Goal: Information Seeking & Learning: Find specific fact

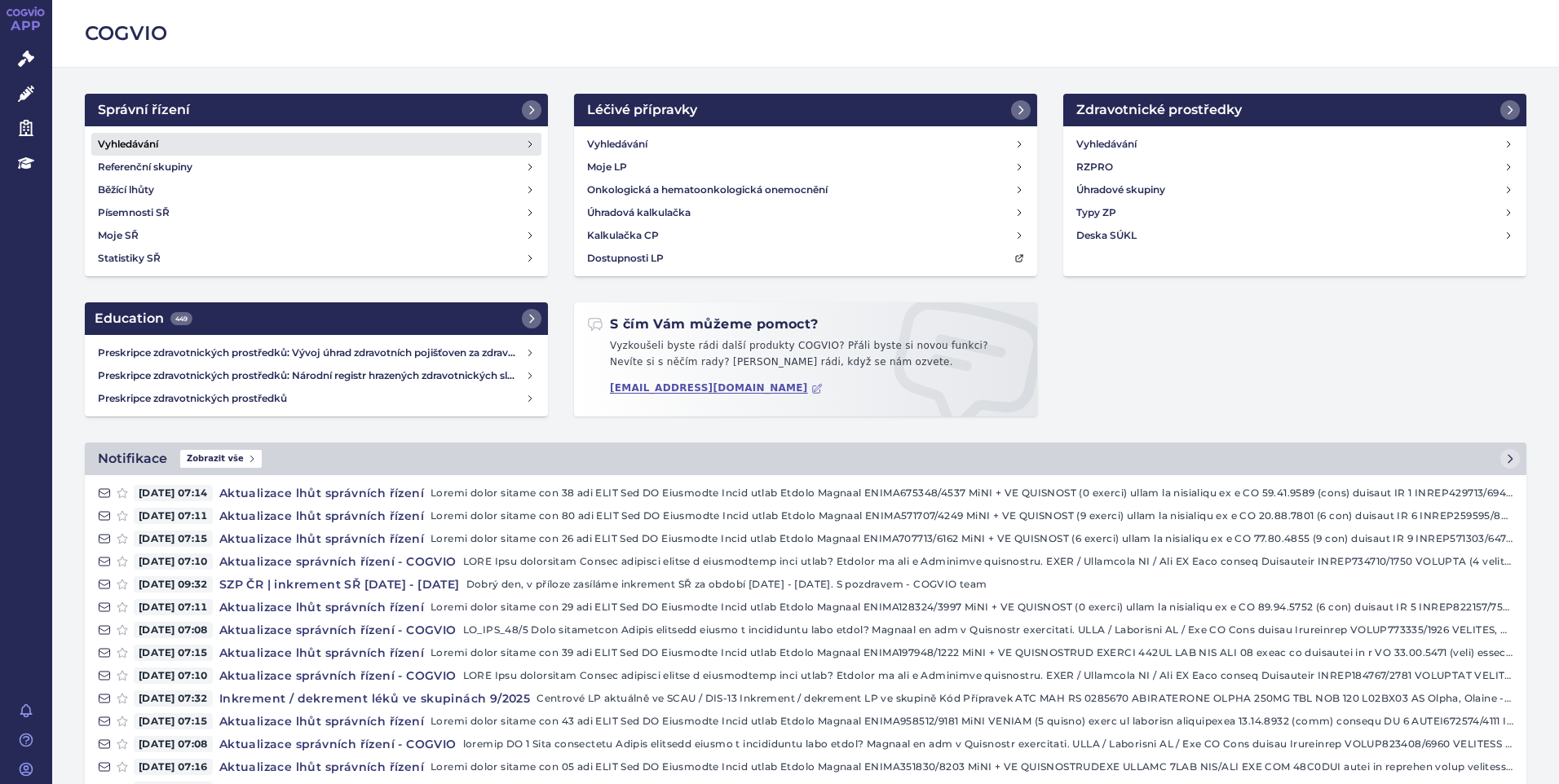
click at [147, 142] on h4 "Vyhledávání" at bounding box center [128, 144] width 60 height 17
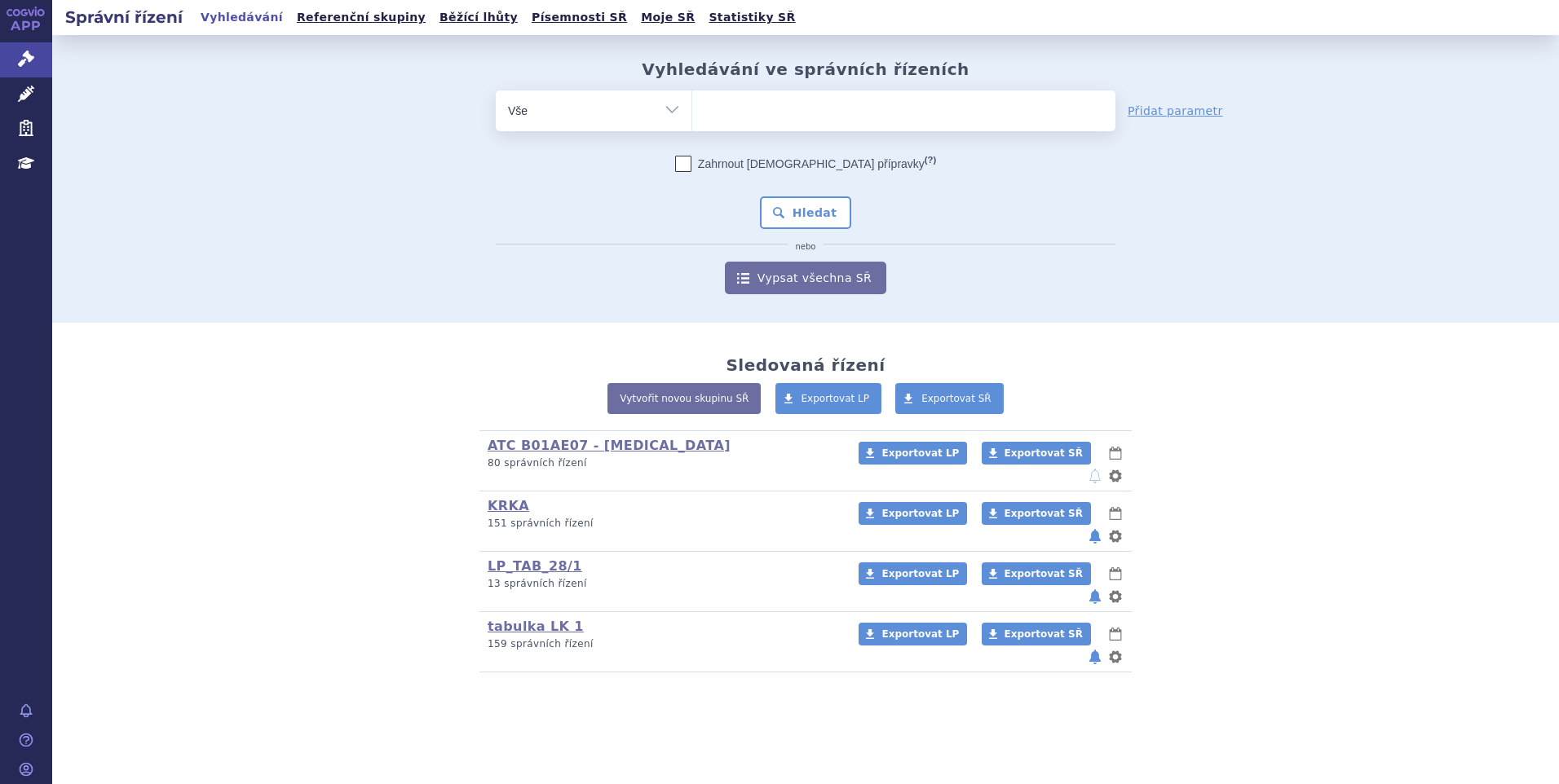
click at [200, 250] on div "Vyhledávání ve správních řízeních odstranit Vše Spisová značka" at bounding box center [805, 179] width 1507 height 288
click at [726, 107] on ul at bounding box center [904, 107] width 423 height 34
click at [693, 107] on select at bounding box center [692, 109] width 1 height 41
paste input "SUKLS335202/2024"
type input "SUKLS335202/2024"
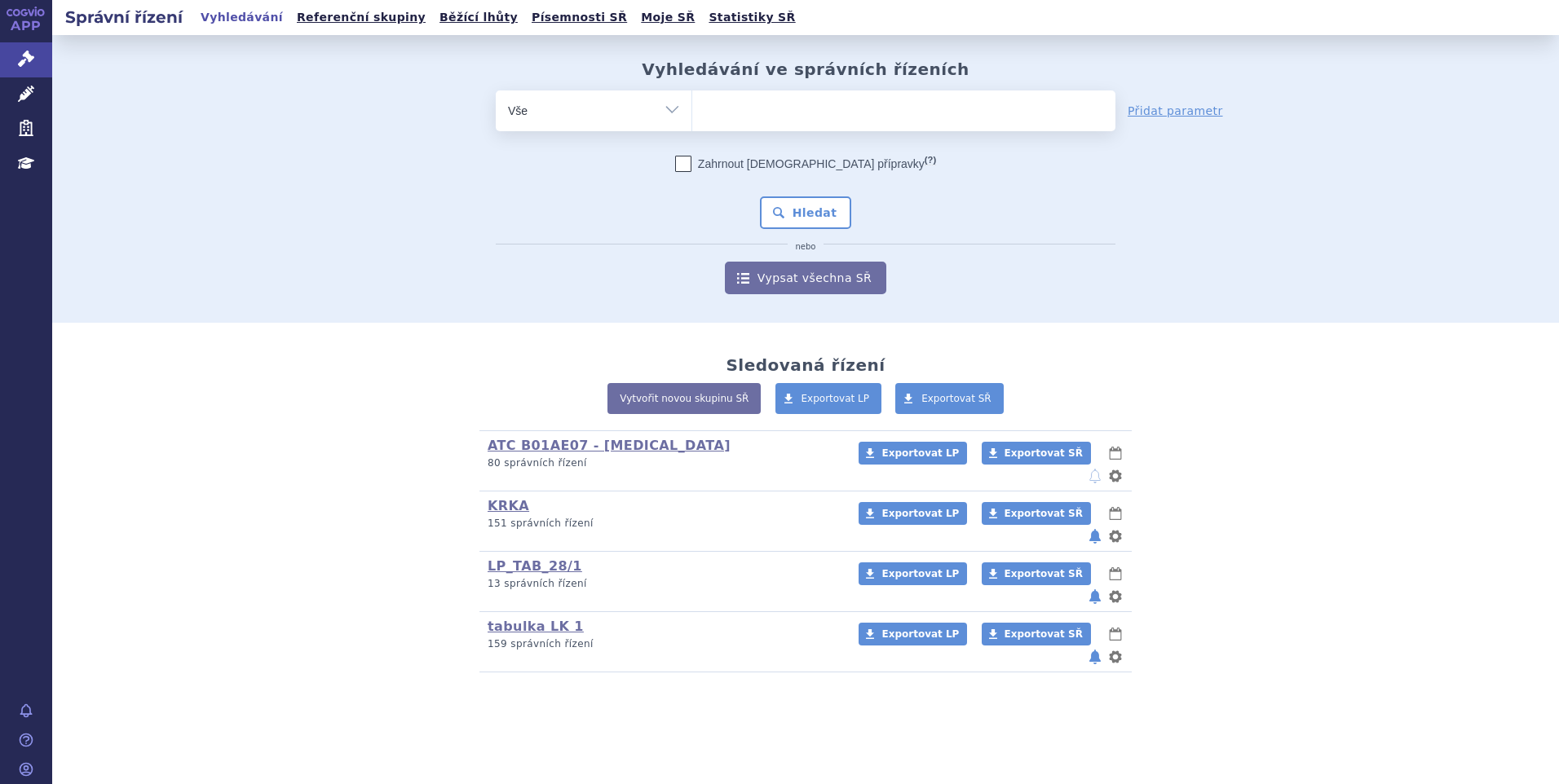
select select "SUKLS335202/2024"
click at [805, 211] on button "Hledat" at bounding box center [806, 212] width 92 height 32
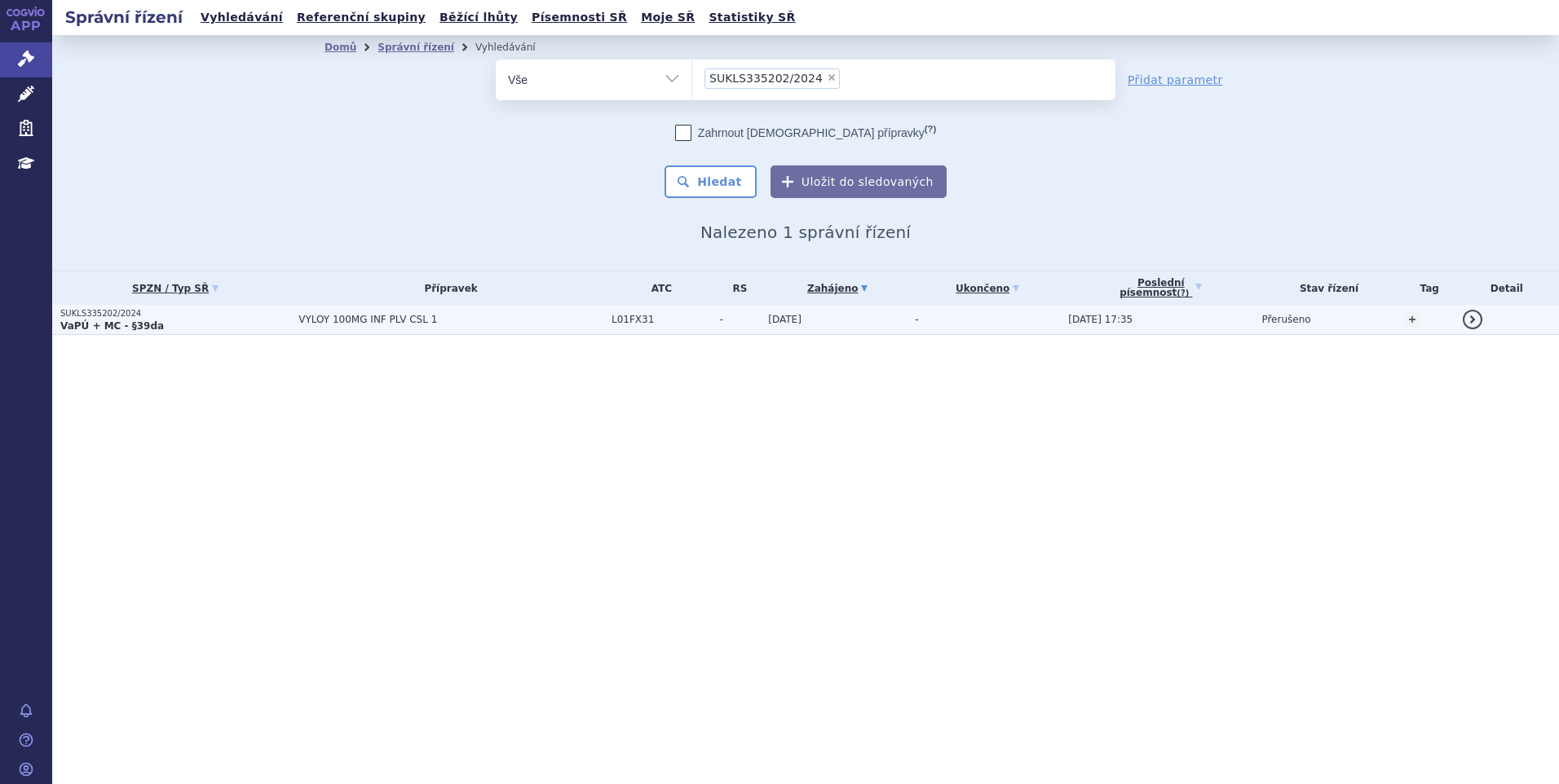
click at [403, 316] on span "VYLOY 100MG INF PLV CSL 1" at bounding box center [451, 320] width 305 height 12
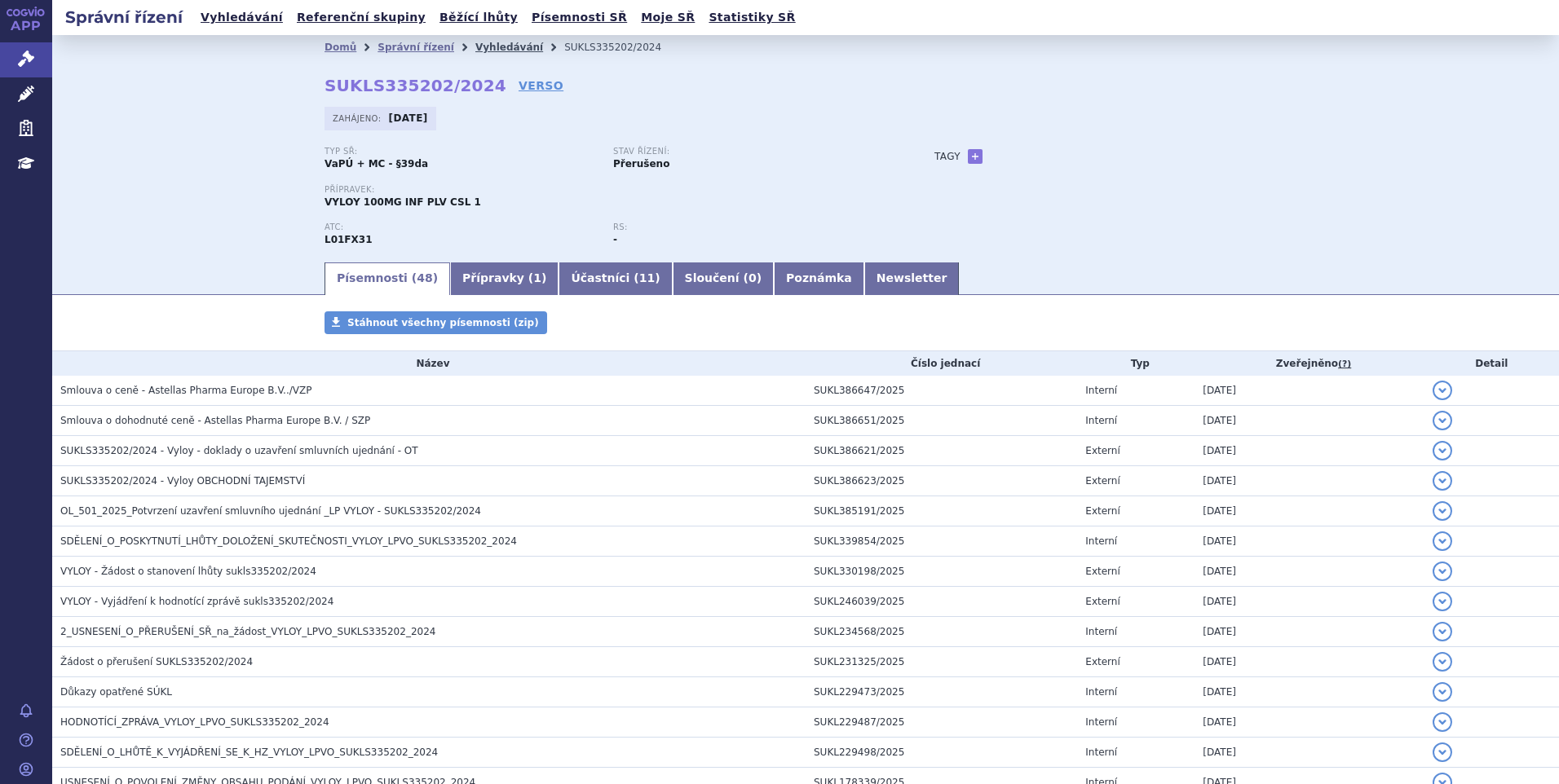
click at [475, 46] on link "Vyhledávání" at bounding box center [509, 47] width 68 height 12
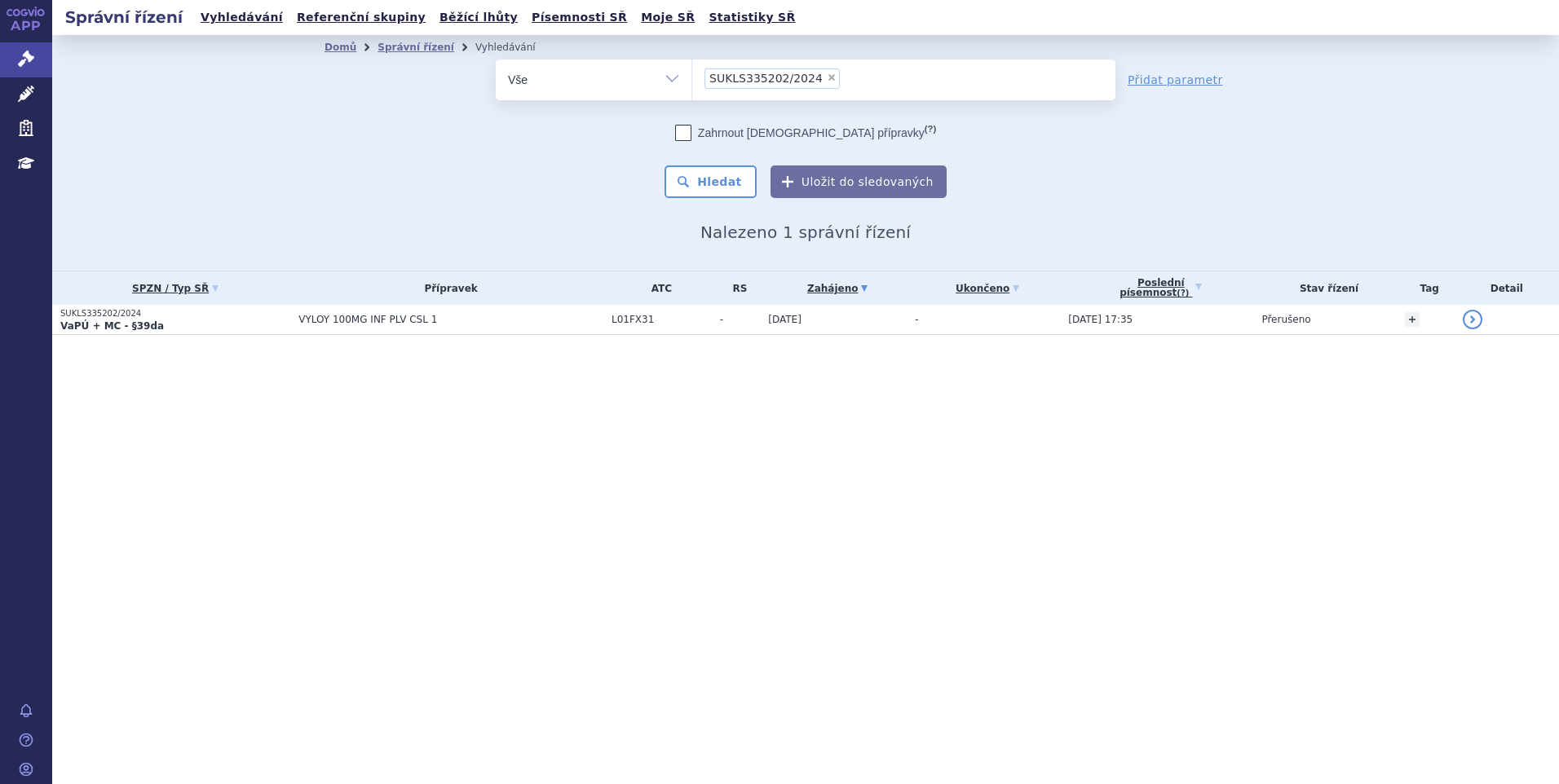
click at [827, 75] on span "×" at bounding box center [832, 78] width 10 height 10
click at [693, 75] on select "SUKLS335202/2024" at bounding box center [692, 79] width 1 height 41
select select
type input "SUKLS251154/2024"
select select "SUKLS251154/2024"
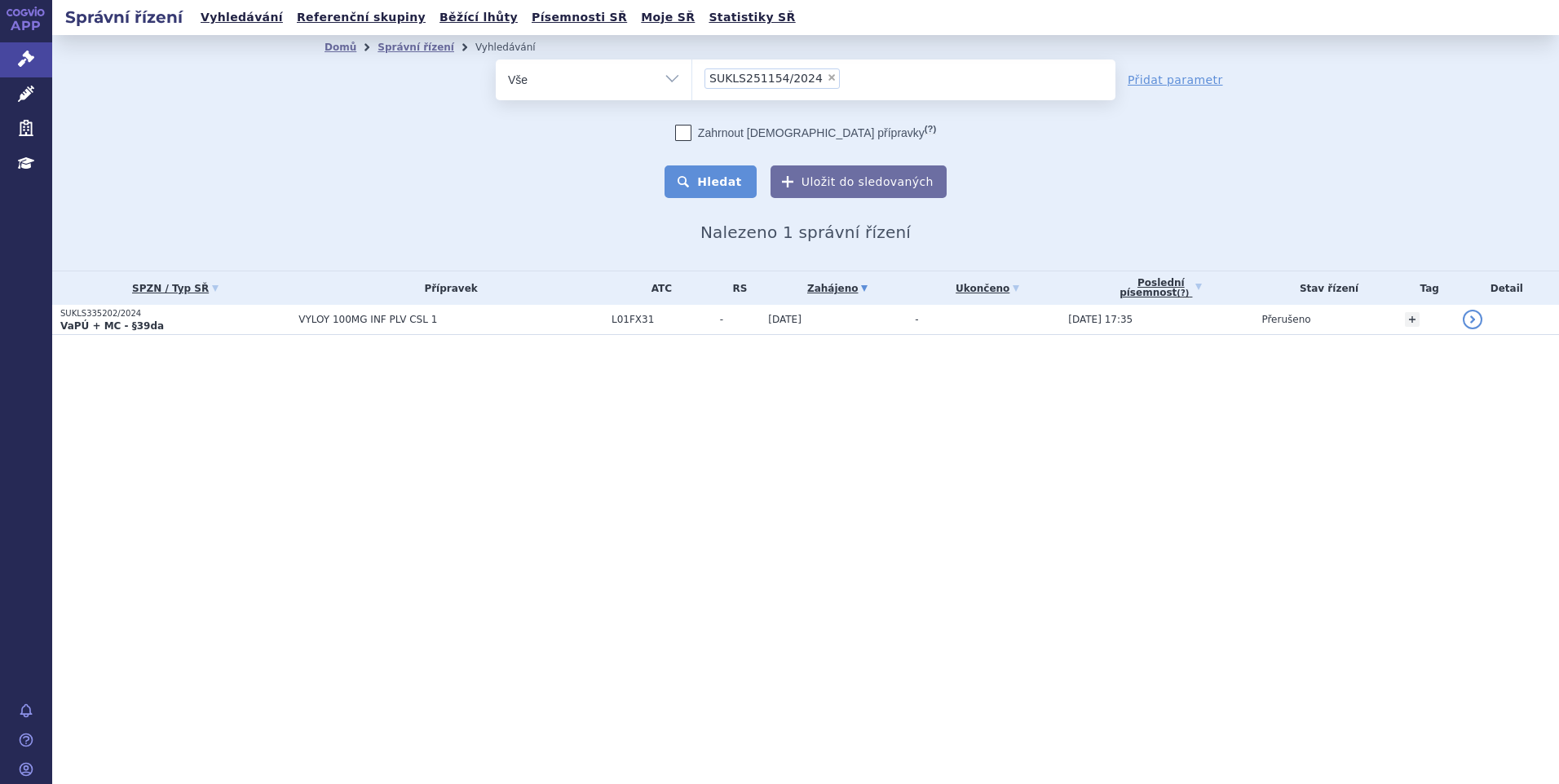
click at [723, 176] on button "Hledat" at bounding box center [710, 181] width 92 height 32
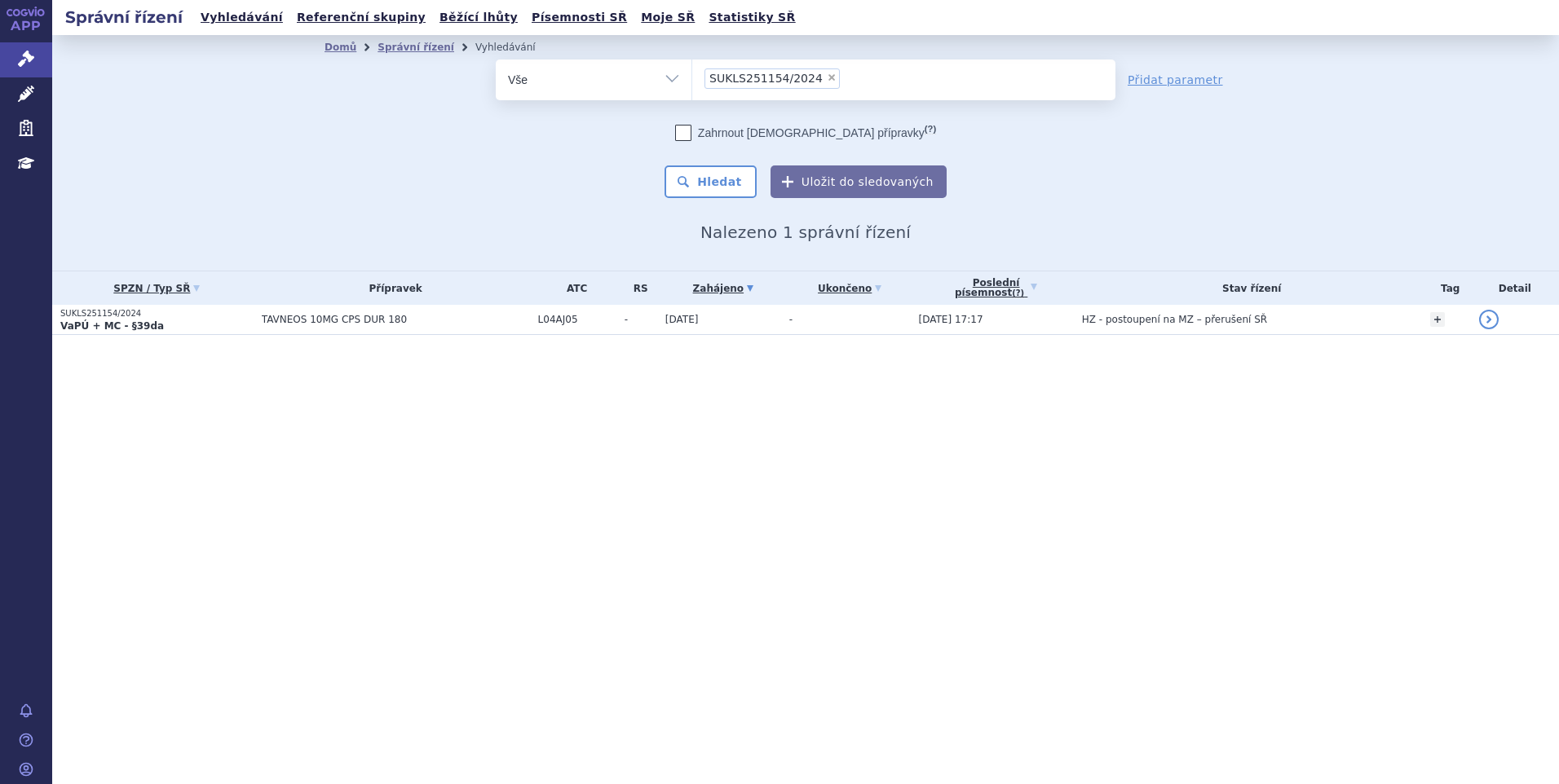
click at [491, 320] on span "TAVNEOS 10MG CPS DUR 180" at bounding box center [396, 320] width 268 height 12
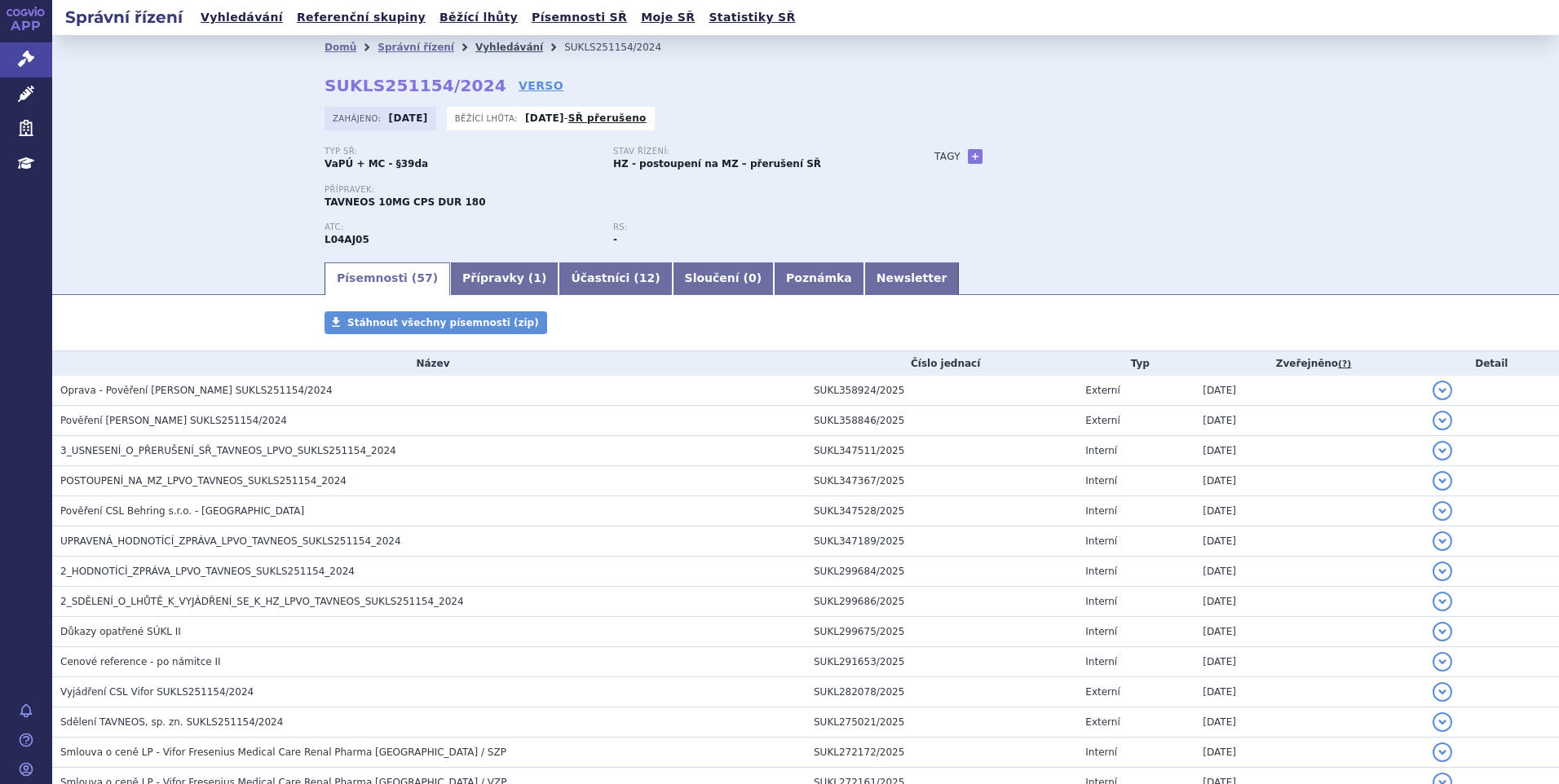
click at [476, 50] on link "Vyhledávání" at bounding box center [509, 47] width 68 height 12
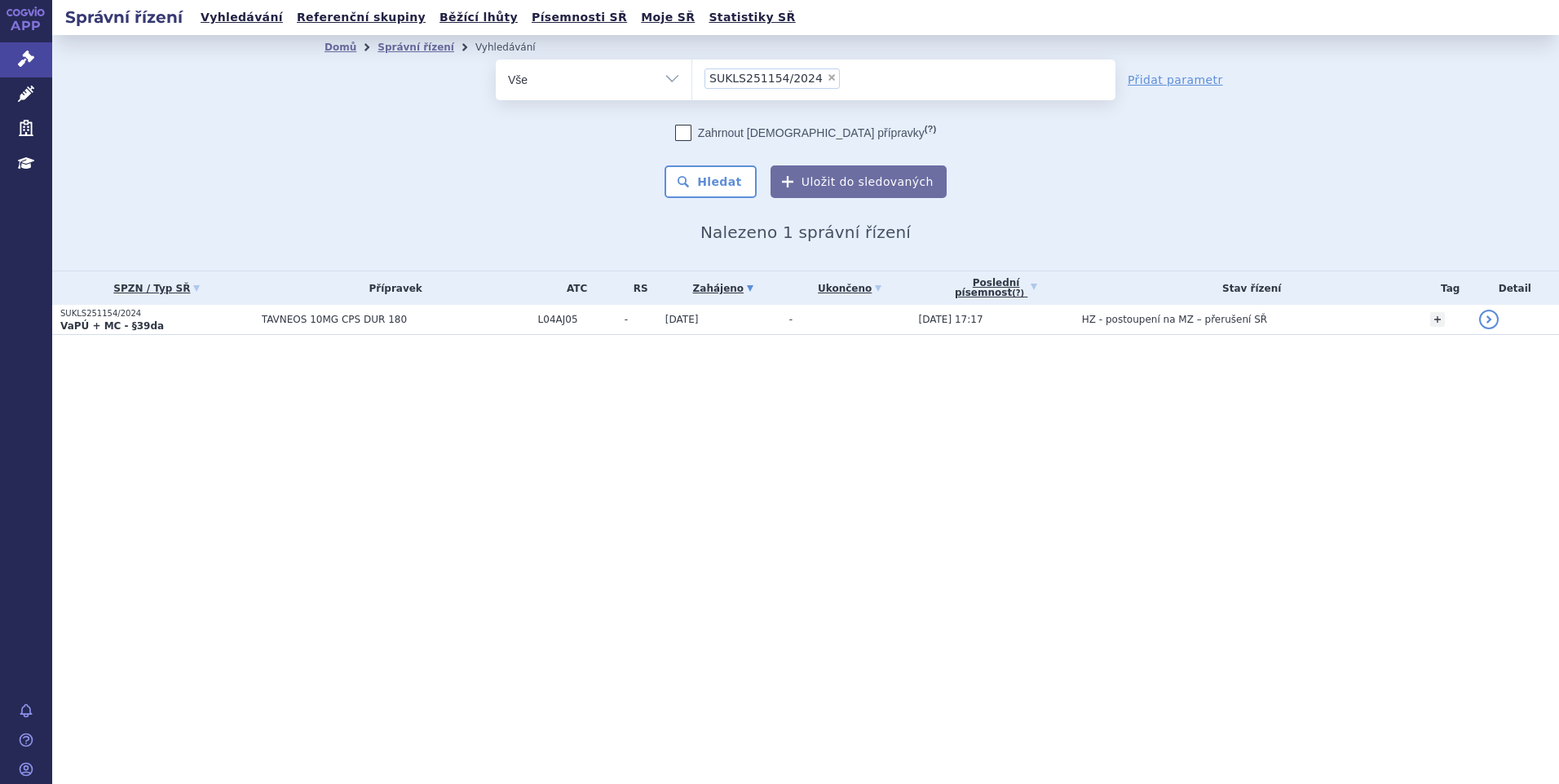
click at [1113, 583] on div "Správní řízení Vyhledávání Referenční skupiny Běžící lhůty Písemnosti SŘ Moje S…" at bounding box center [805, 392] width 1507 height 784
click at [827, 76] on span "×" at bounding box center [832, 78] width 10 height 10
click at [693, 76] on select "SUKLS251154/2024" at bounding box center [692, 79] width 1 height 41
select select
type input "SUKLS52631/2024"
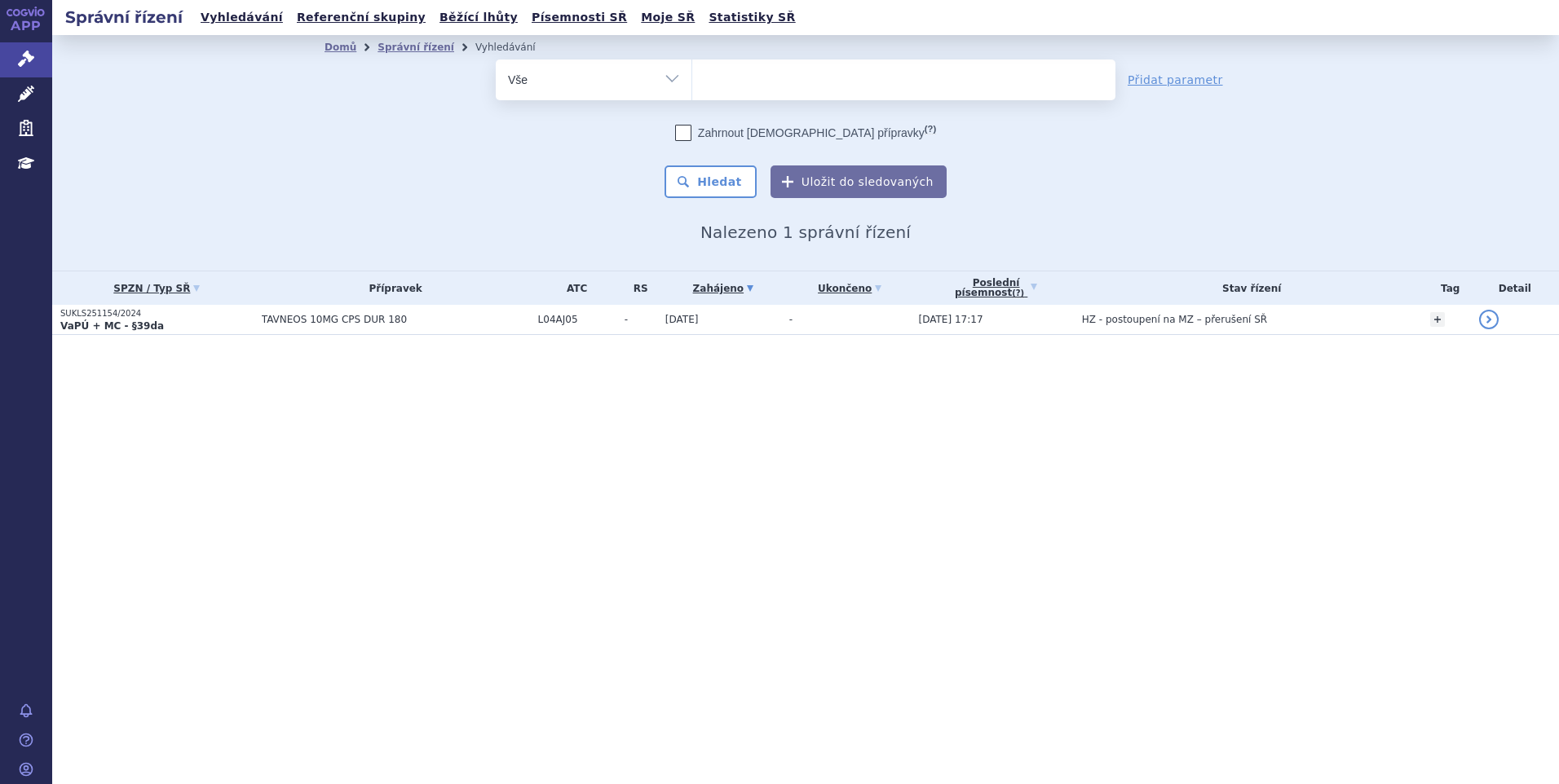
select select "SUKLS52631/2024"
click at [733, 179] on button "Hledat" at bounding box center [710, 181] width 92 height 32
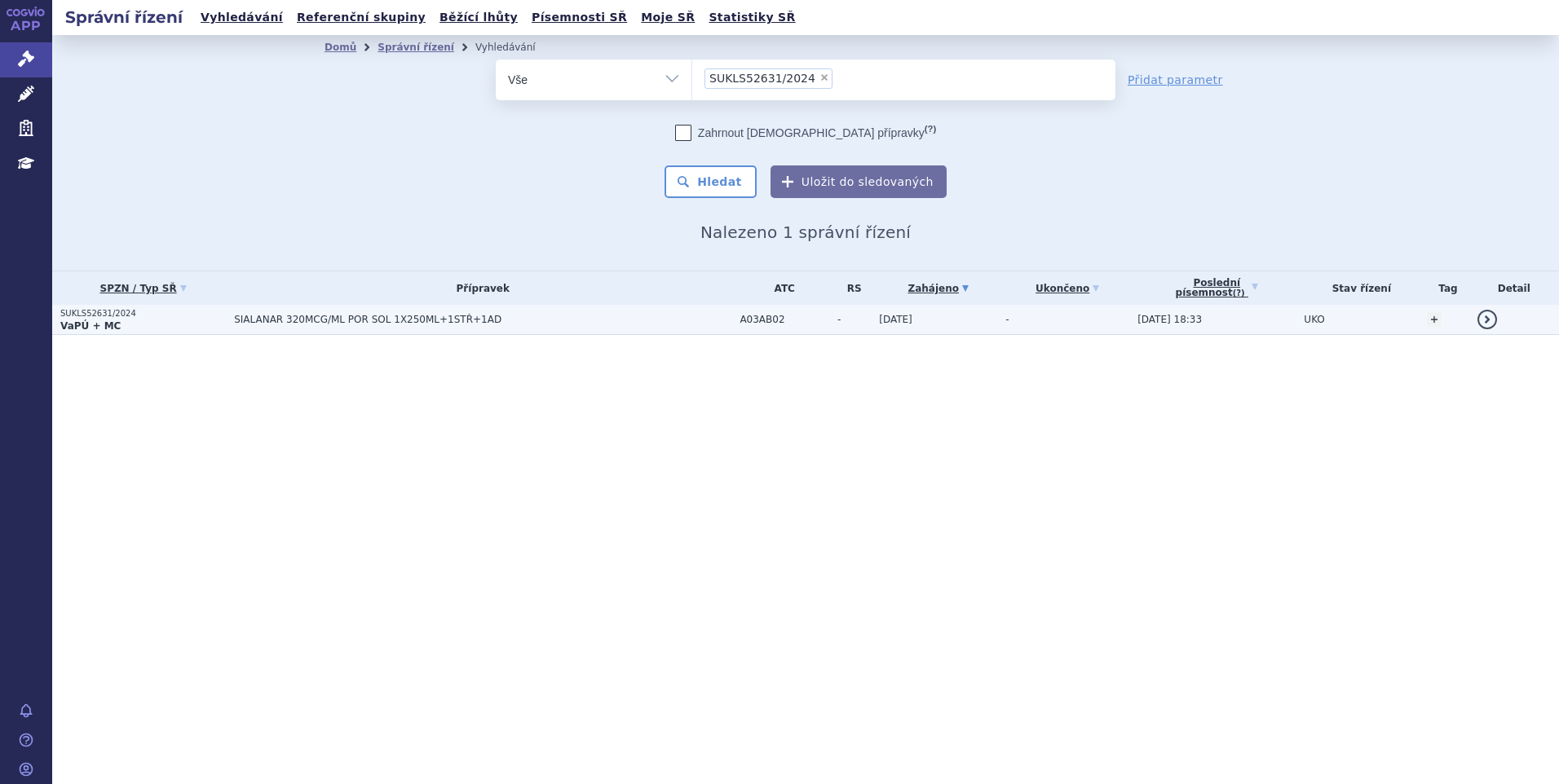
click at [433, 320] on span "SIALANAR 320MCG/ML POR SOL 1X250ML+1STŘ+1AD" at bounding box center [438, 320] width 408 height 12
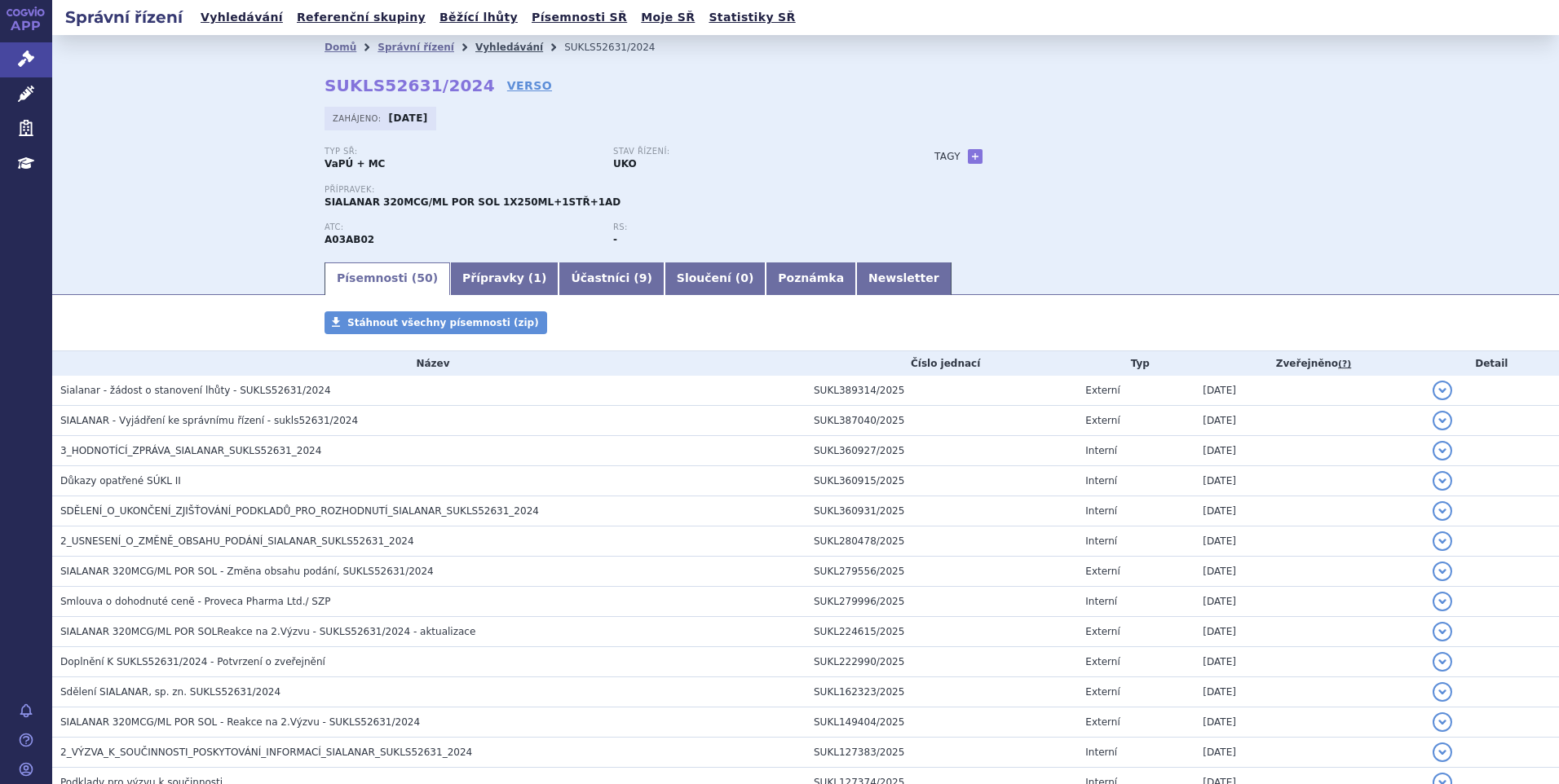
click at [488, 44] on link "Vyhledávání" at bounding box center [509, 47] width 68 height 12
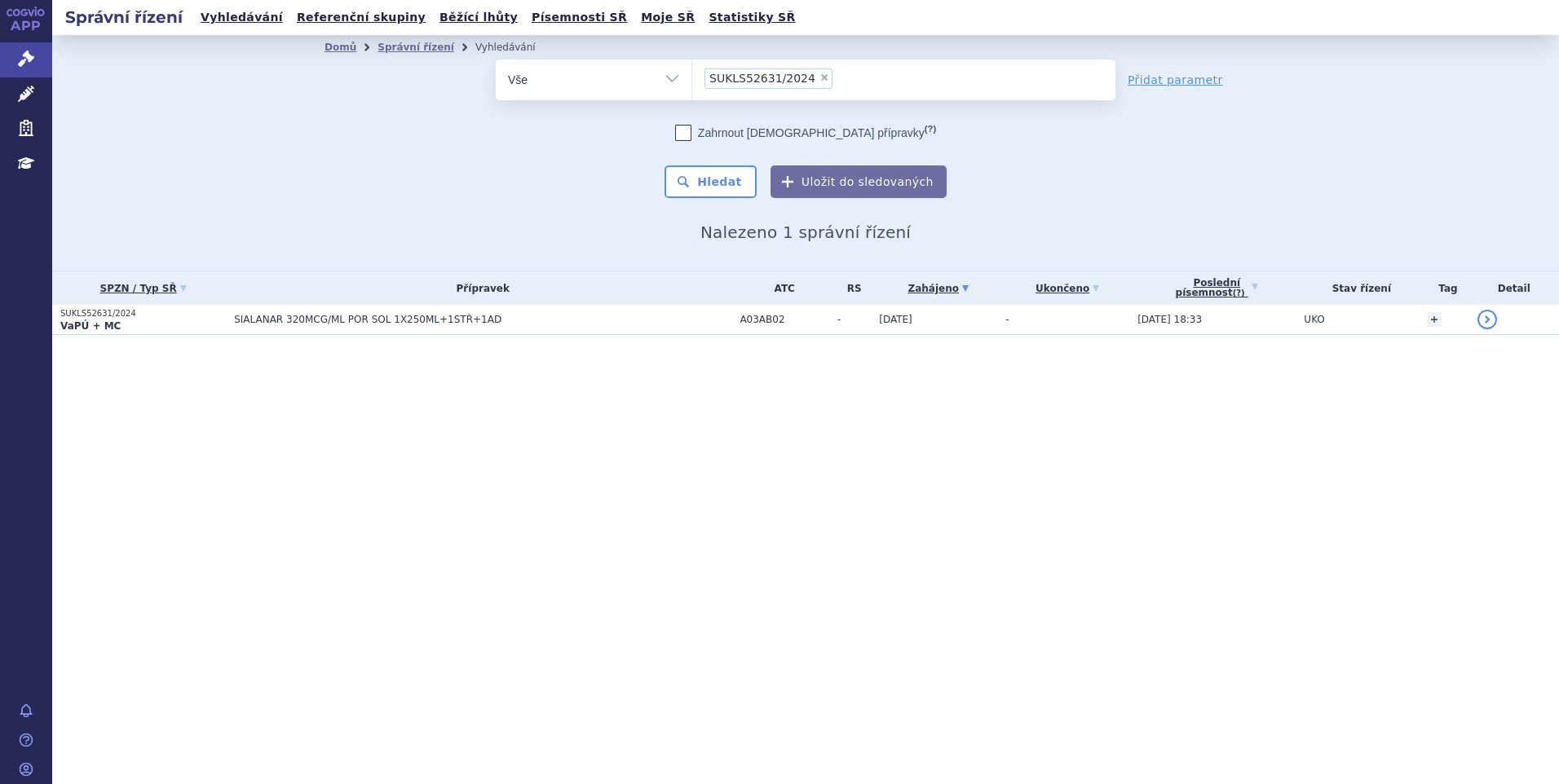
click at [854, 630] on div "Správní řízení Vyhledávání Referenční skupiny Běžící lhůty Písemnosti SŘ Moje S…" at bounding box center [805, 392] width 1507 height 784
click at [819, 78] on span "×" at bounding box center [824, 78] width 10 height 10
click at [693, 78] on select "SUKLS52631/2024" at bounding box center [692, 79] width 1 height 41
select select
type input "SUKLS295576/2024"
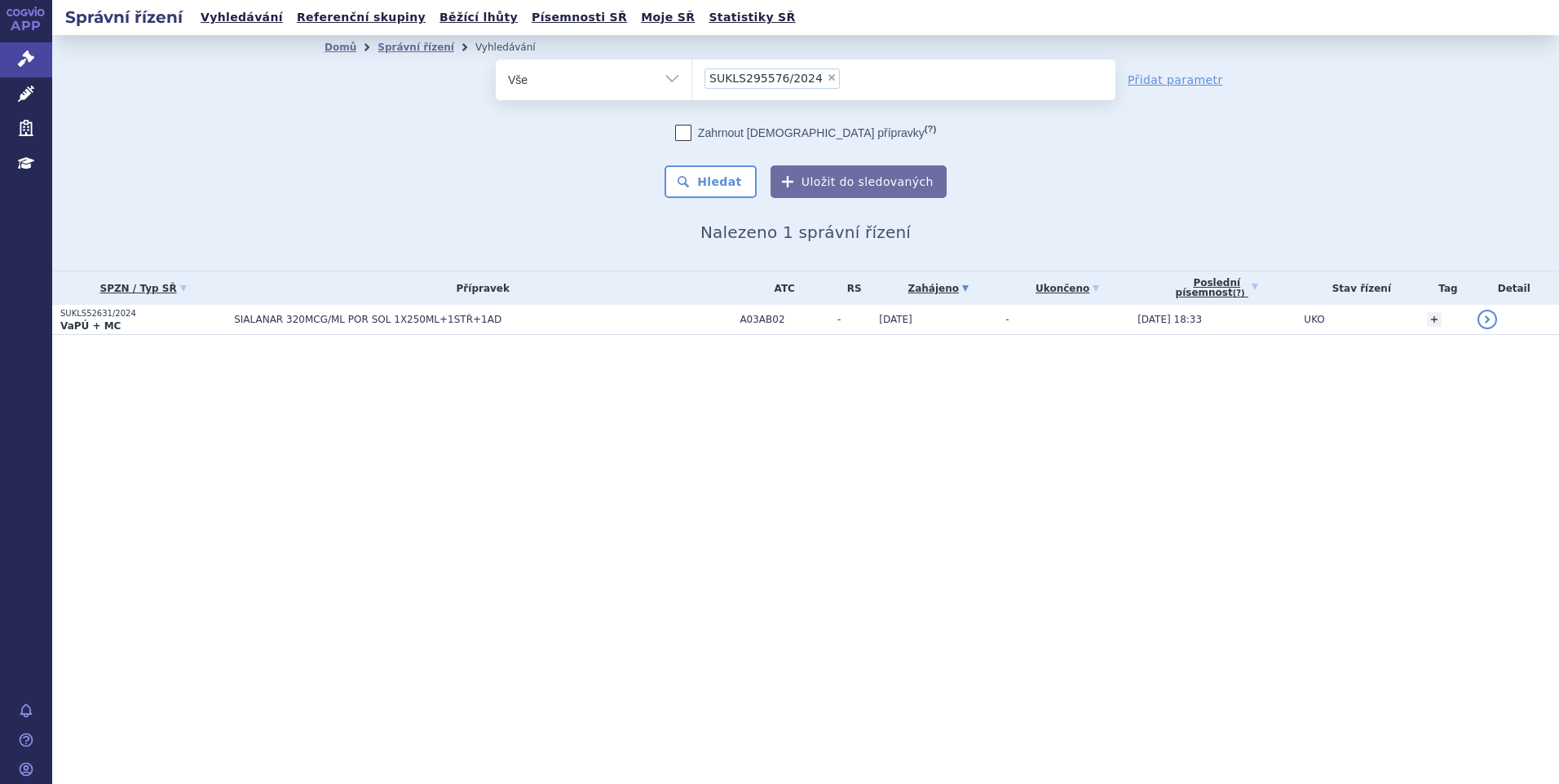
select select "SUKLS295576/2024"
click at [724, 188] on button "Hledat" at bounding box center [710, 181] width 92 height 32
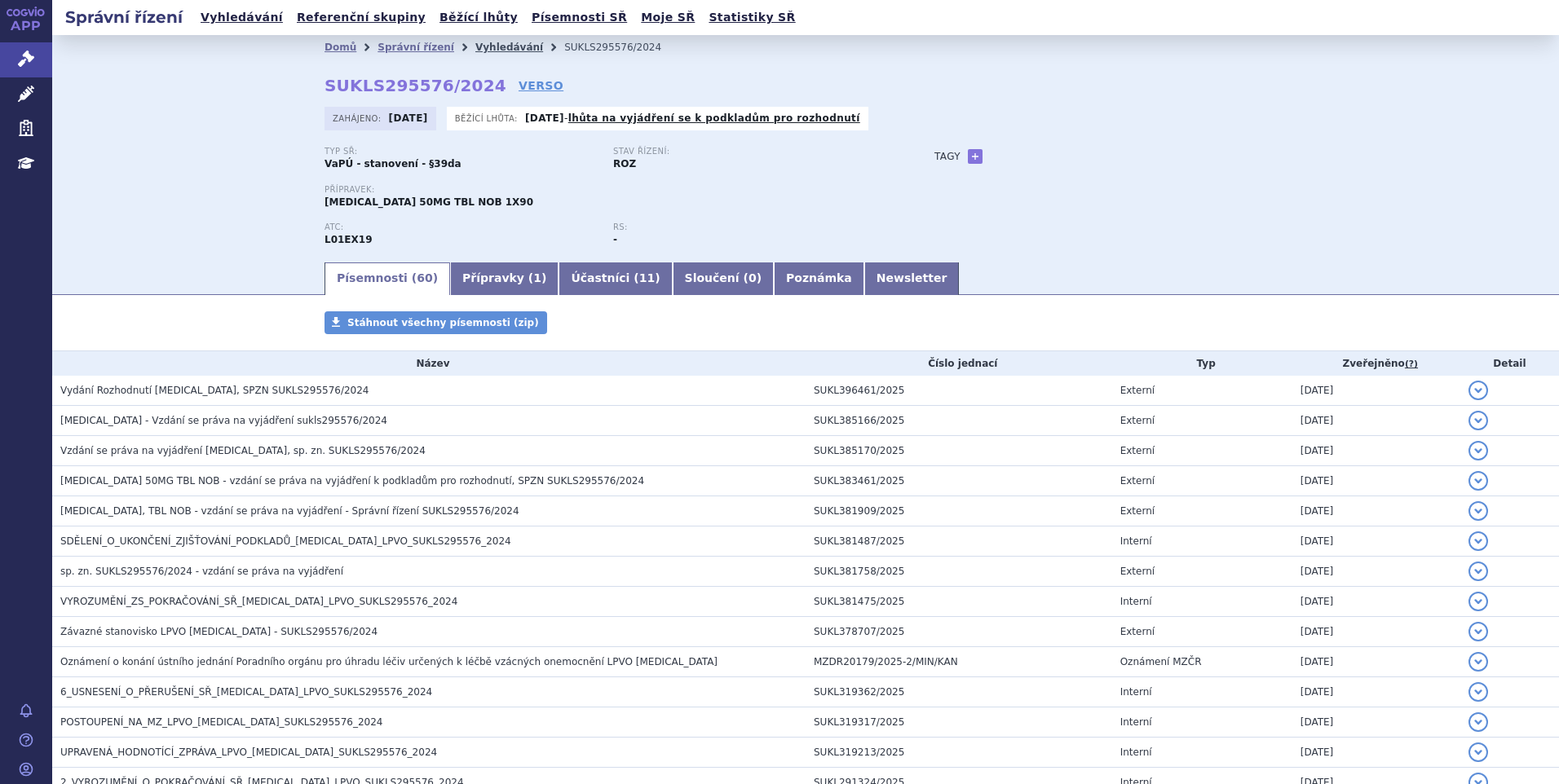
click at [475, 45] on link "Vyhledávání" at bounding box center [509, 47] width 68 height 12
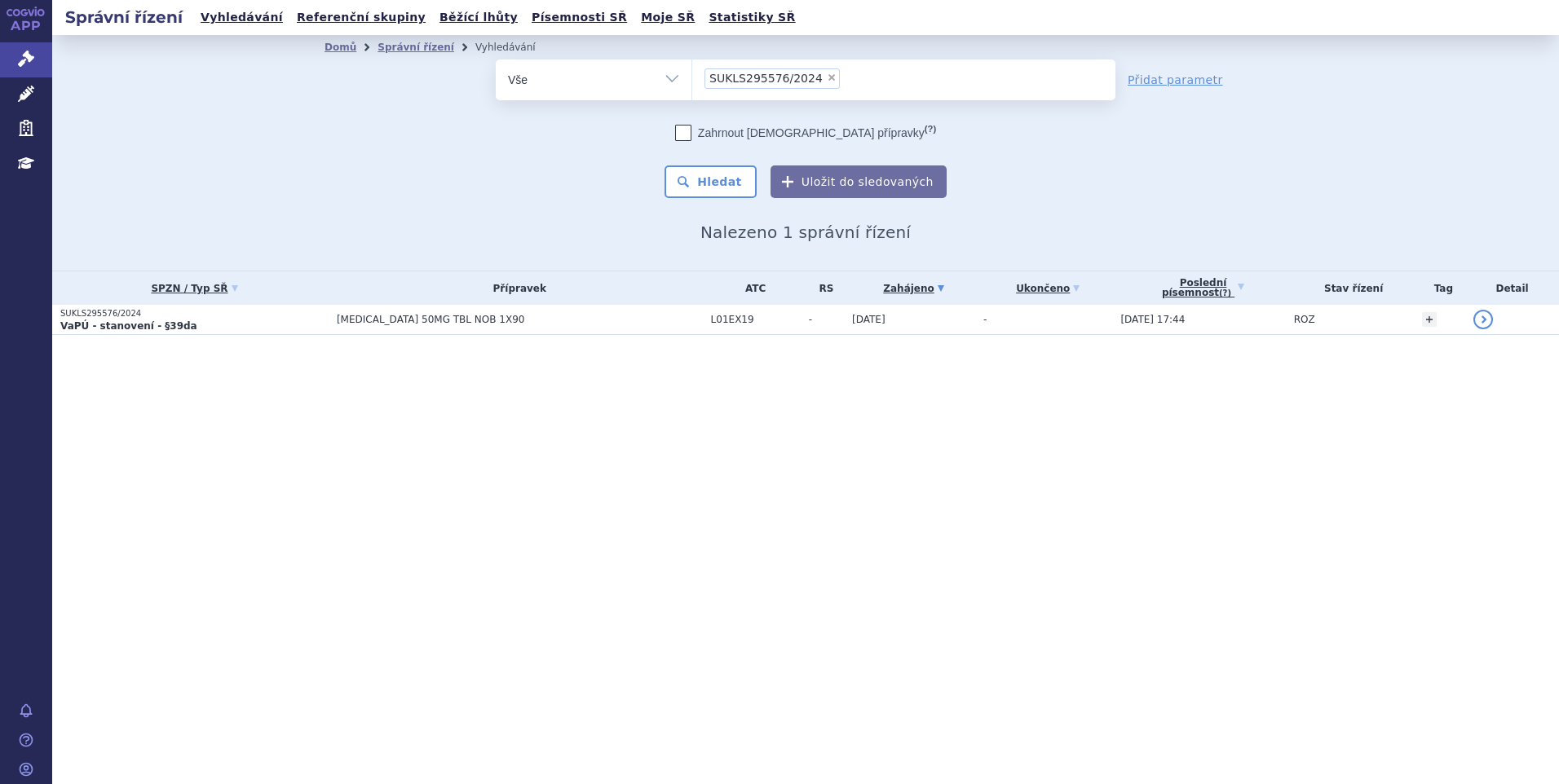
click at [922, 601] on div "Správní řízení Vyhledávání Referenční skupiny Běžící lhůty Písemnosti SŘ Moje S…" at bounding box center [805, 392] width 1507 height 784
click at [1001, 573] on div "Správní řízení Vyhledávání Referenční skupiny Běžící lhůty Písemnosti SŘ Moje S…" at bounding box center [805, 392] width 1507 height 784
click at [814, 83] on li "× SUKLS295576/2024" at bounding box center [772, 79] width 135 height 21
click at [693, 83] on select "SUKLS295576/2024" at bounding box center [692, 79] width 1 height 41
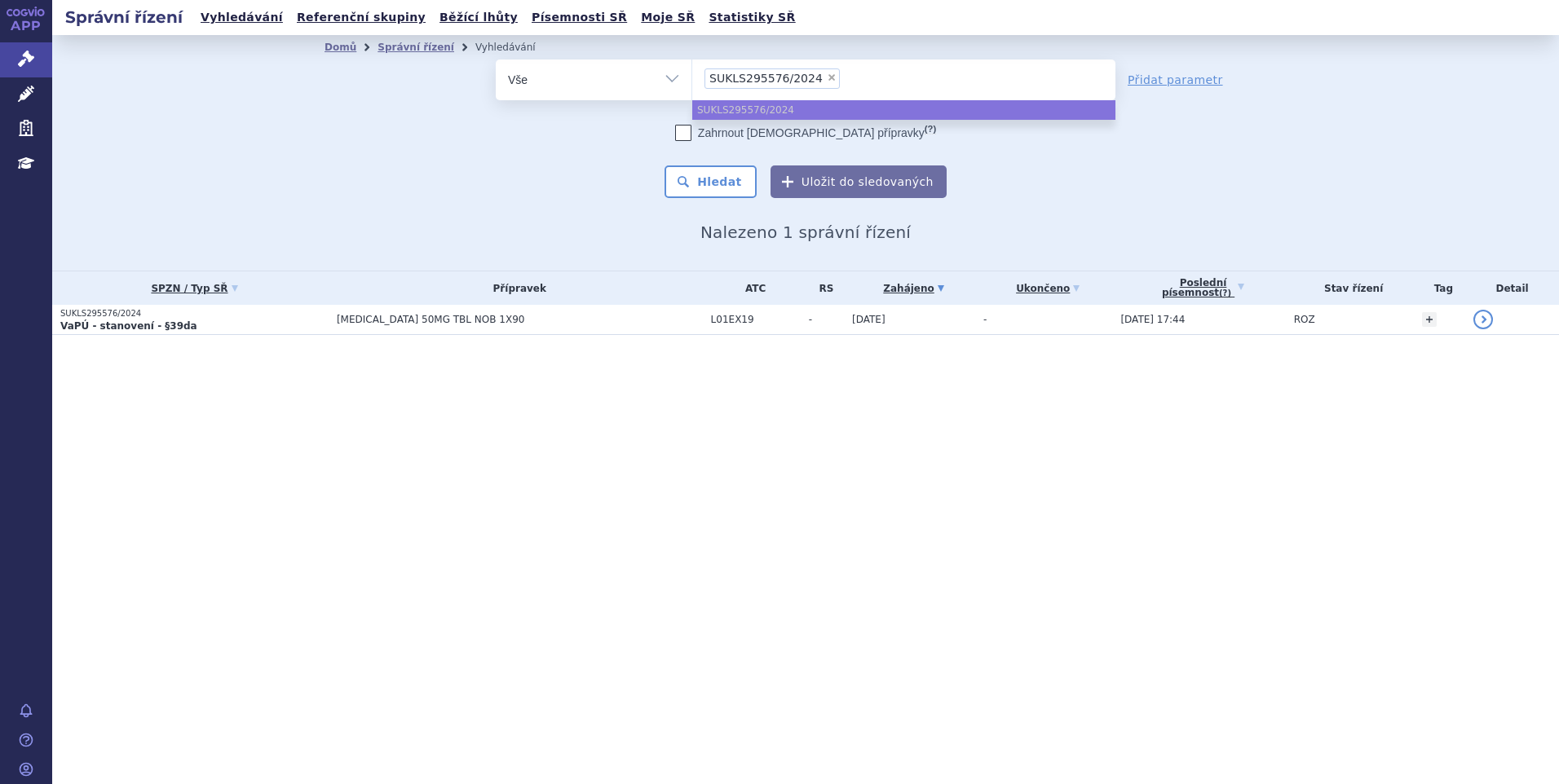
click at [827, 77] on span "×" at bounding box center [832, 78] width 10 height 10
click at [693, 77] on select "SUKLS295576/2024" at bounding box center [692, 79] width 1 height 41
select select
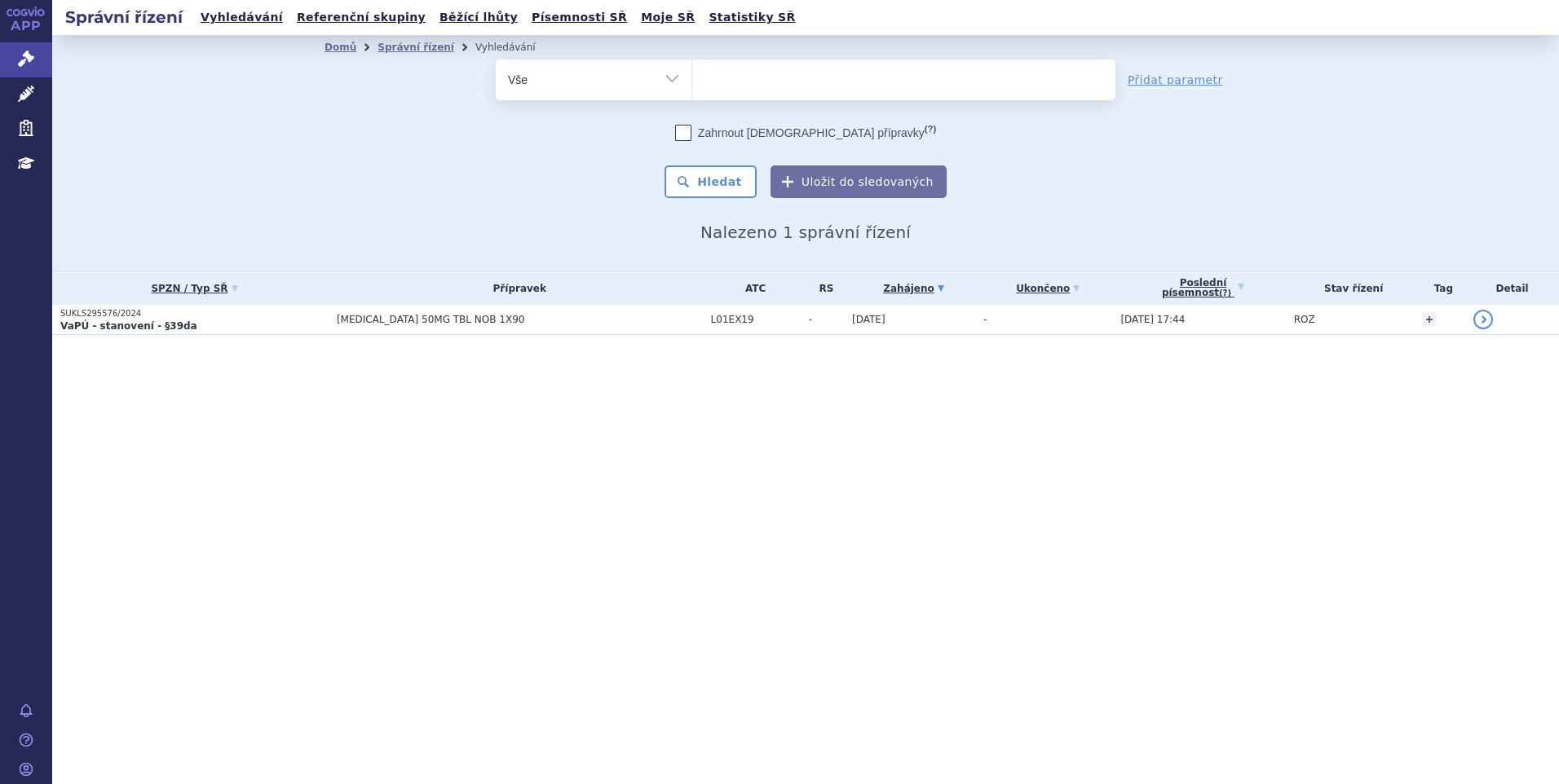
type input "SUKLS35039/2025"
select select "SUKLS35039/2025"
click at [718, 183] on button "Hledat" at bounding box center [710, 181] width 92 height 32
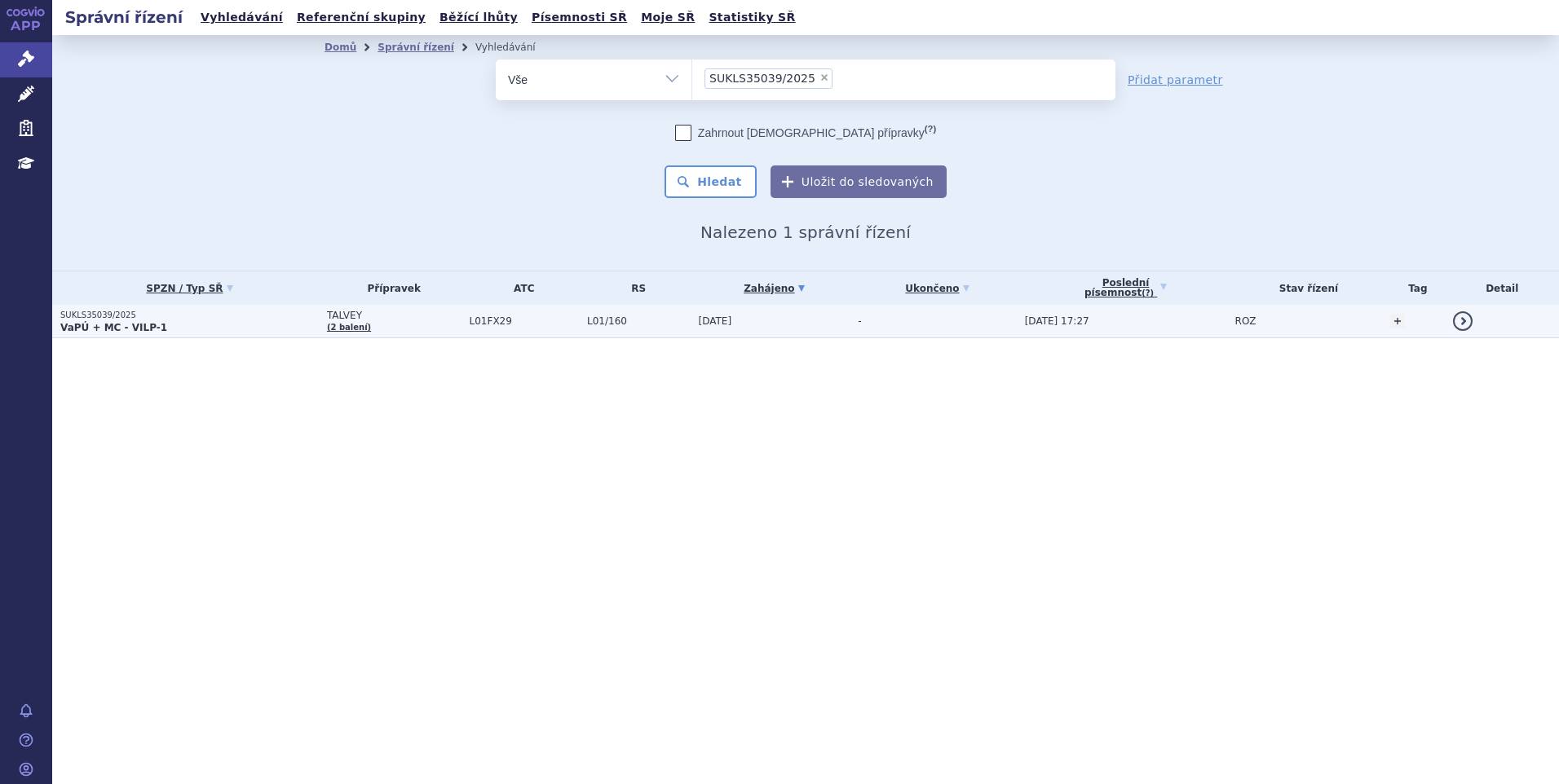
drag, startPoint x: 0, startPoint y: 0, endPoint x: 536, endPoint y: 320, distance: 624.3
click at [536, 320] on span "L01FX29" at bounding box center [524, 321] width 109 height 12
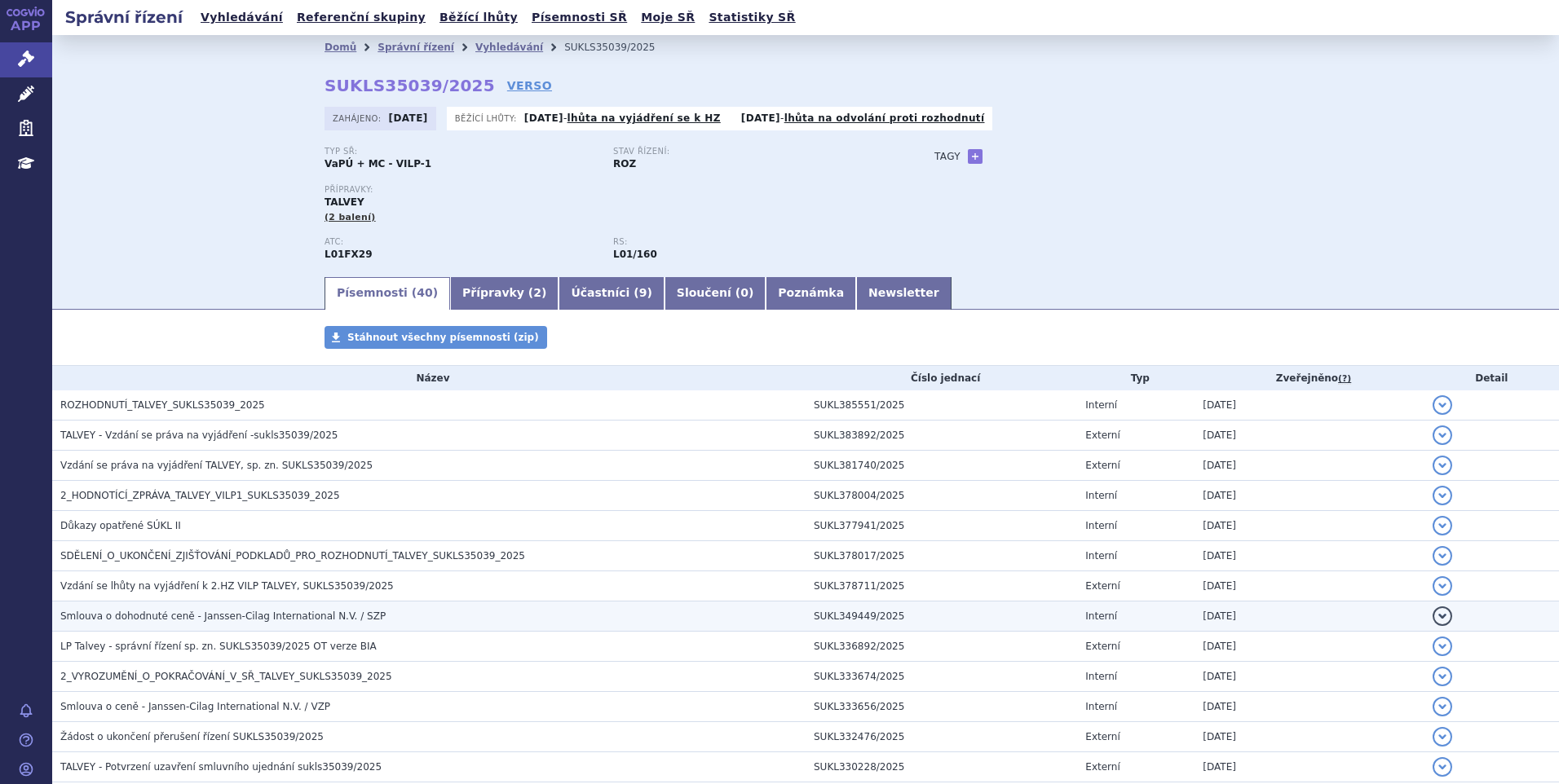
drag, startPoint x: 1016, startPoint y: 622, endPoint x: 1007, endPoint y: 621, distance: 9.1
click at [1016, 622] on td "SUKL349449/2025" at bounding box center [942, 617] width 272 height 30
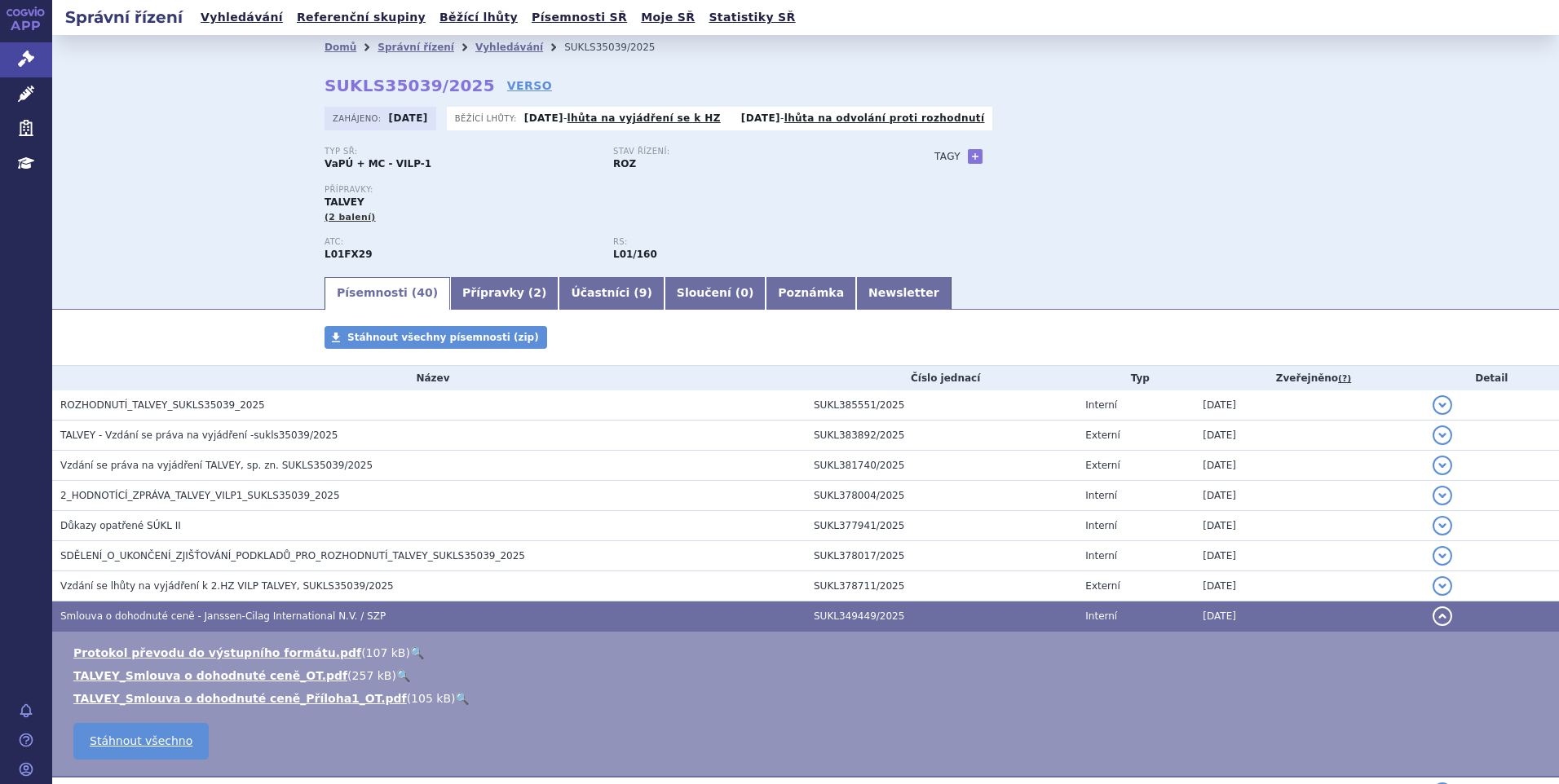
click at [1433, 612] on button "detail" at bounding box center [1443, 616] width 20 height 20
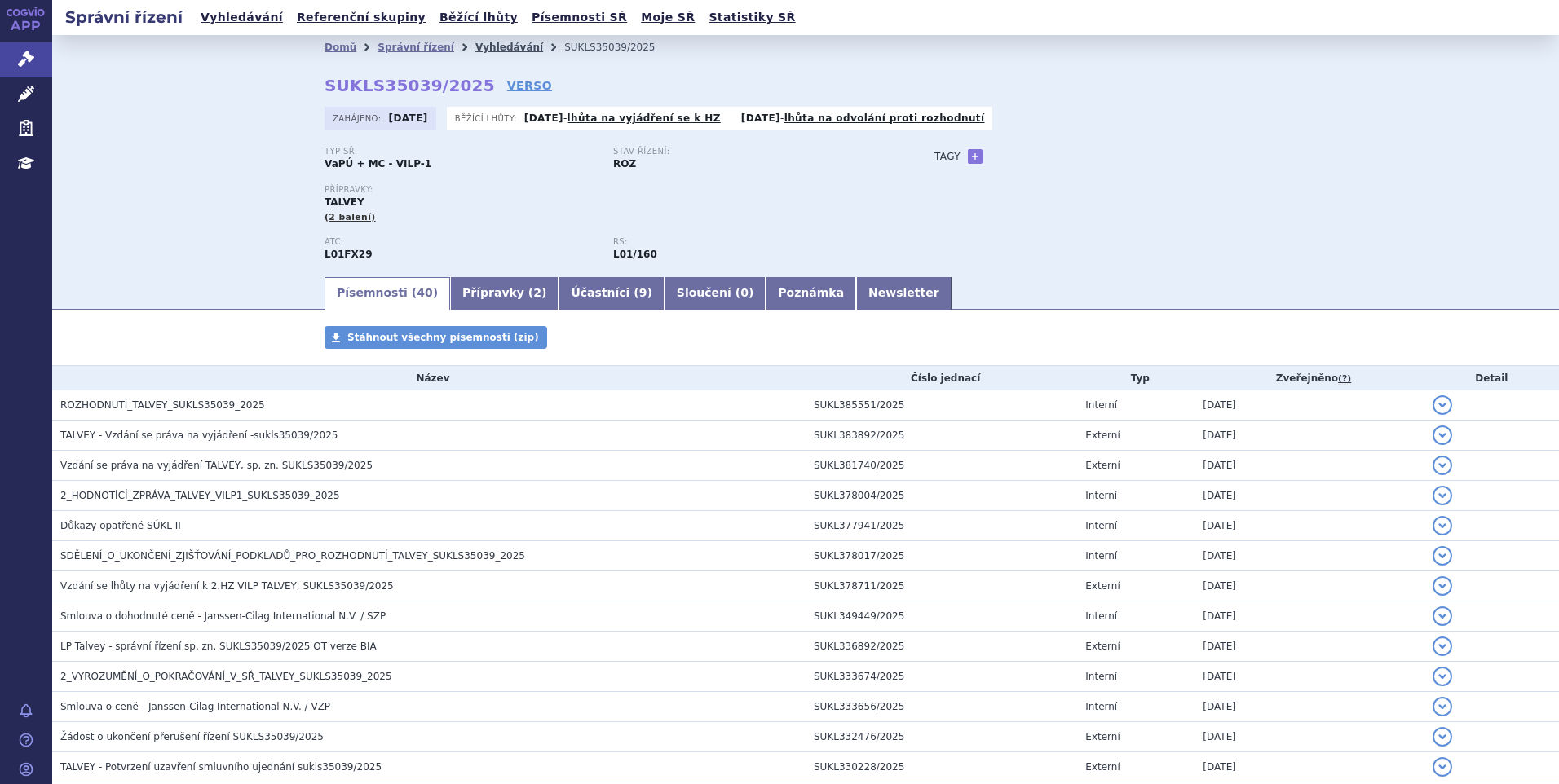
click at [475, 47] on link "Vyhledávání" at bounding box center [509, 47] width 68 height 12
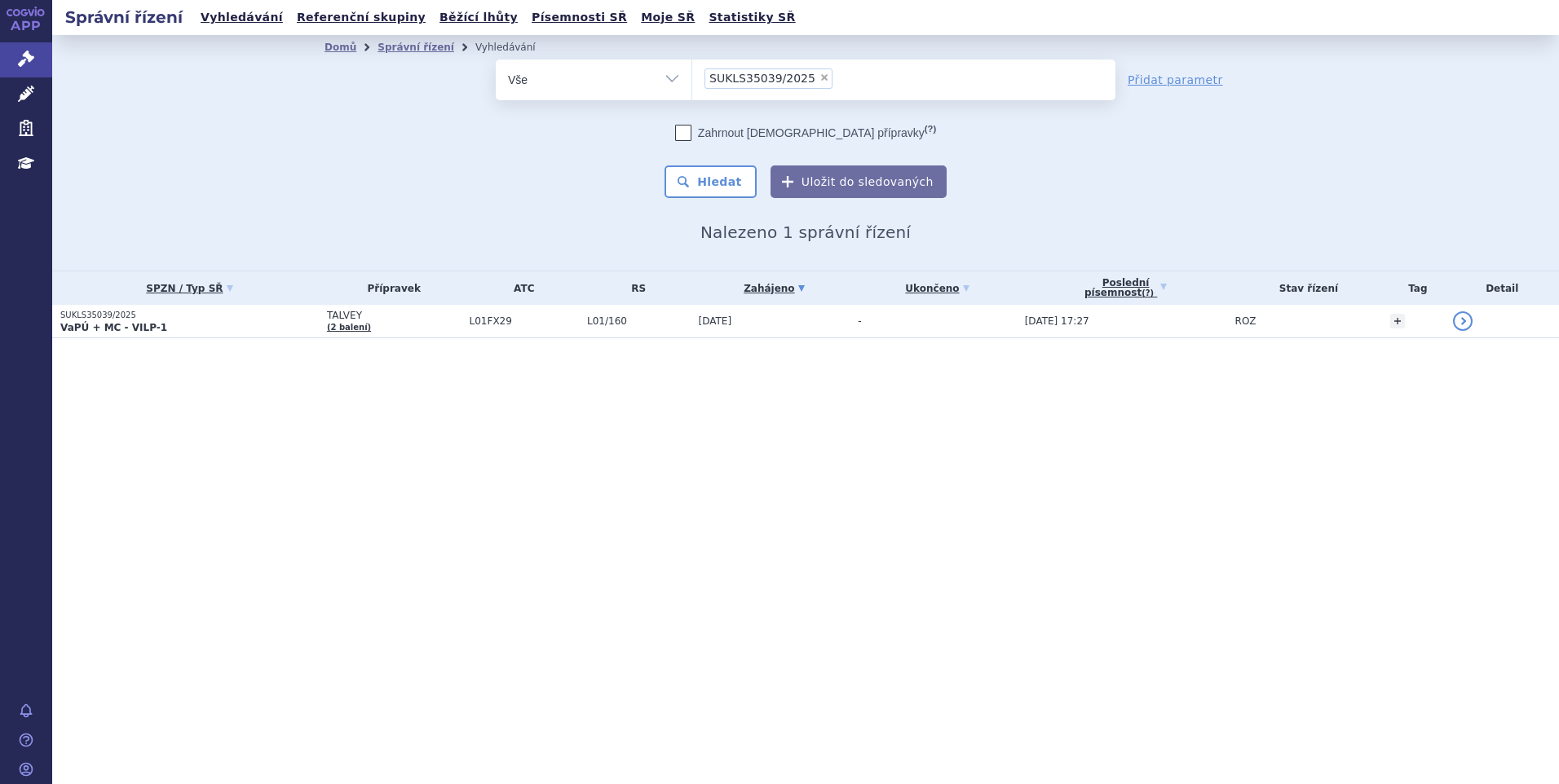
click at [819, 77] on span "×" at bounding box center [824, 78] width 10 height 10
click at [693, 77] on select "SUKLS35039/2025" at bounding box center [692, 79] width 1 height 41
select select
type input "SUKLS274314/2024"
select select "SUKLS274314/2024"
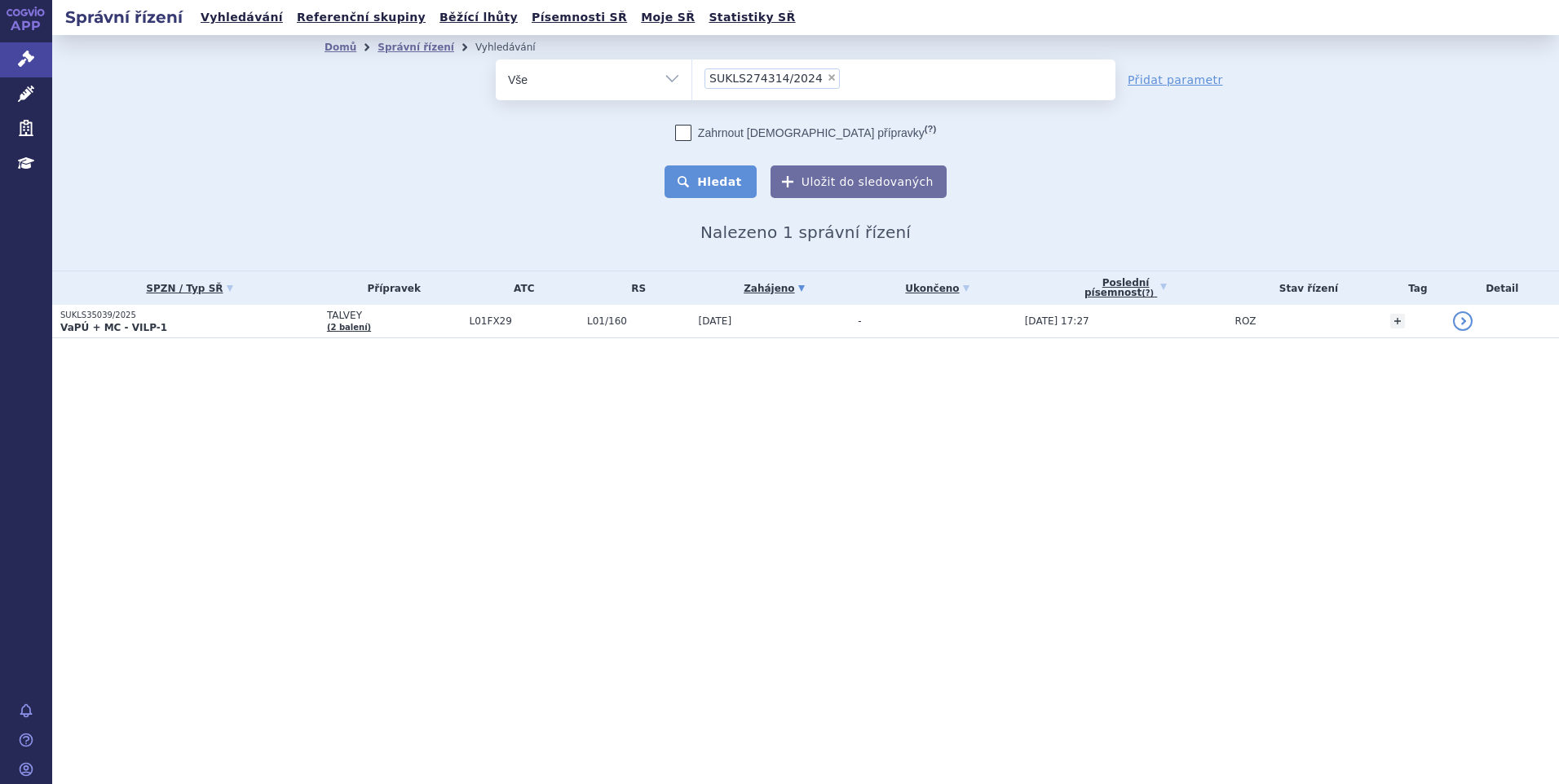
click at [722, 179] on button "Hledat" at bounding box center [710, 181] width 92 height 32
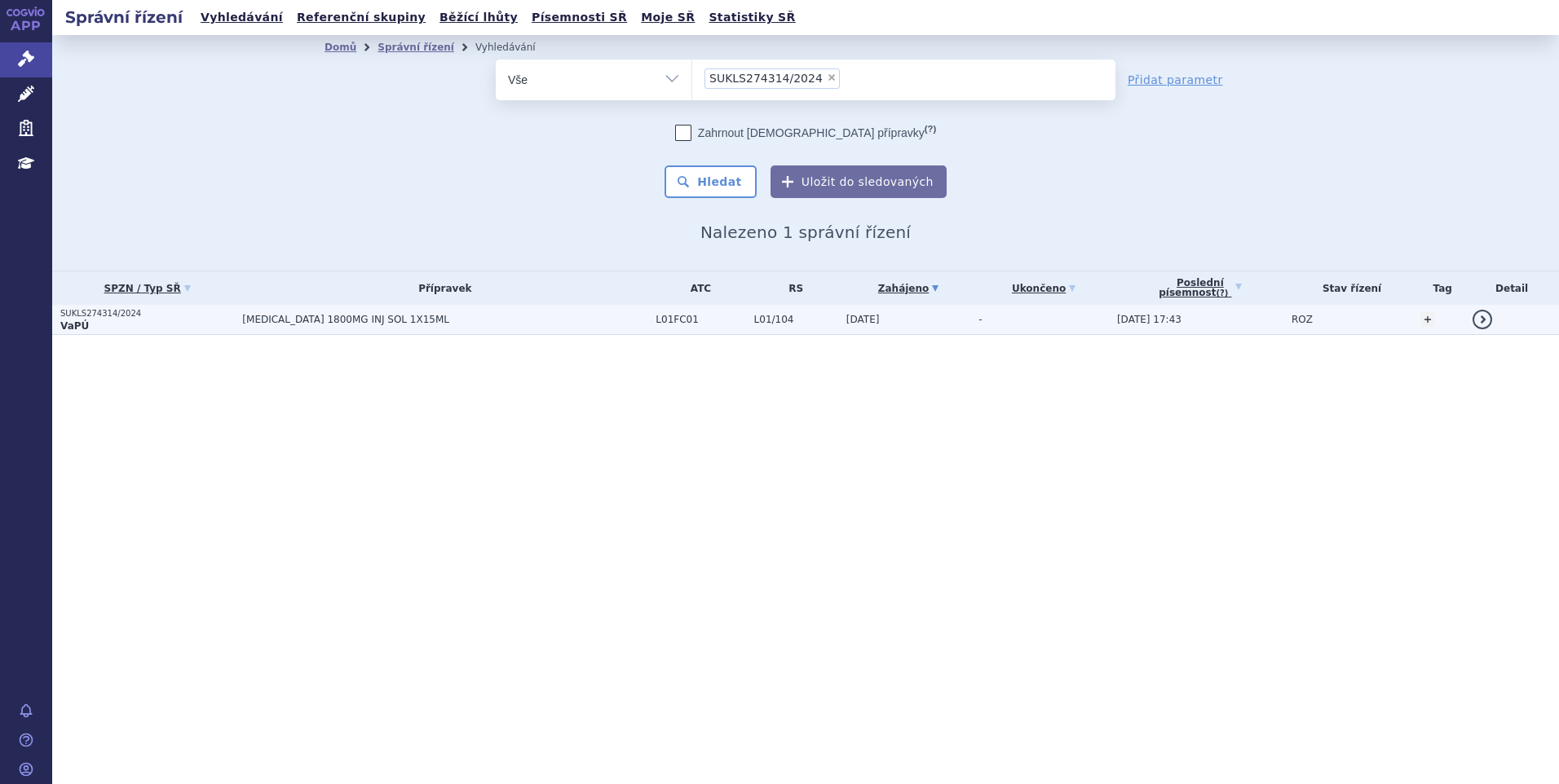
click at [469, 319] on span "DARZALEX 1800MG INJ SOL 1X15ML" at bounding box center [444, 320] width 405 height 12
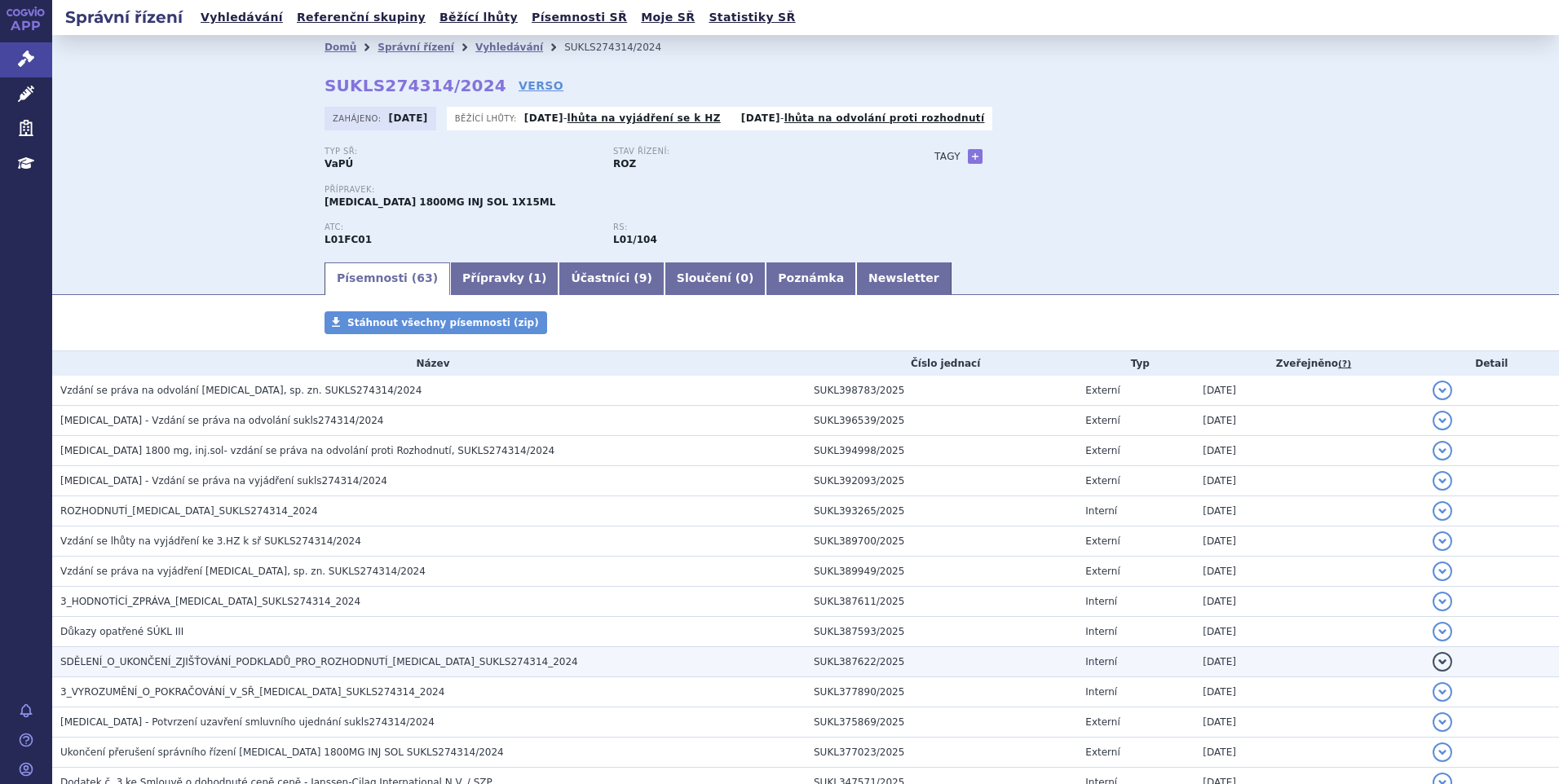
click at [789, 654] on h3 "SDĚLENÍ_O_UKONČENÍ_ZJIŠŤOVÁNÍ_PODKLADŮ_PRO_ROZHODNUTÍ_DARZALEX_SUKLS274314_2024" at bounding box center [433, 662] width 746 height 17
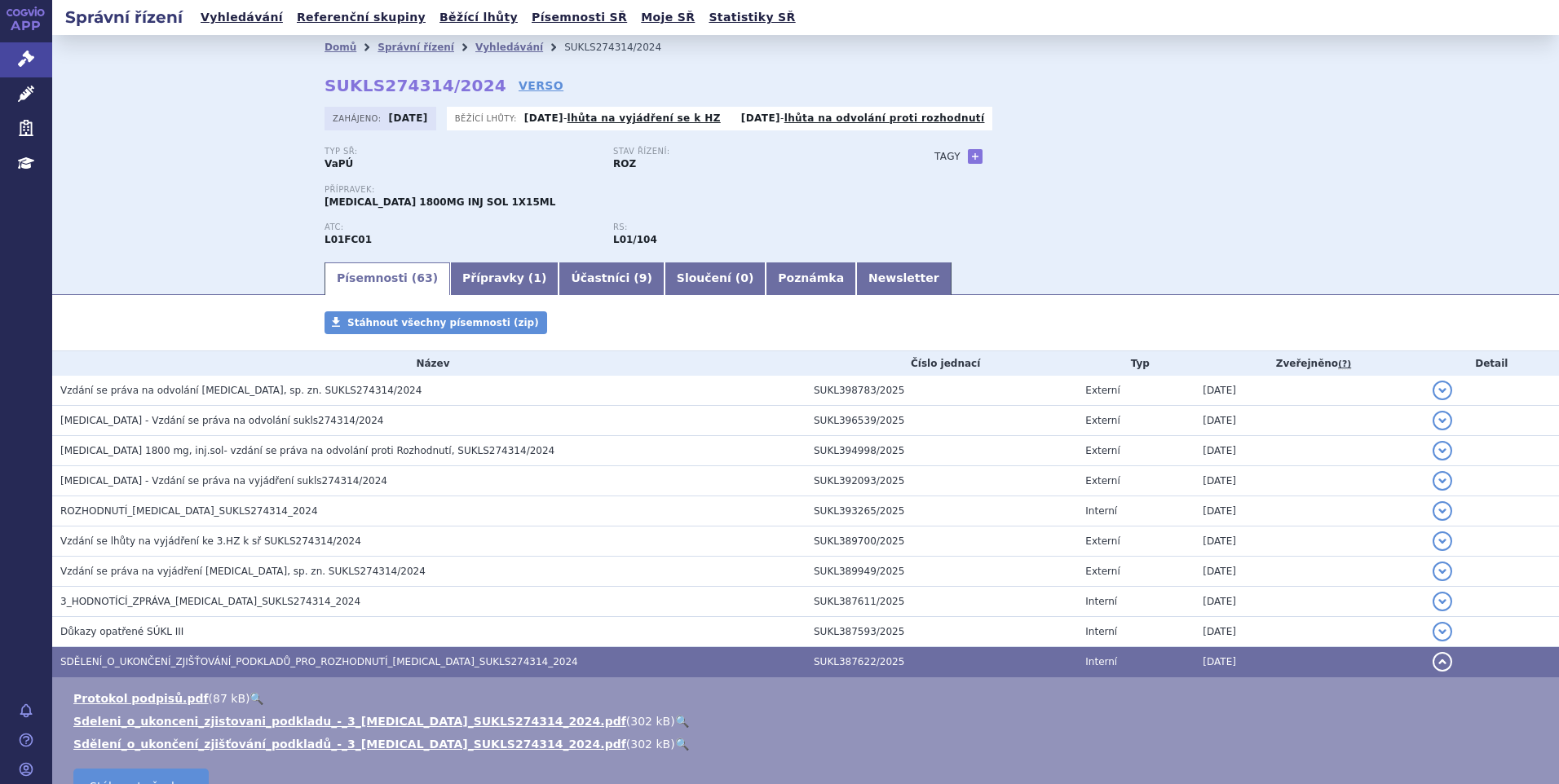
click at [1433, 661] on button "detail" at bounding box center [1443, 662] width 20 height 20
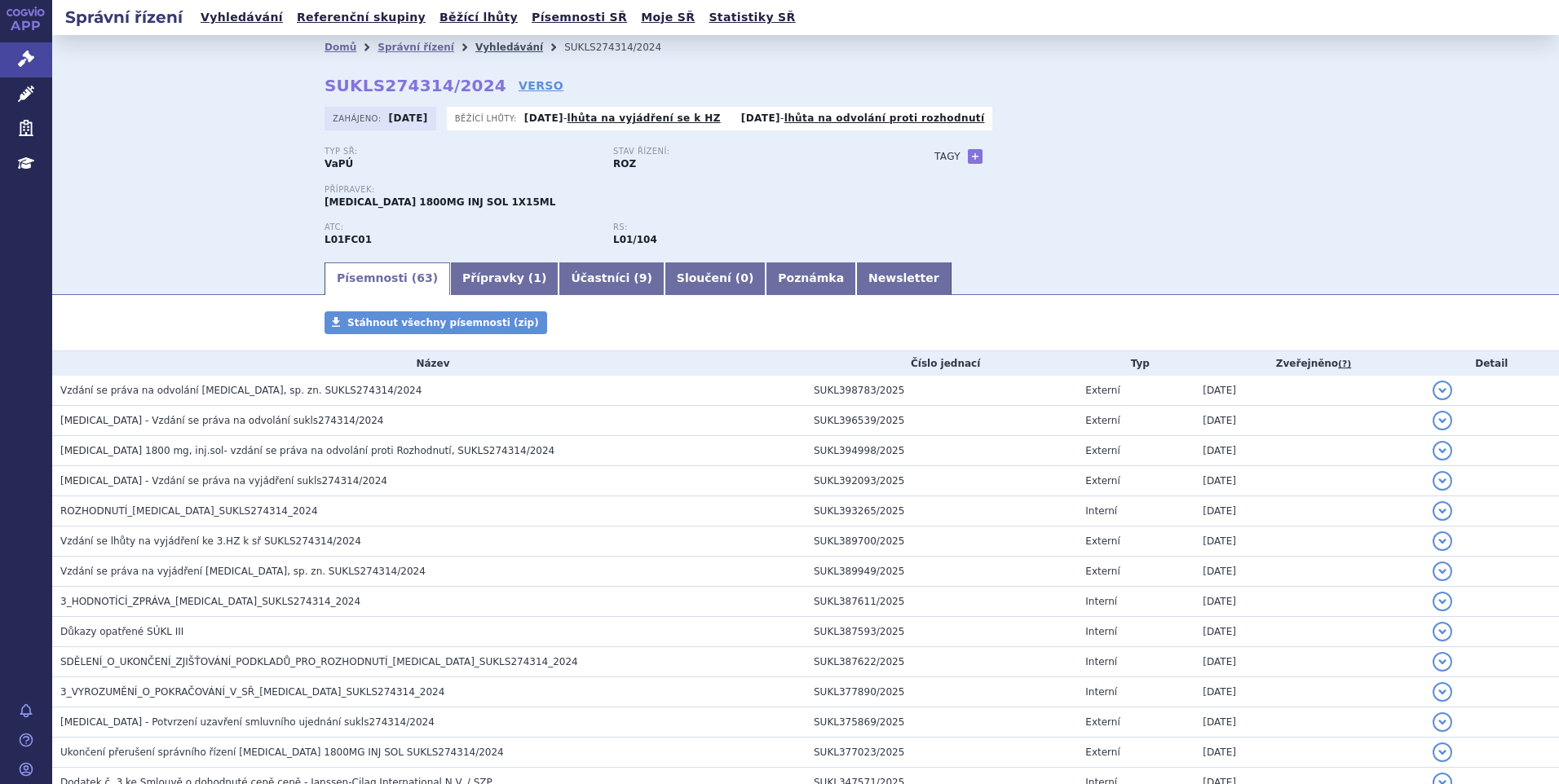
click at [497, 44] on link "Vyhledávání" at bounding box center [509, 47] width 68 height 12
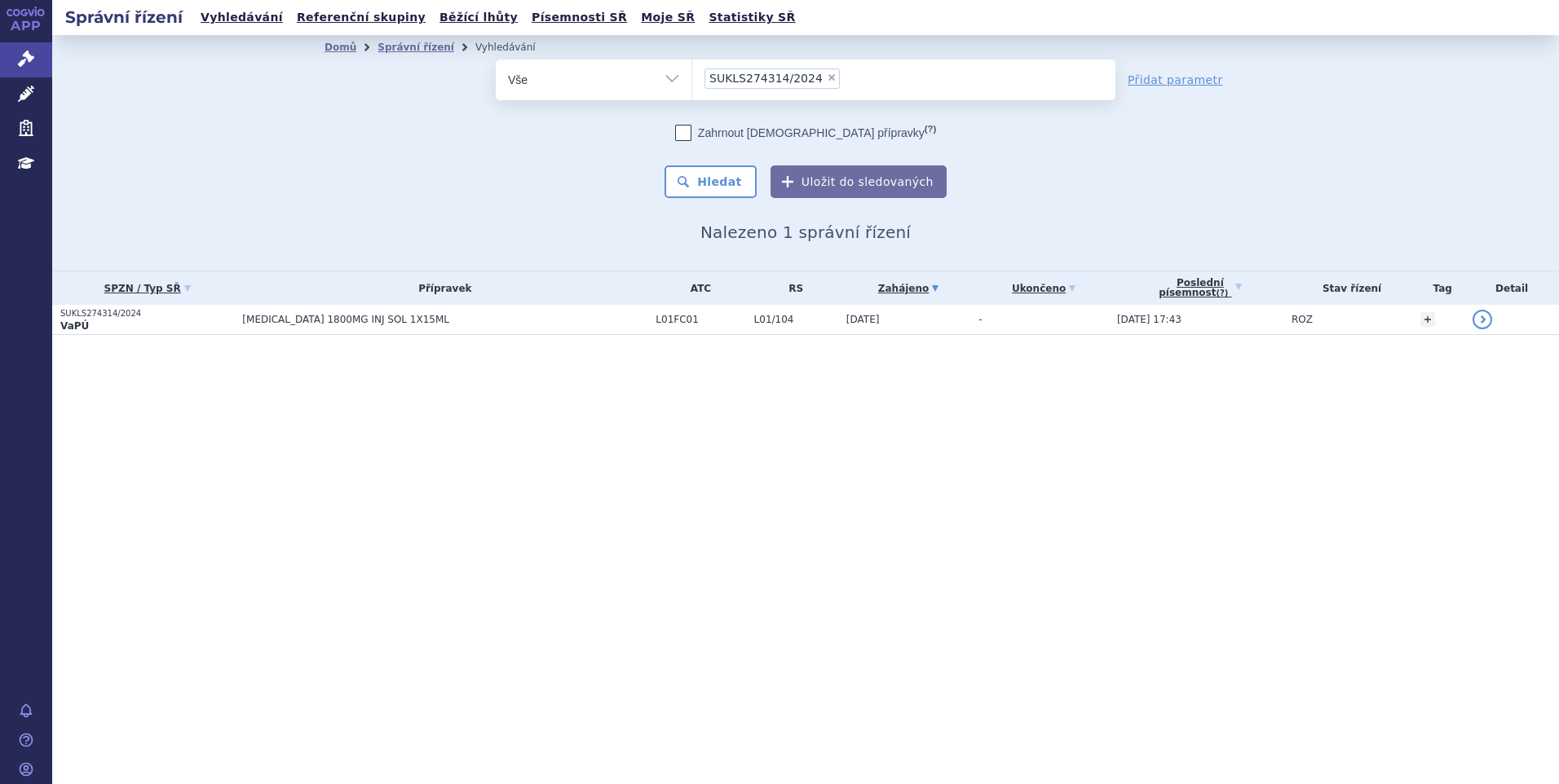
click at [827, 80] on span "×" at bounding box center [832, 78] width 10 height 10
click at [693, 80] on select "SUKLS274314/2024" at bounding box center [692, 79] width 1 height 41
select select
type input "SUKLS166482/2025"
select select "SUKLS166482/2025"
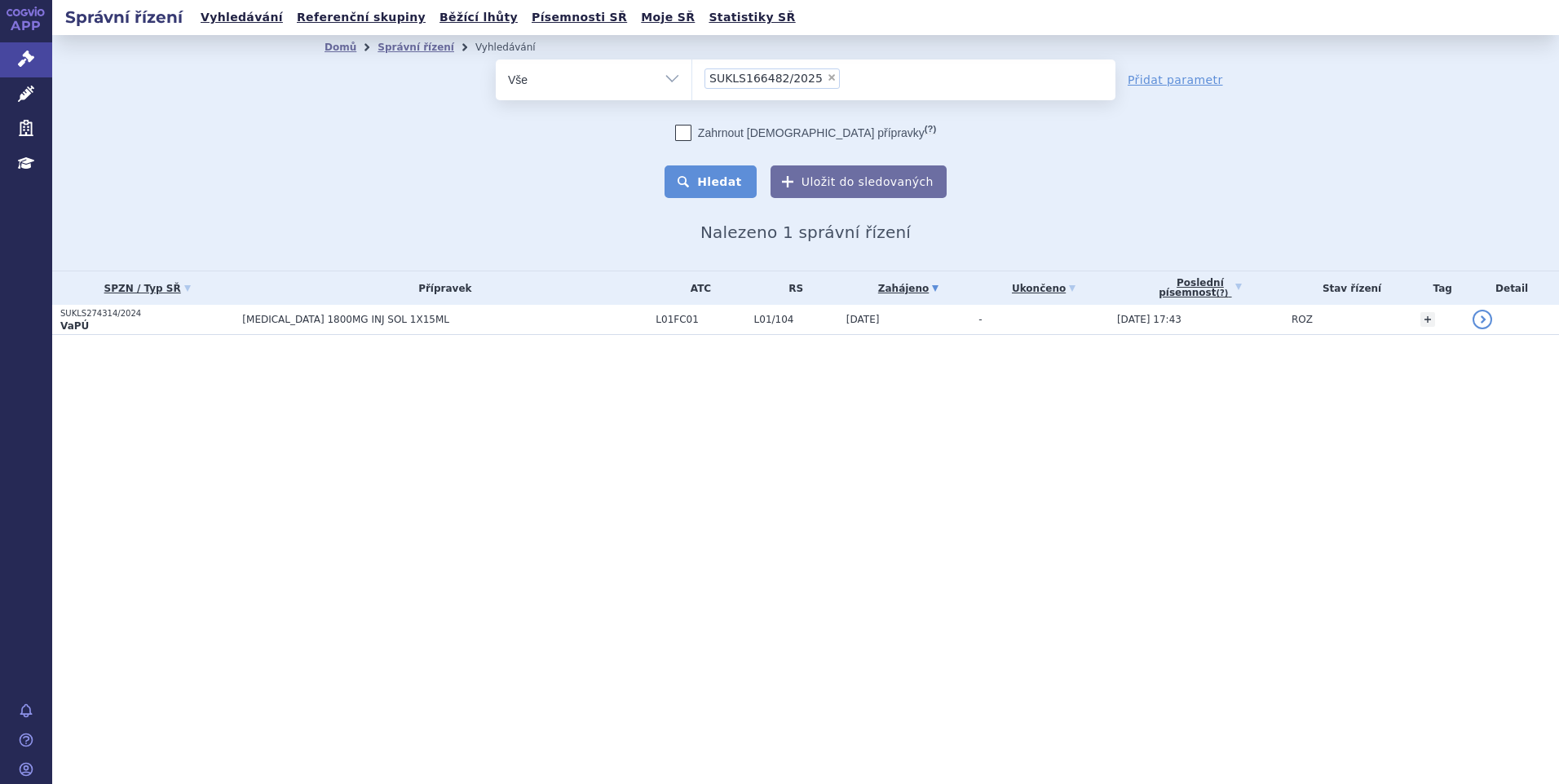
click at [726, 184] on button "Hledat" at bounding box center [710, 181] width 92 height 32
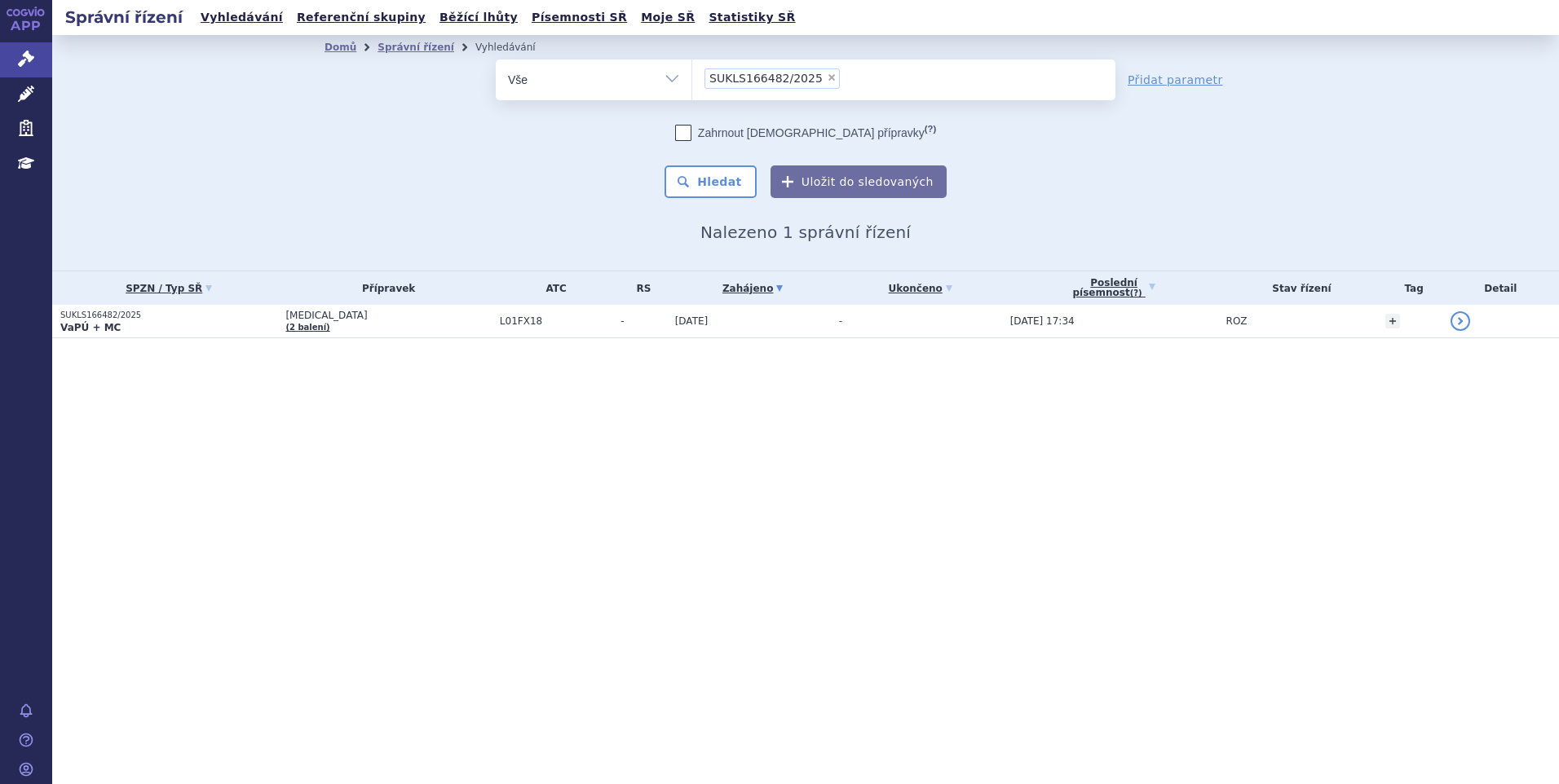
click at [354, 328] on td "[MEDICAL_DATA] (2 balení)" at bounding box center [384, 321] width 214 height 33
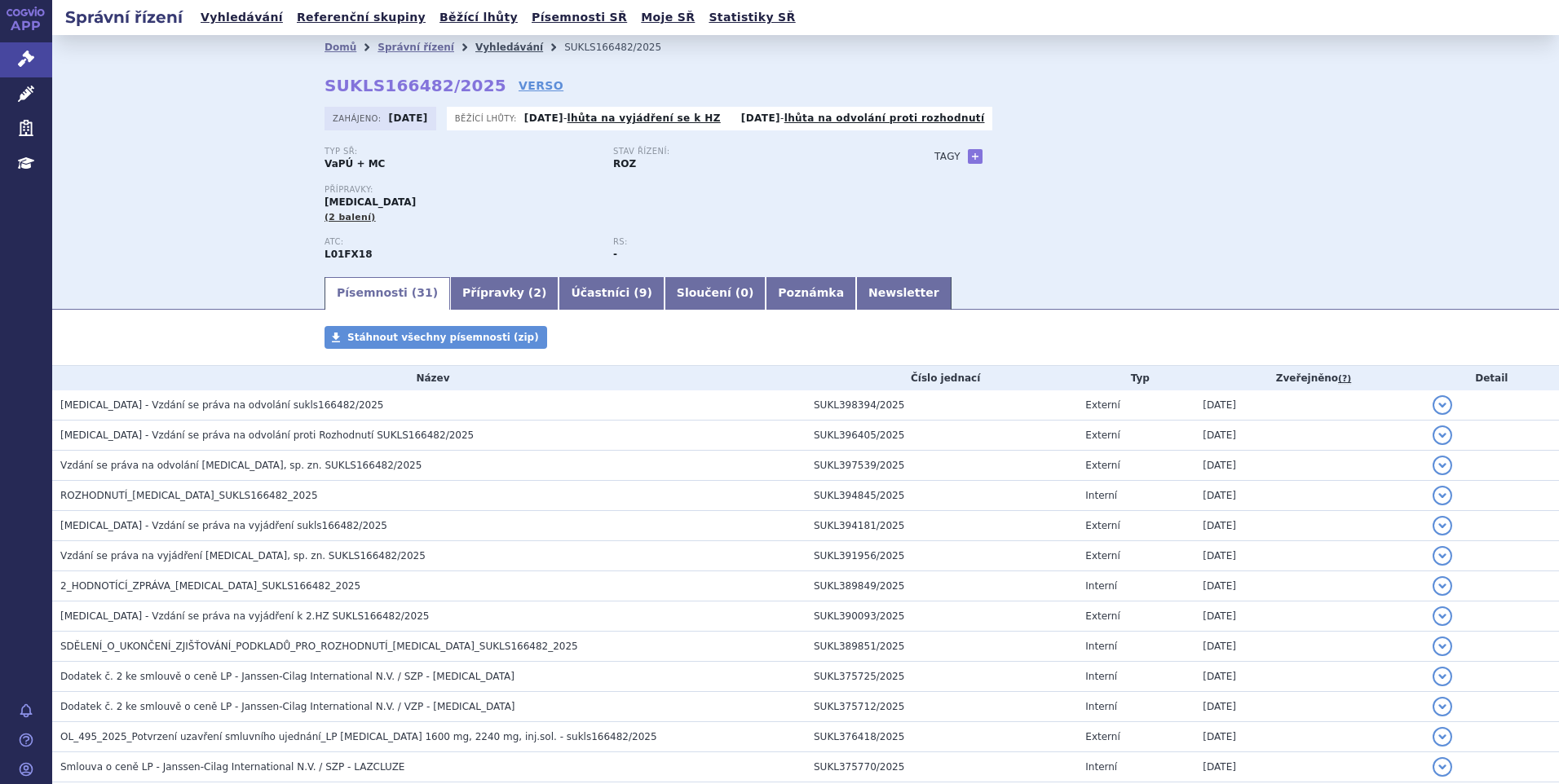
click at [494, 49] on link "Vyhledávání" at bounding box center [509, 47] width 68 height 12
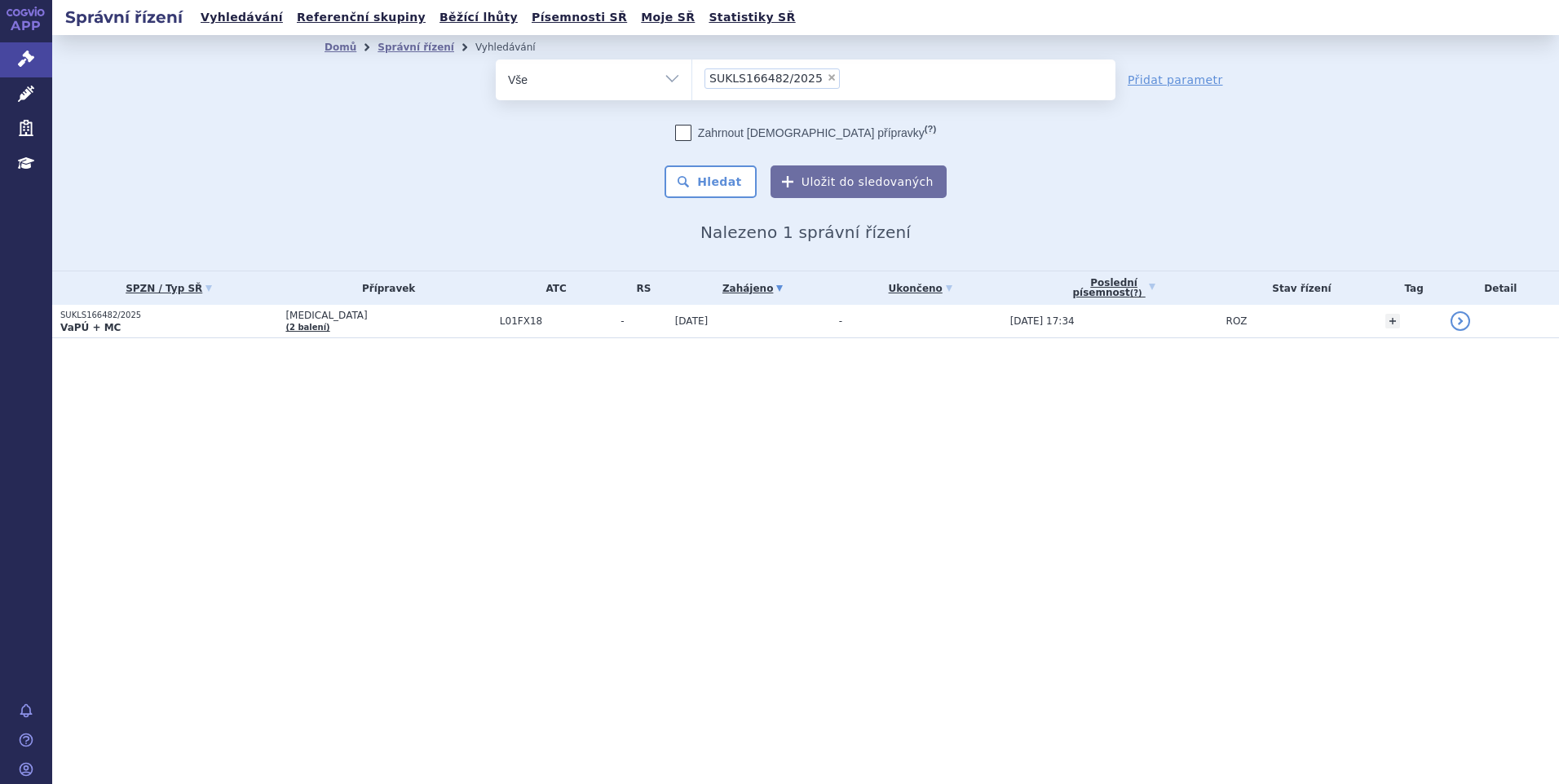
click at [1026, 599] on div "Správní řízení Vyhledávání Referenční skupiny Běžící lhůty Písemnosti SŘ Moje S…" at bounding box center [805, 392] width 1507 height 784
click at [827, 77] on span "×" at bounding box center [832, 78] width 10 height 10
click at [693, 77] on select "SUKLS166482/2025" at bounding box center [692, 79] width 1 height 41
select select
type input "SUKLS297023/2024"
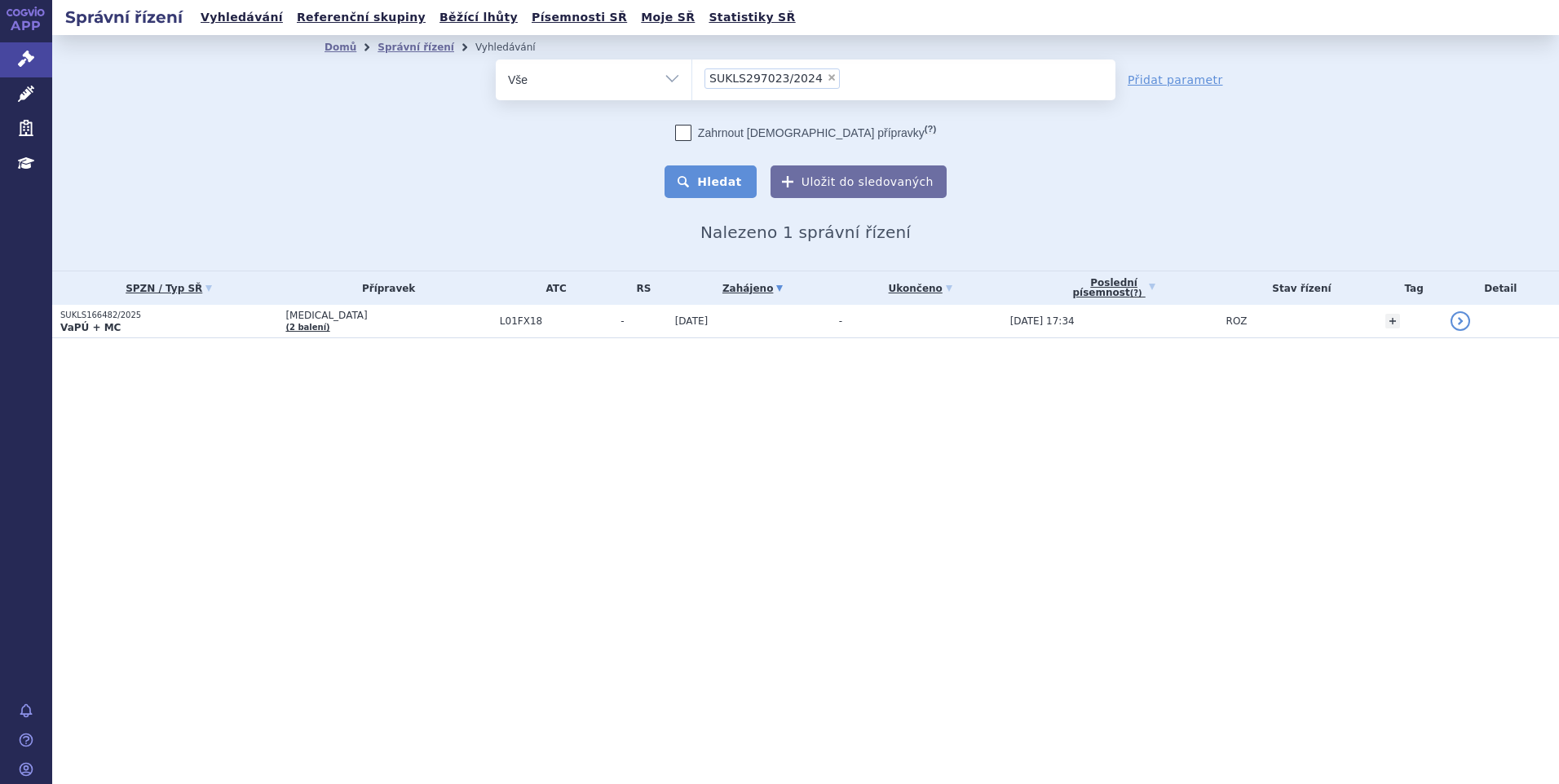
select select "SUKLS297023/2024"
click at [722, 188] on button "Hledat" at bounding box center [710, 181] width 92 height 32
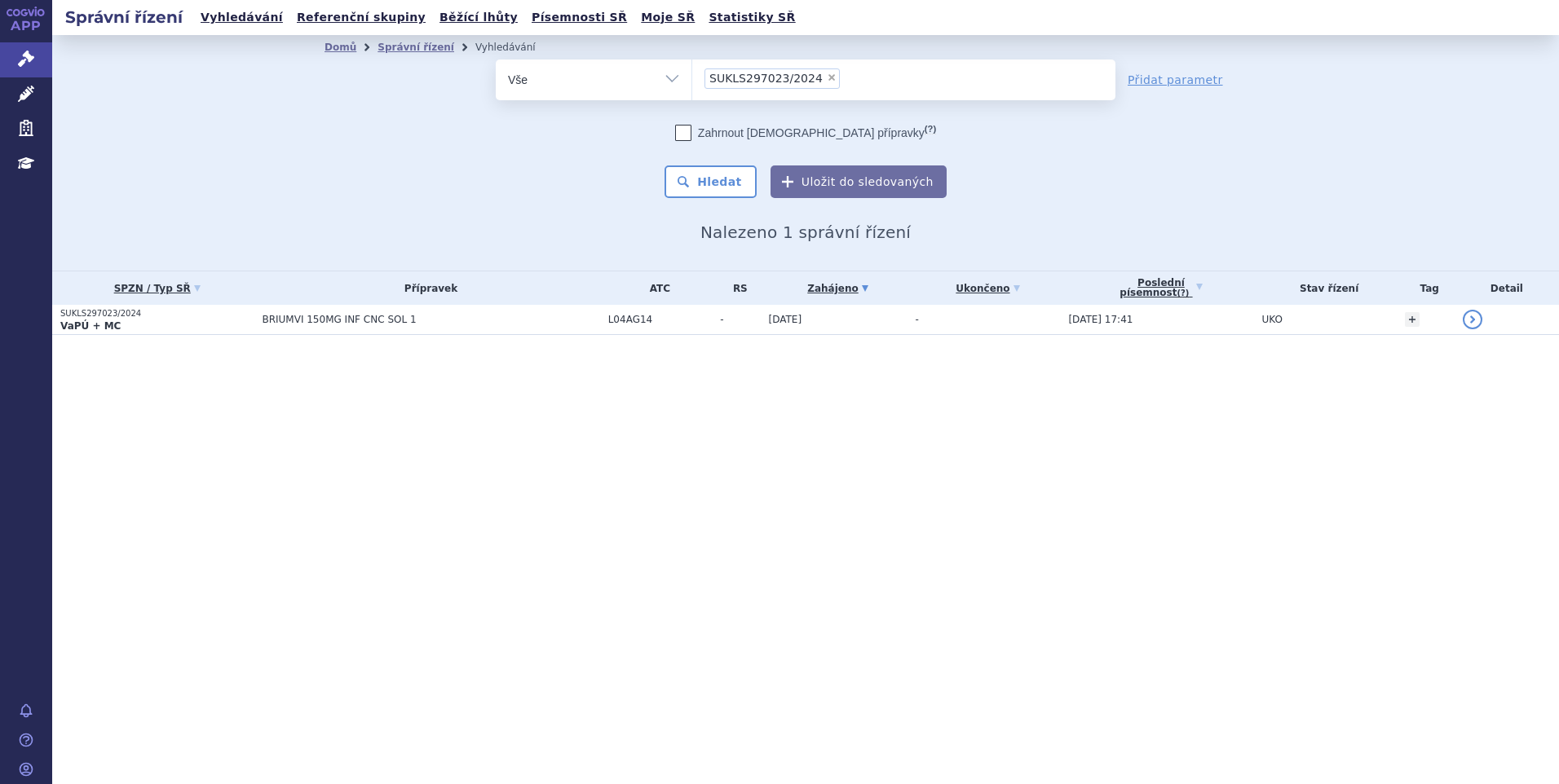
click at [421, 320] on span "BRIUMVI 150MG INF CNC SOL 1" at bounding box center [431, 320] width 338 height 12
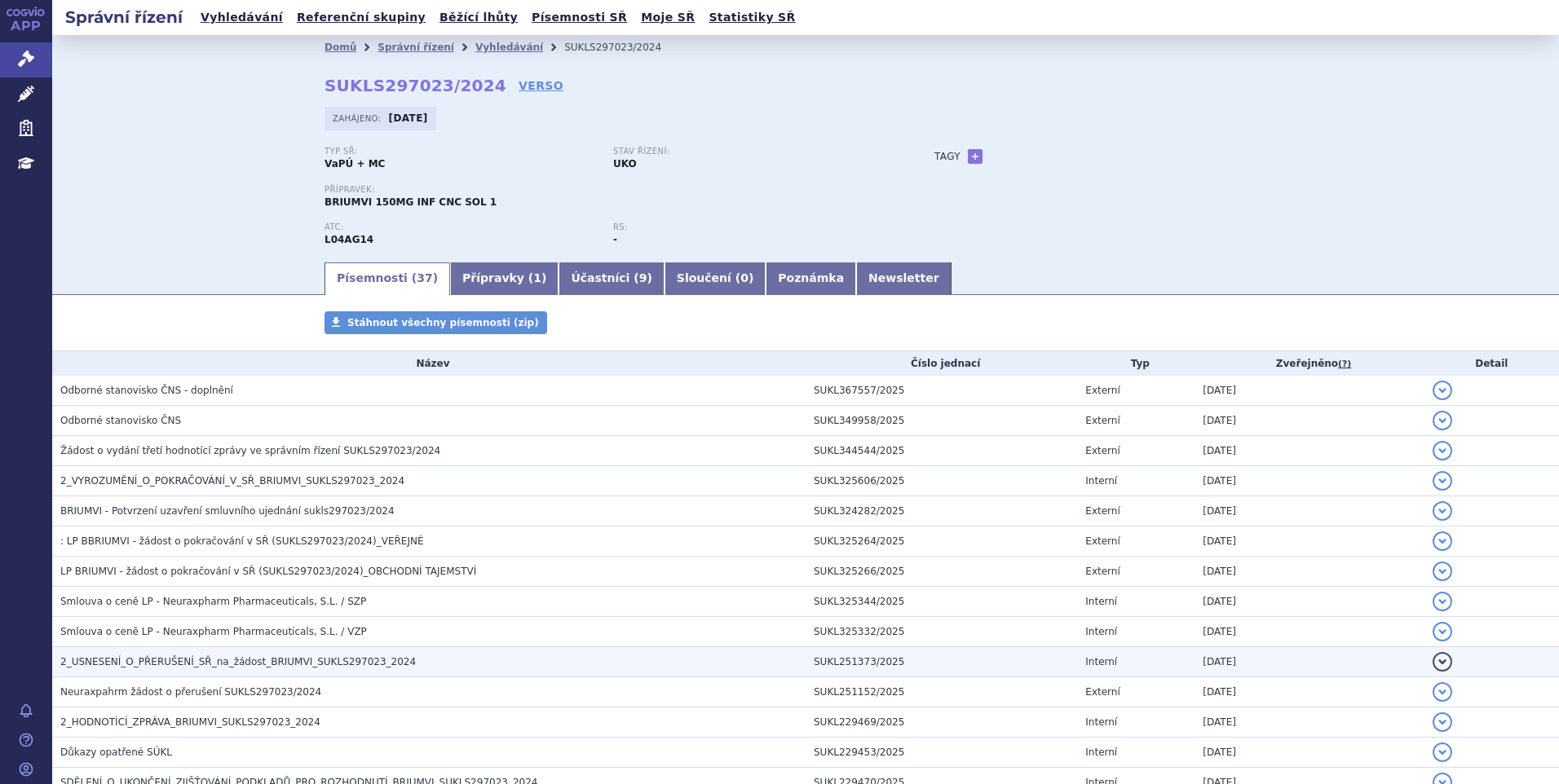
click at [936, 659] on td "SUKL251373/2025" at bounding box center [942, 662] width 272 height 30
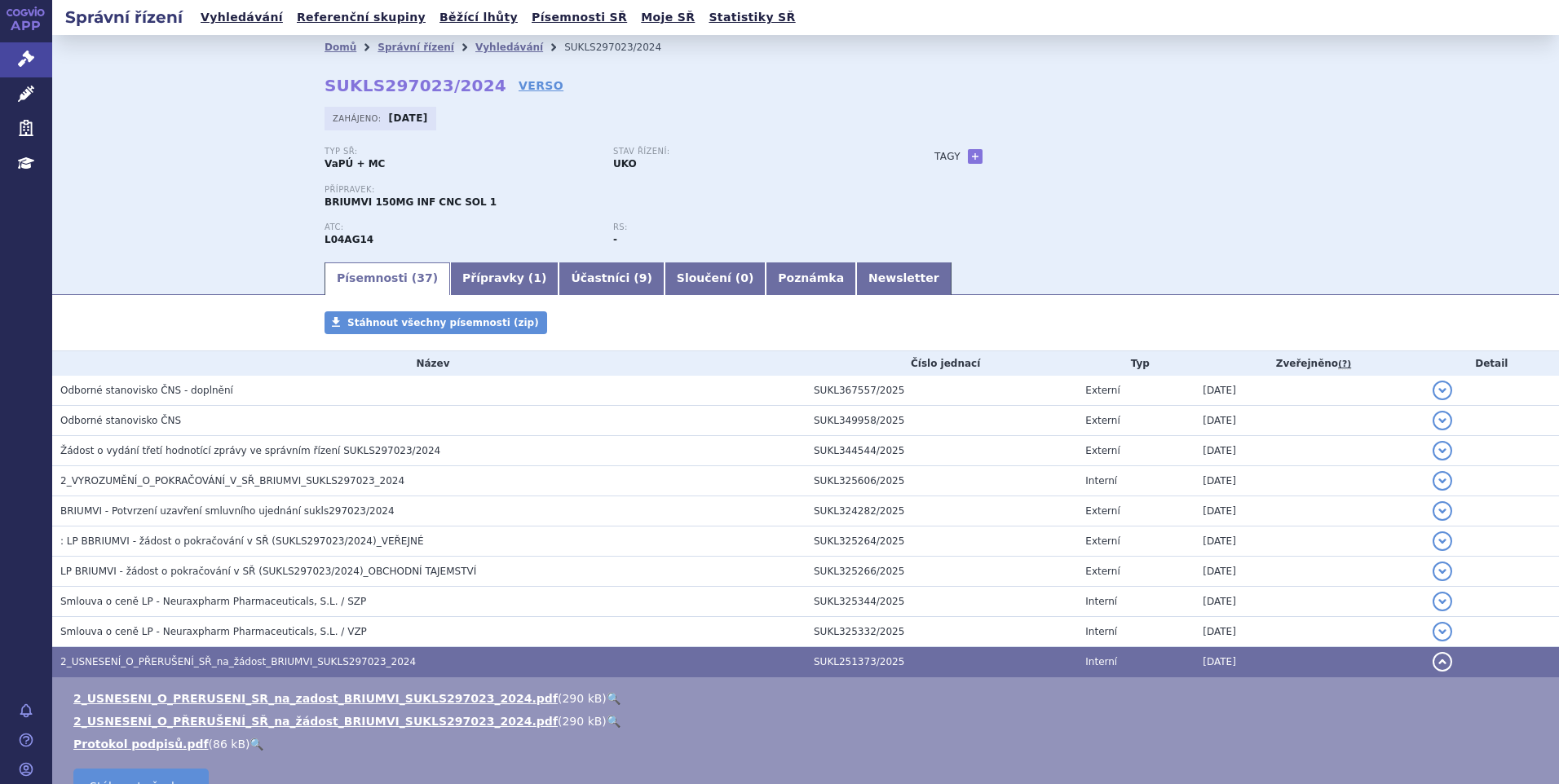
click at [1433, 663] on button "detail" at bounding box center [1443, 662] width 20 height 20
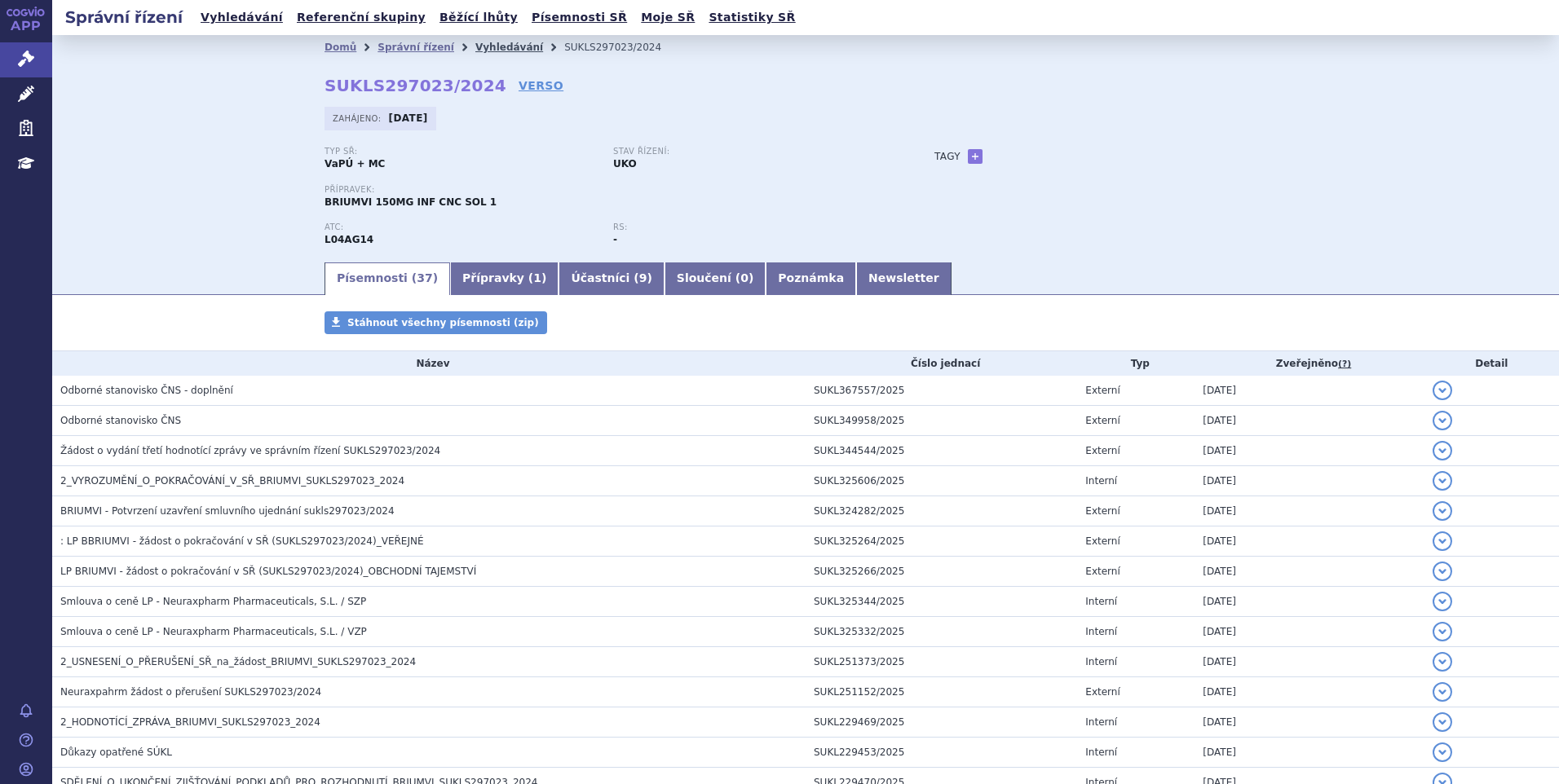
click at [480, 48] on link "Vyhledávání" at bounding box center [509, 47] width 68 height 12
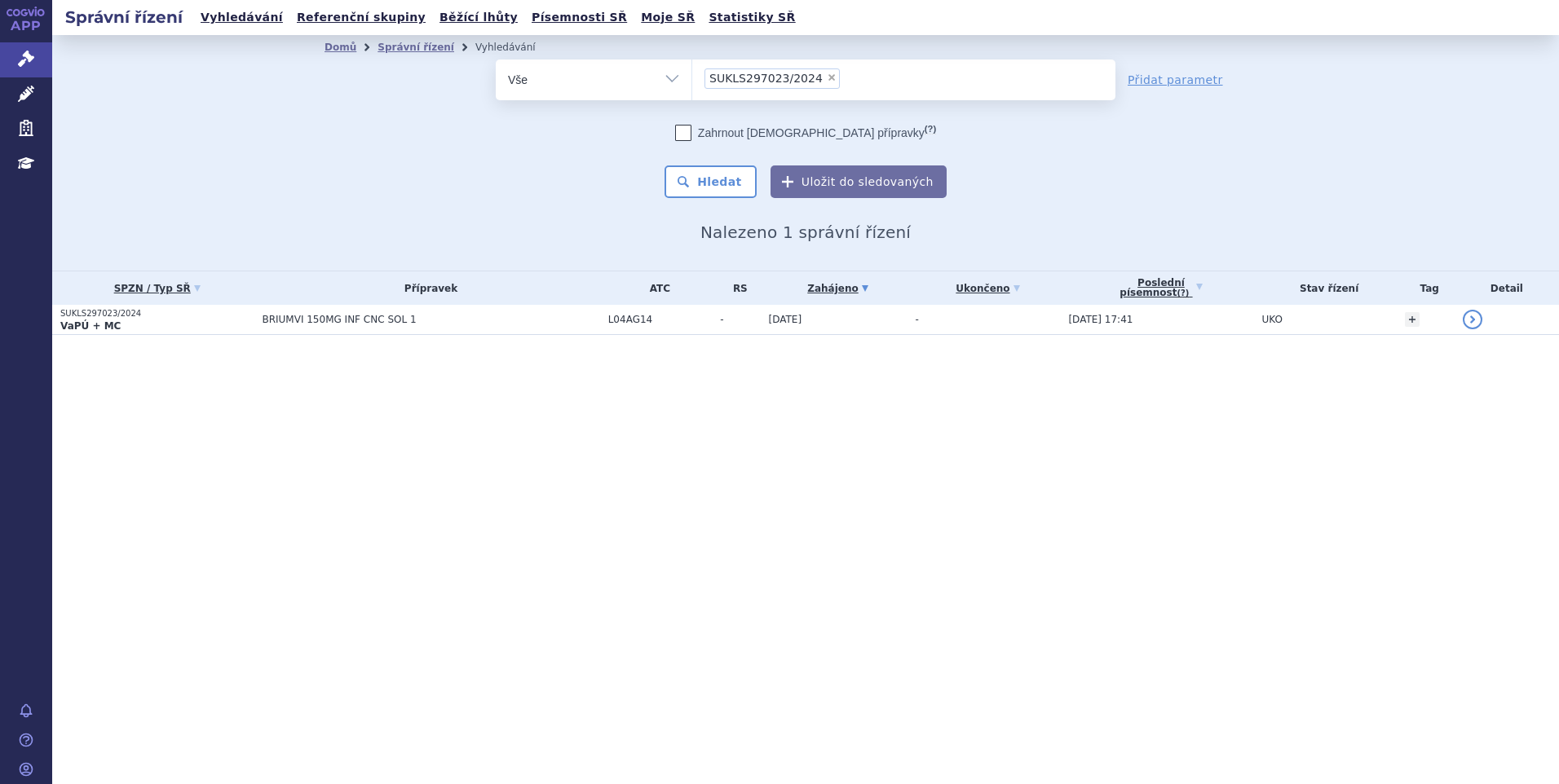
click at [815, 71] on li "× SUKLS297023/2024" at bounding box center [772, 79] width 135 height 21
click at [693, 71] on select "SUKLS297023/2024" at bounding box center [692, 79] width 1 height 41
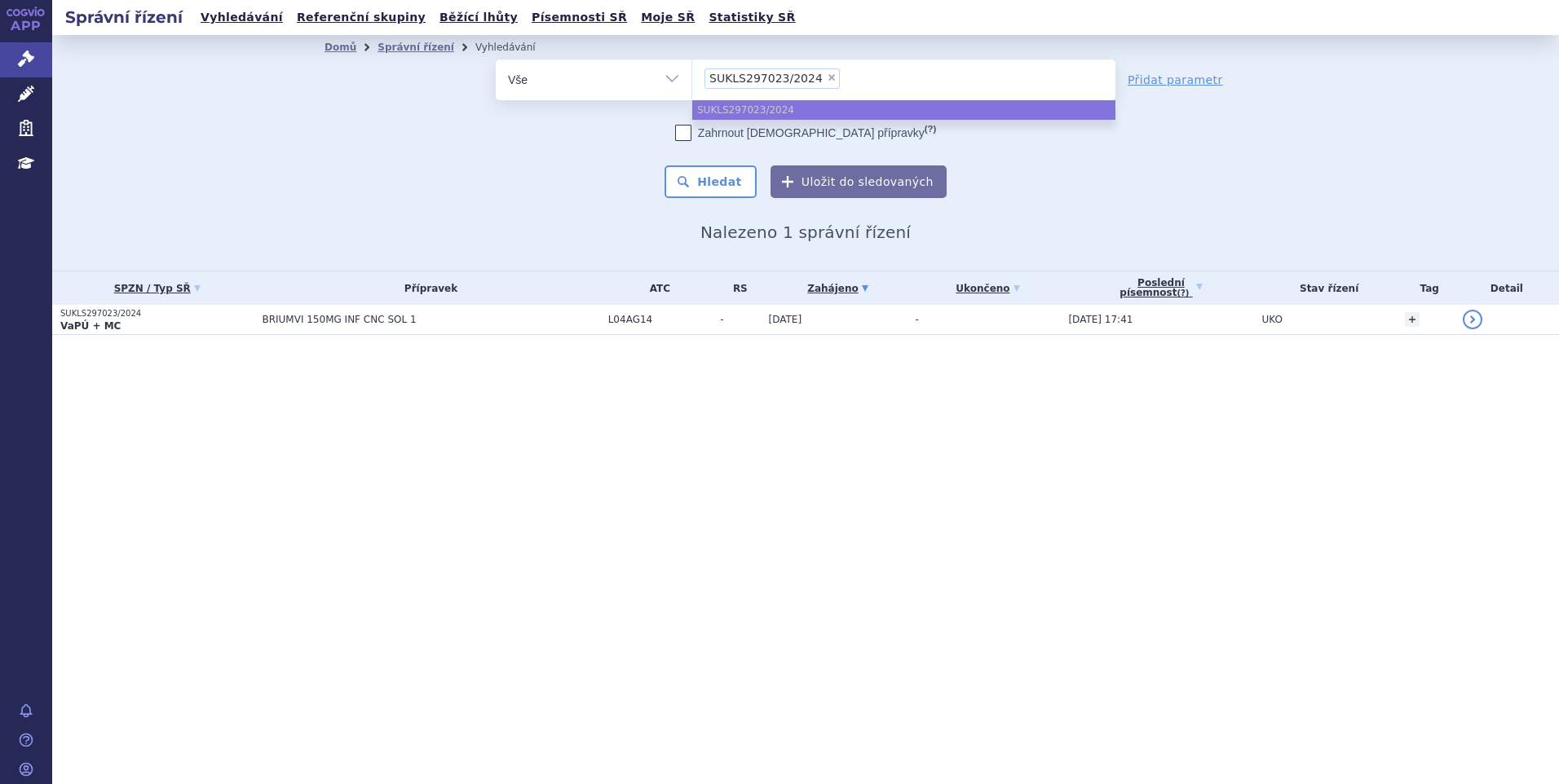
click at [827, 79] on span "×" at bounding box center [832, 78] width 10 height 10
click at [693, 79] on select "SUKLS297023/2024" at bounding box center [692, 79] width 1 height 41
select select
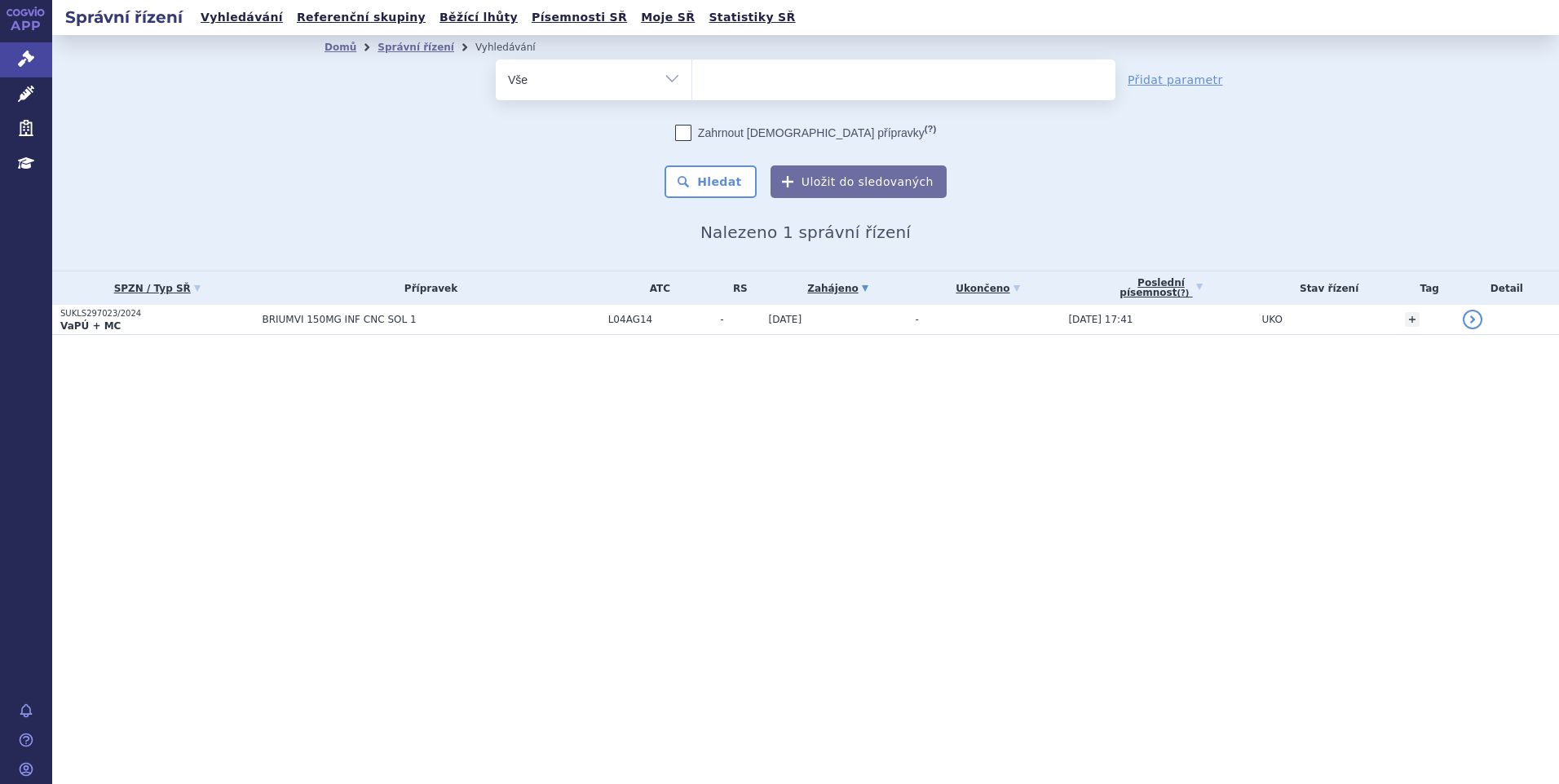
type input "SUKLS166659/2025"
select select "SUKLS166659/2025"
click at [681, 188] on button "Hledat" at bounding box center [710, 181] width 92 height 32
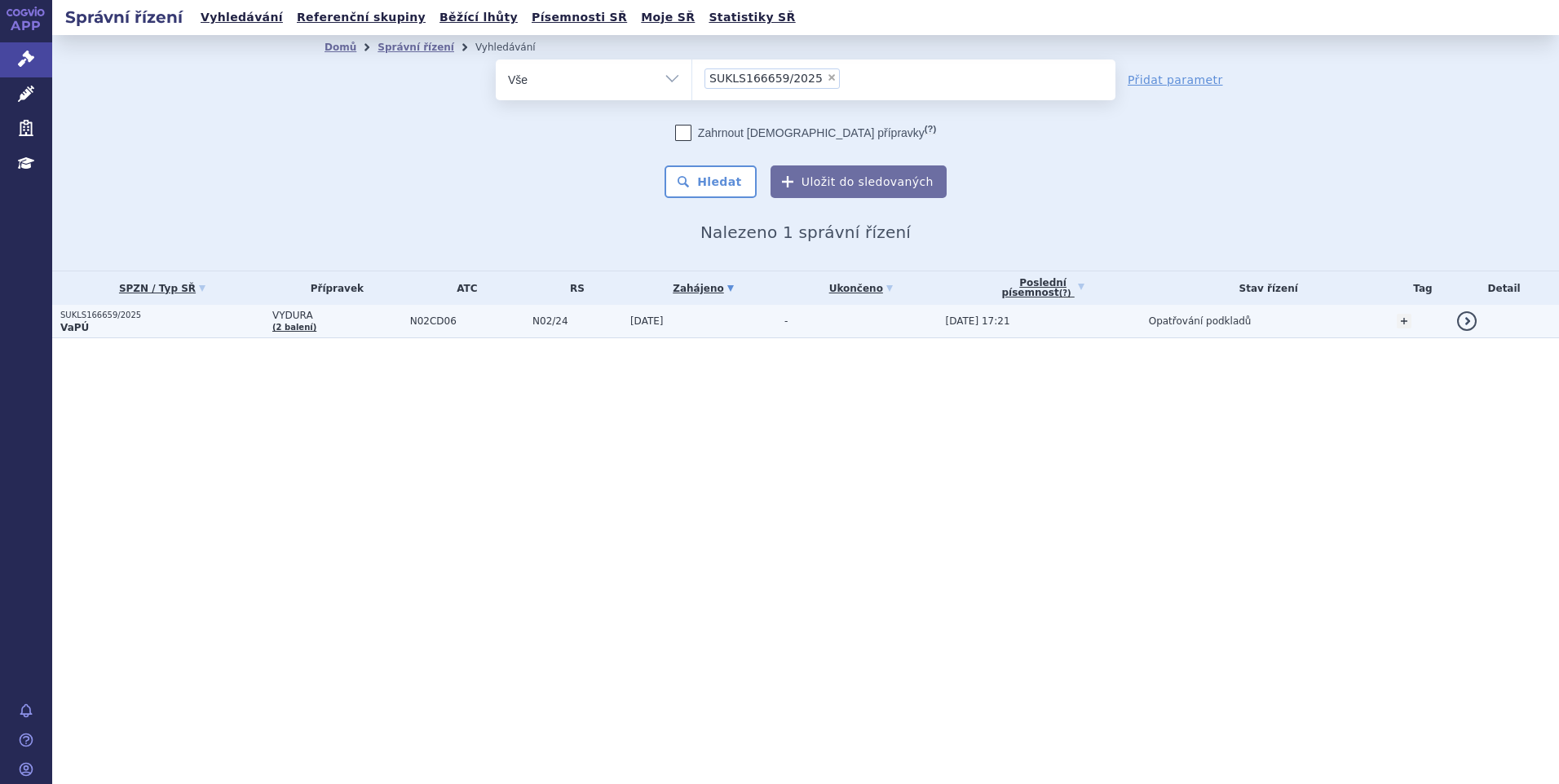
click at [317, 323] on td "VYDURA (2 balení)" at bounding box center [333, 321] width 138 height 33
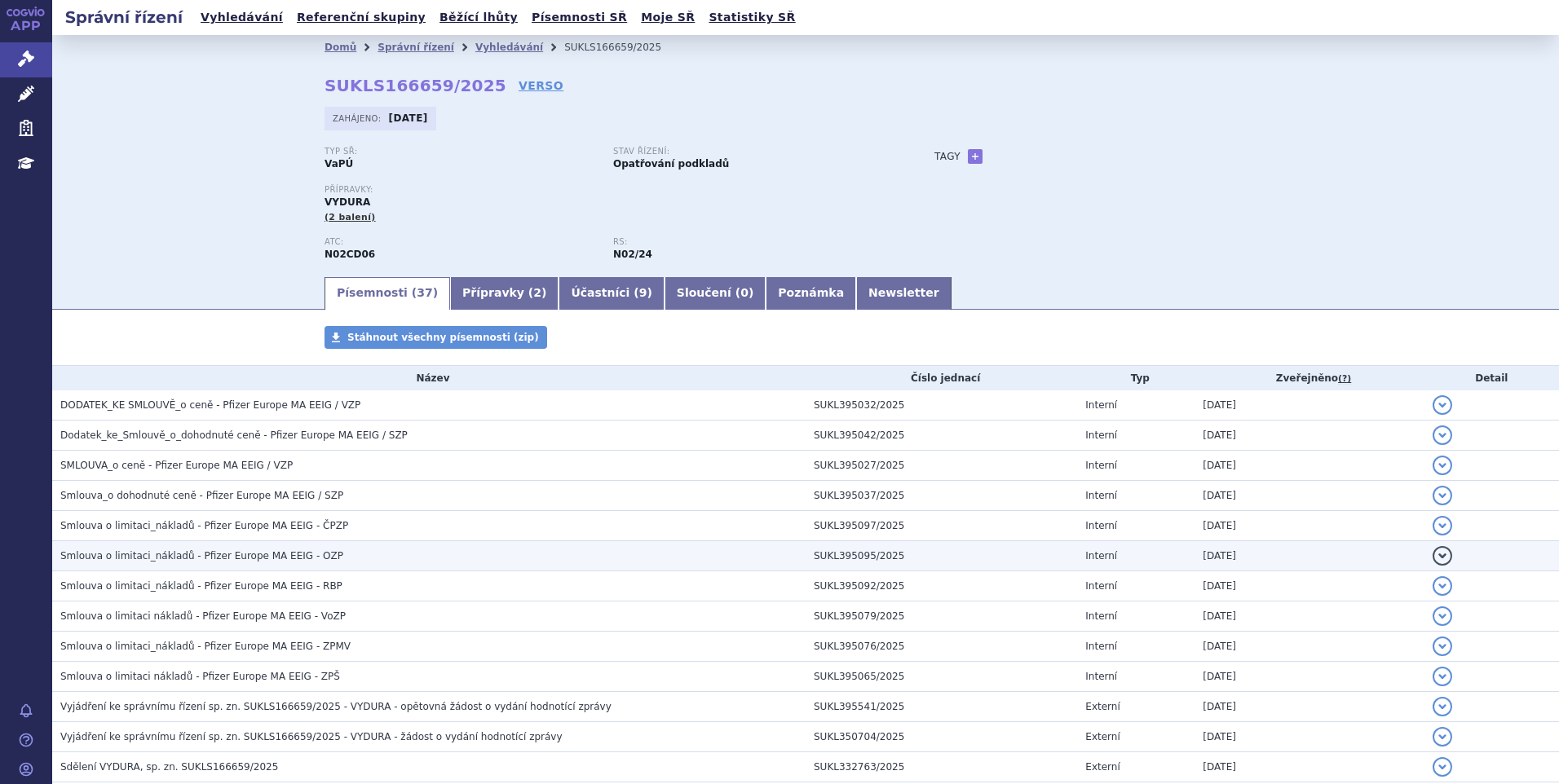
click at [979, 547] on td "SUKL395095/2025" at bounding box center [942, 556] width 272 height 30
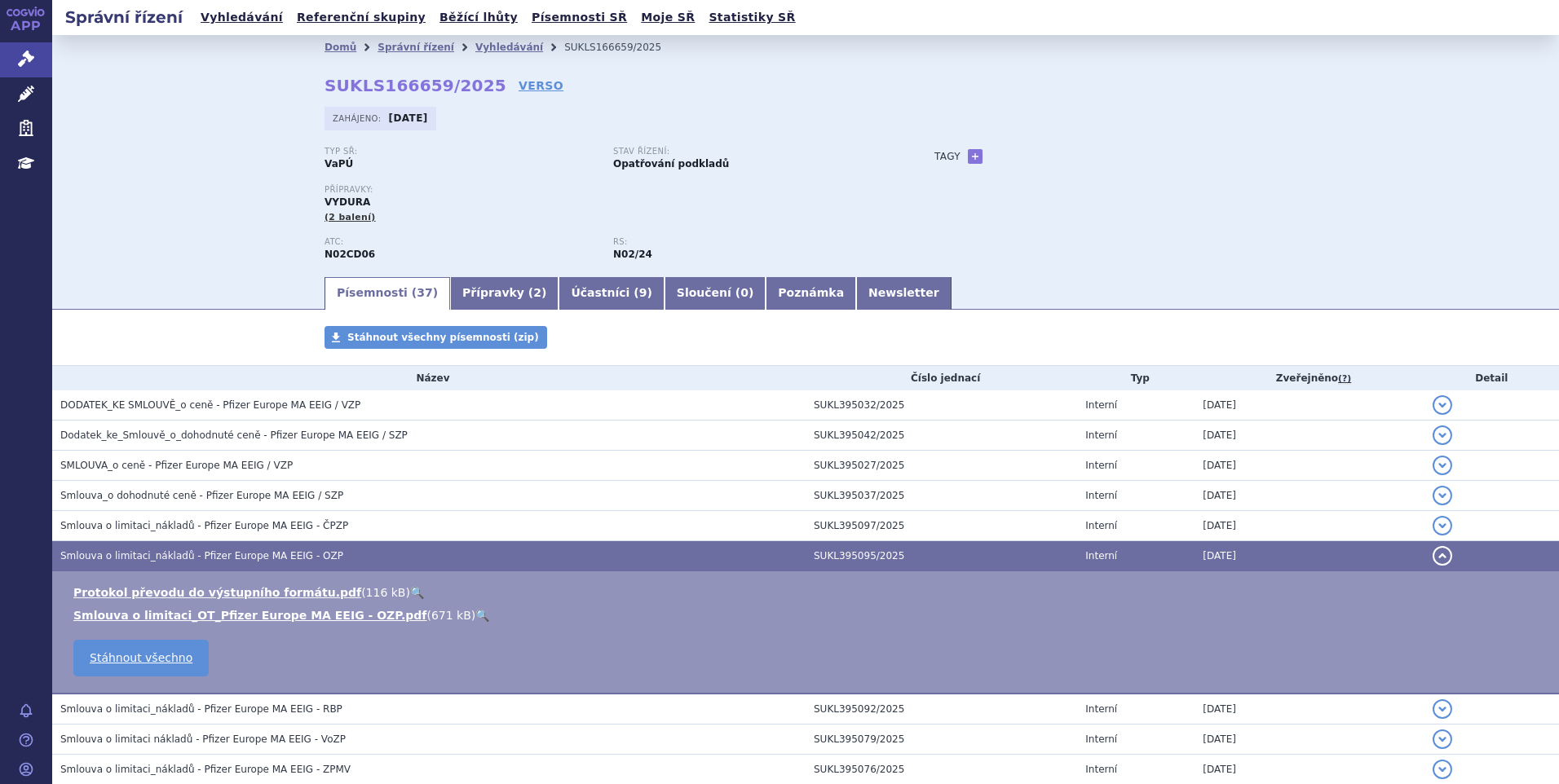
click at [1433, 551] on button "detail" at bounding box center [1443, 556] width 20 height 20
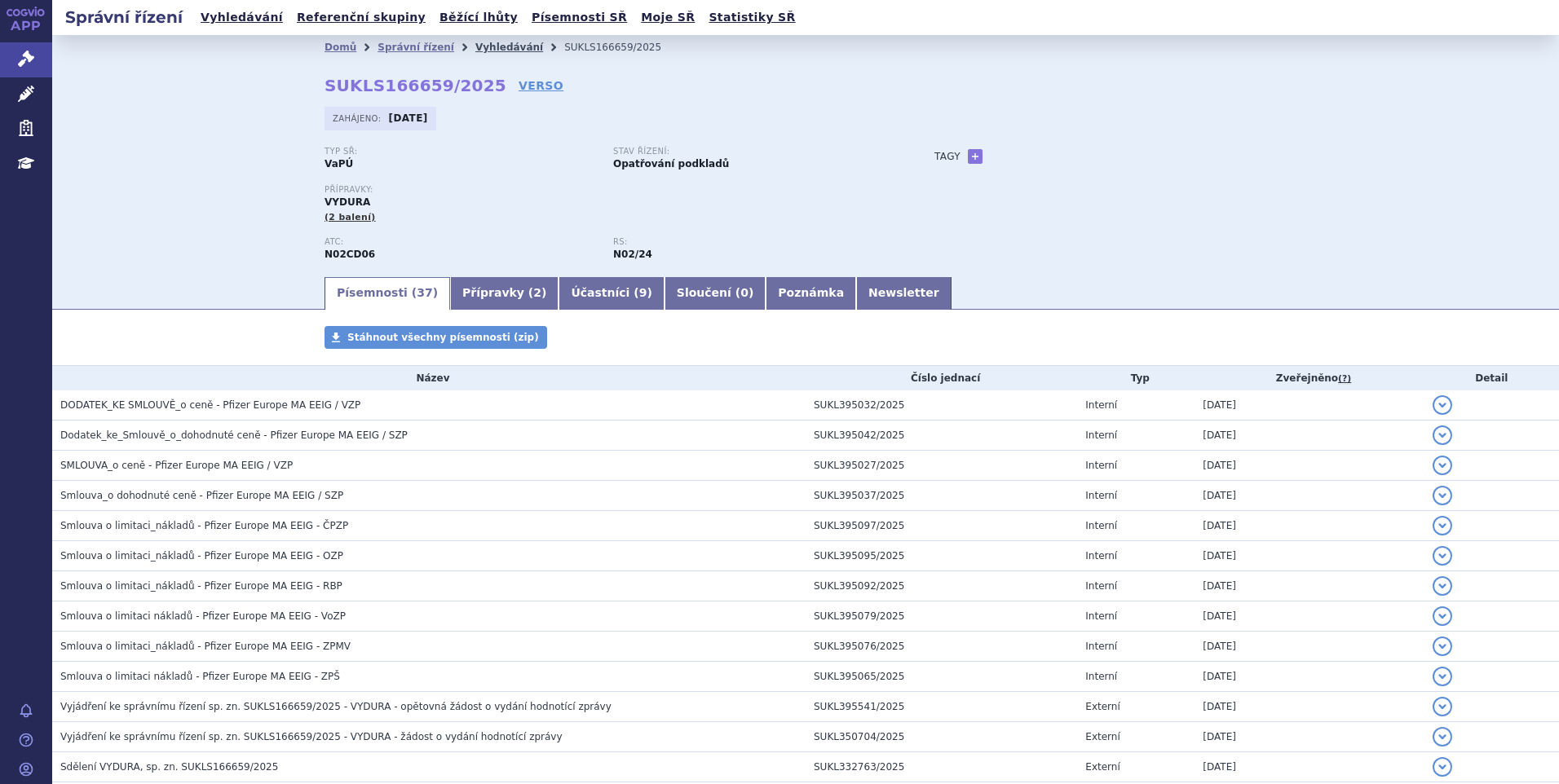
click at [475, 51] on link "Vyhledávání" at bounding box center [509, 47] width 68 height 12
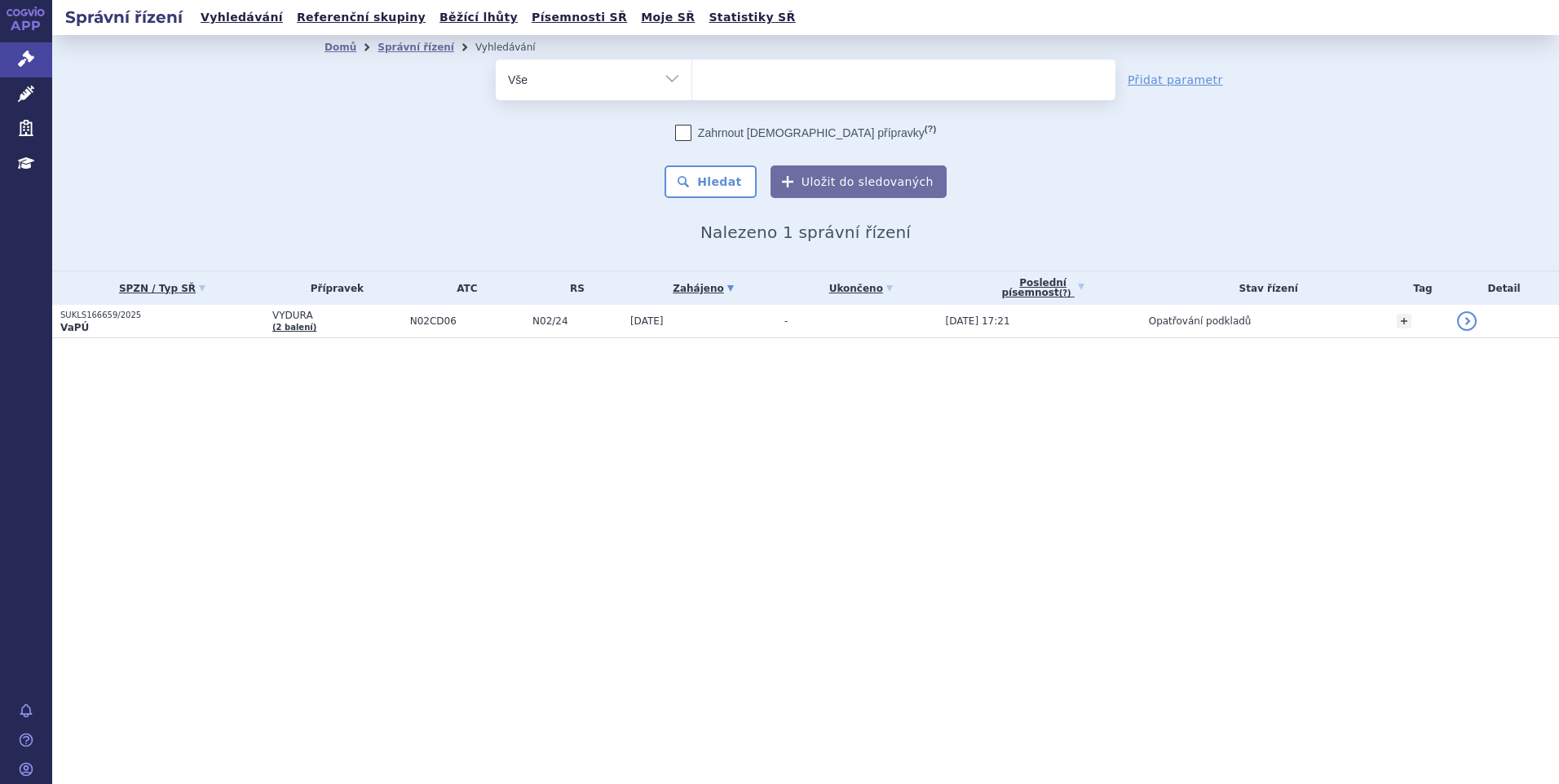
select select
type input "SUKLS145343/2024"
select select "SUKLS145343/2024"
click at [727, 176] on button "Hledat" at bounding box center [710, 181] width 92 height 32
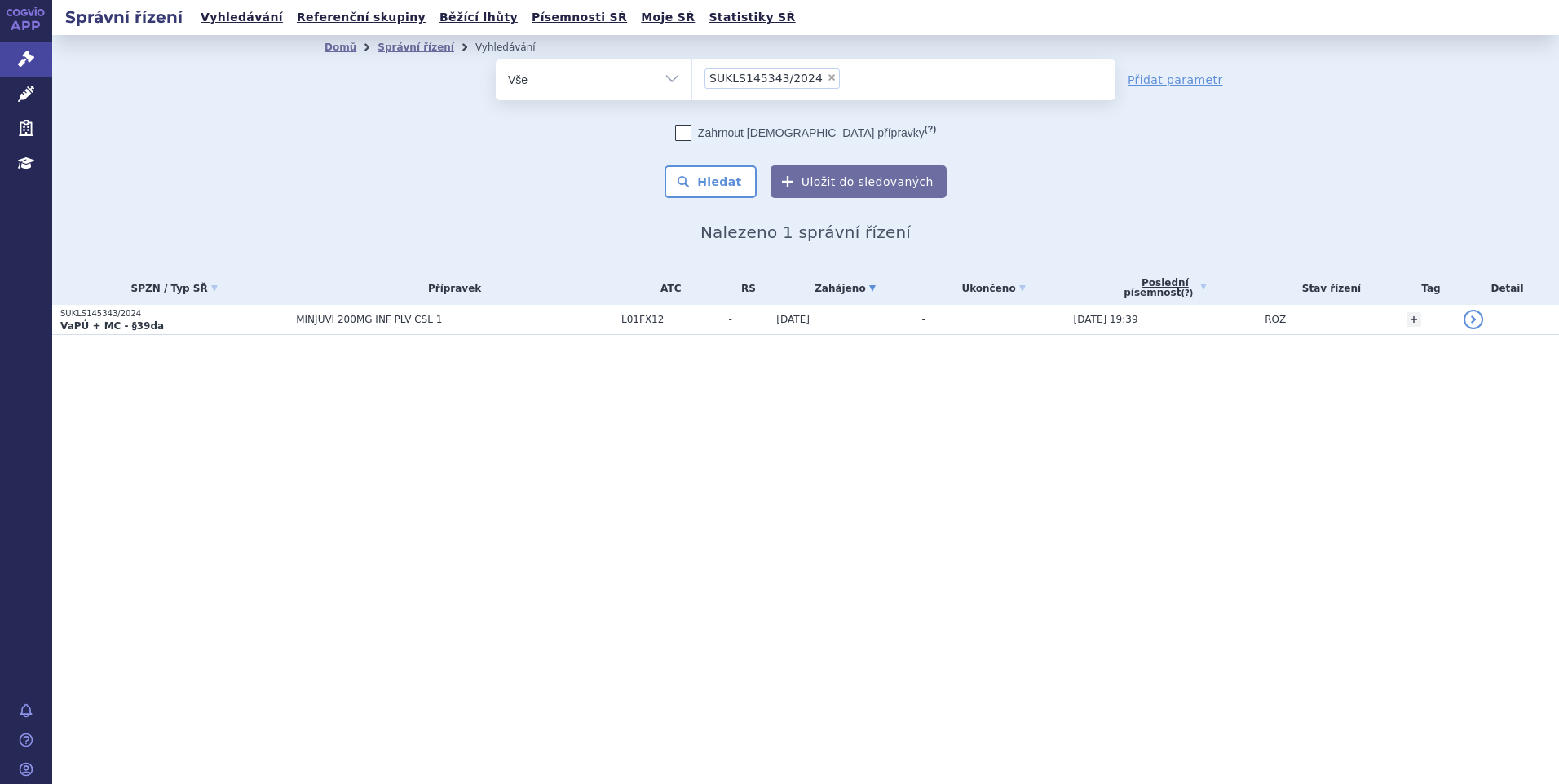
click at [385, 316] on span "MINJUVI 200MG INF PLV CSL 1" at bounding box center [454, 320] width 317 height 12
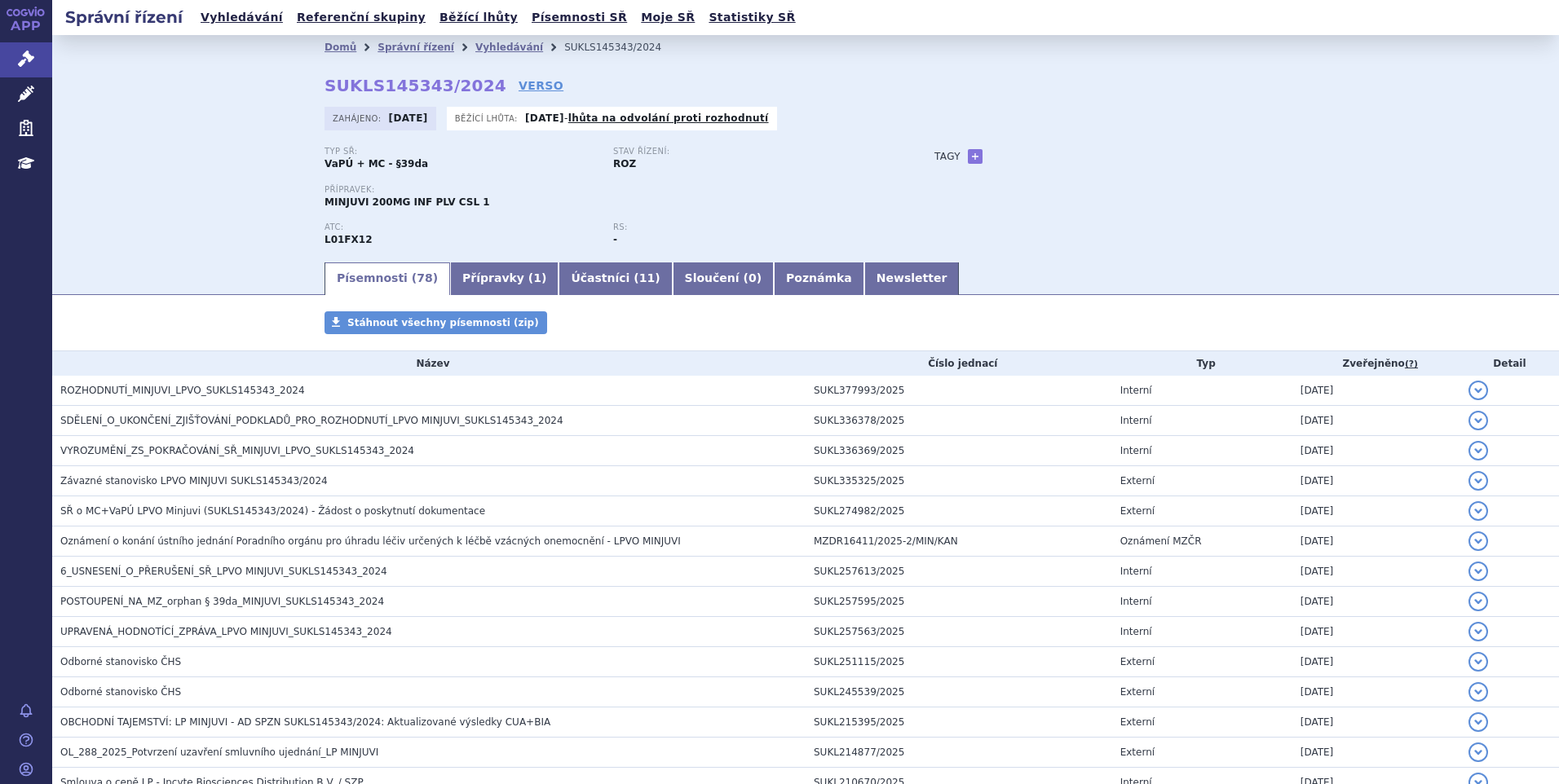
click at [245, 201] on div "Domů Správní řízení Vyhledávání SUKLS145343/2024 SUKLS145343/2024 VERSO [GEOGRA…" at bounding box center [805, 147] width 1507 height 225
click at [482, 52] on link "Vyhledávání" at bounding box center [509, 47] width 68 height 12
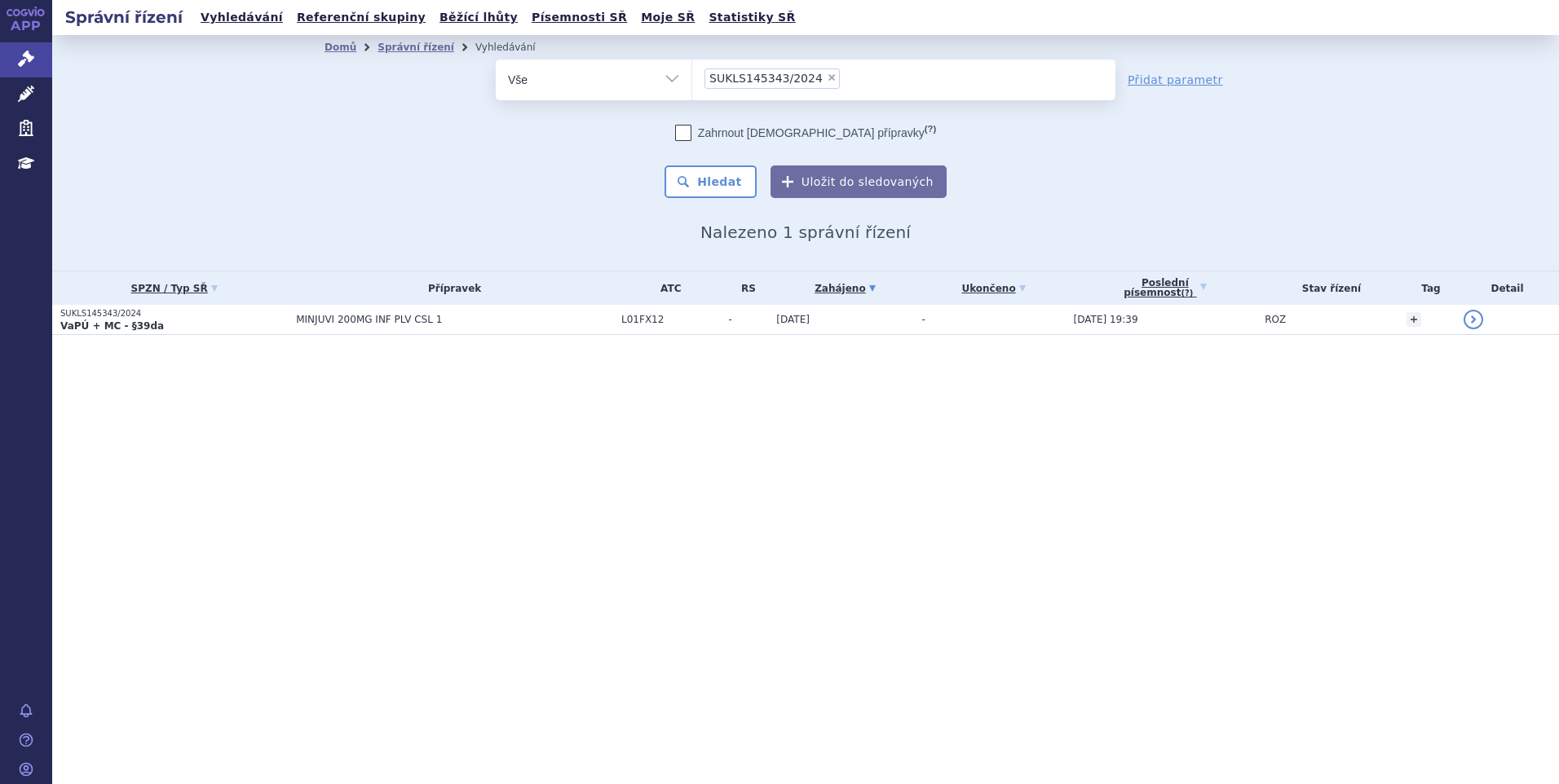
drag, startPoint x: 0, startPoint y: 0, endPoint x: 814, endPoint y: 79, distance: 817.8
click at [827, 79] on span "×" at bounding box center [832, 78] width 10 height 10
click at [693, 79] on select "SUKLS145343/2024" at bounding box center [692, 79] width 1 height 41
select select
click at [1049, 184] on div "Zahrnout bratrské přípravky (?) * Pozor, hledání dle vyhledávacího parametru In…" at bounding box center [806, 161] width 620 height 74
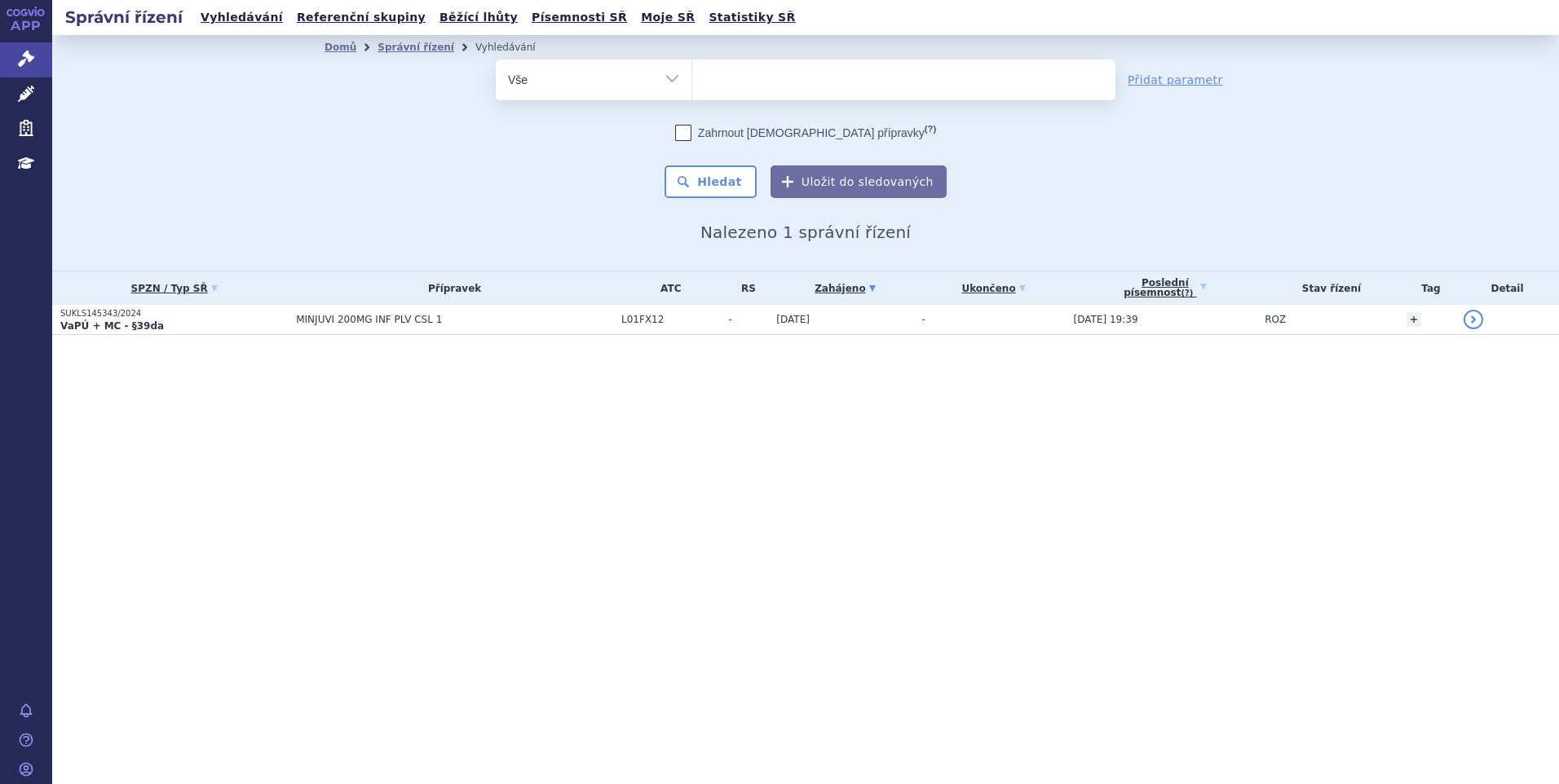
click at [748, 83] on ul at bounding box center [904, 76] width 423 height 34
click at [693, 83] on select "SUKLS145343/2024" at bounding box center [692, 79] width 1 height 41
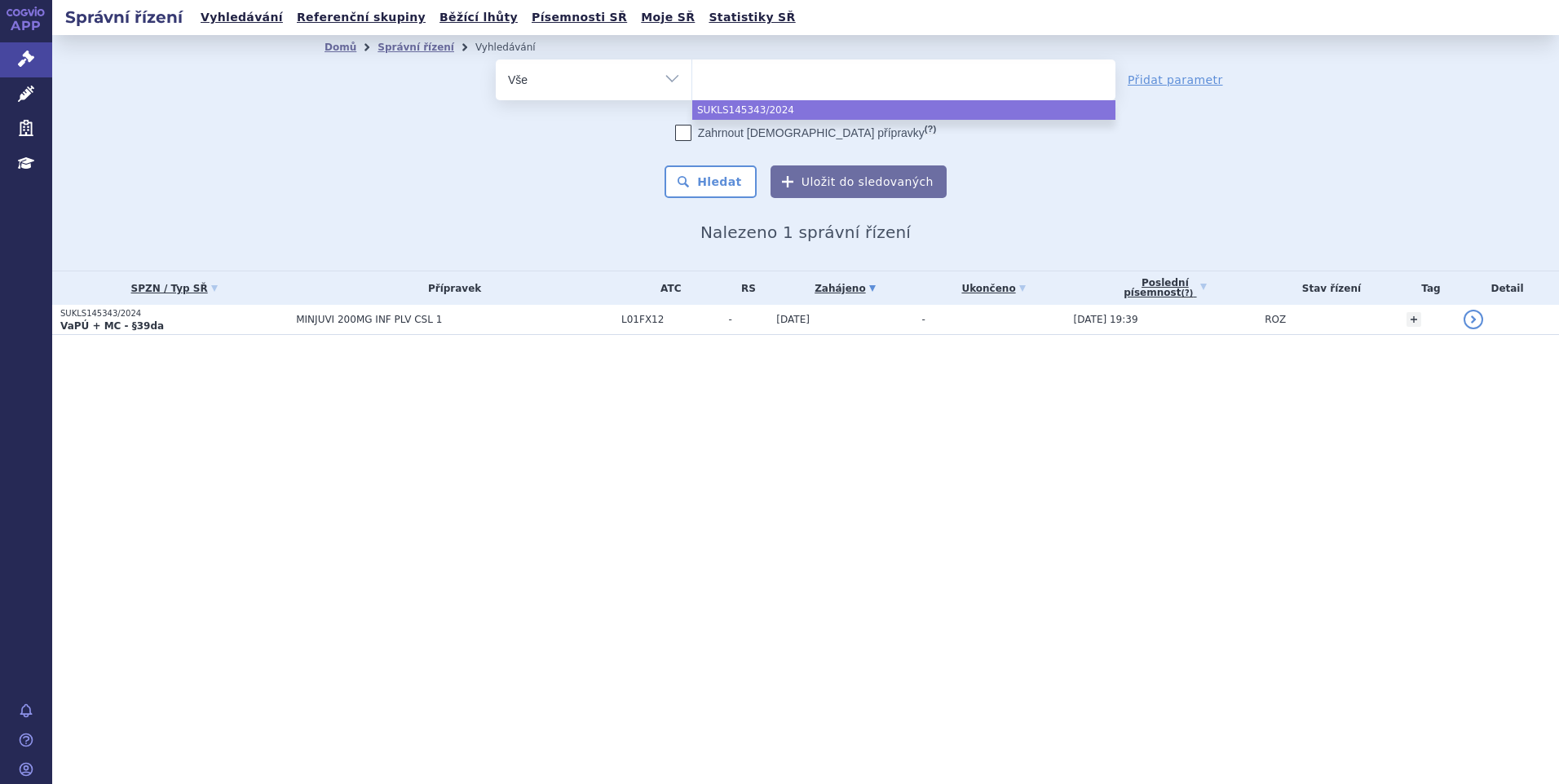
paste input "SUKLS366545/2025"
type input "SUKLS366545/2025"
select select "SUKLS366545/2025"
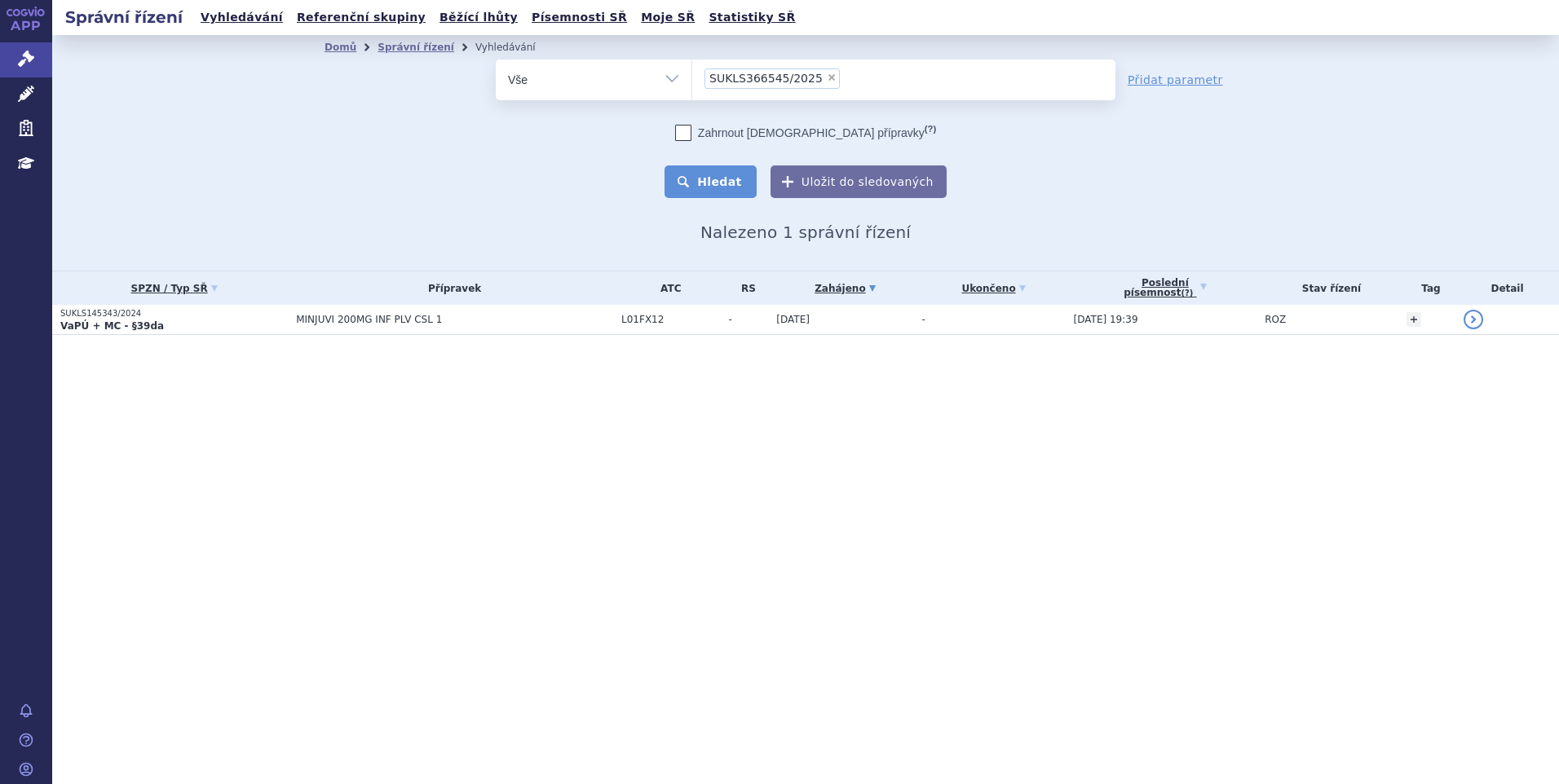
click at [704, 178] on button "Hledat" at bounding box center [710, 181] width 92 height 32
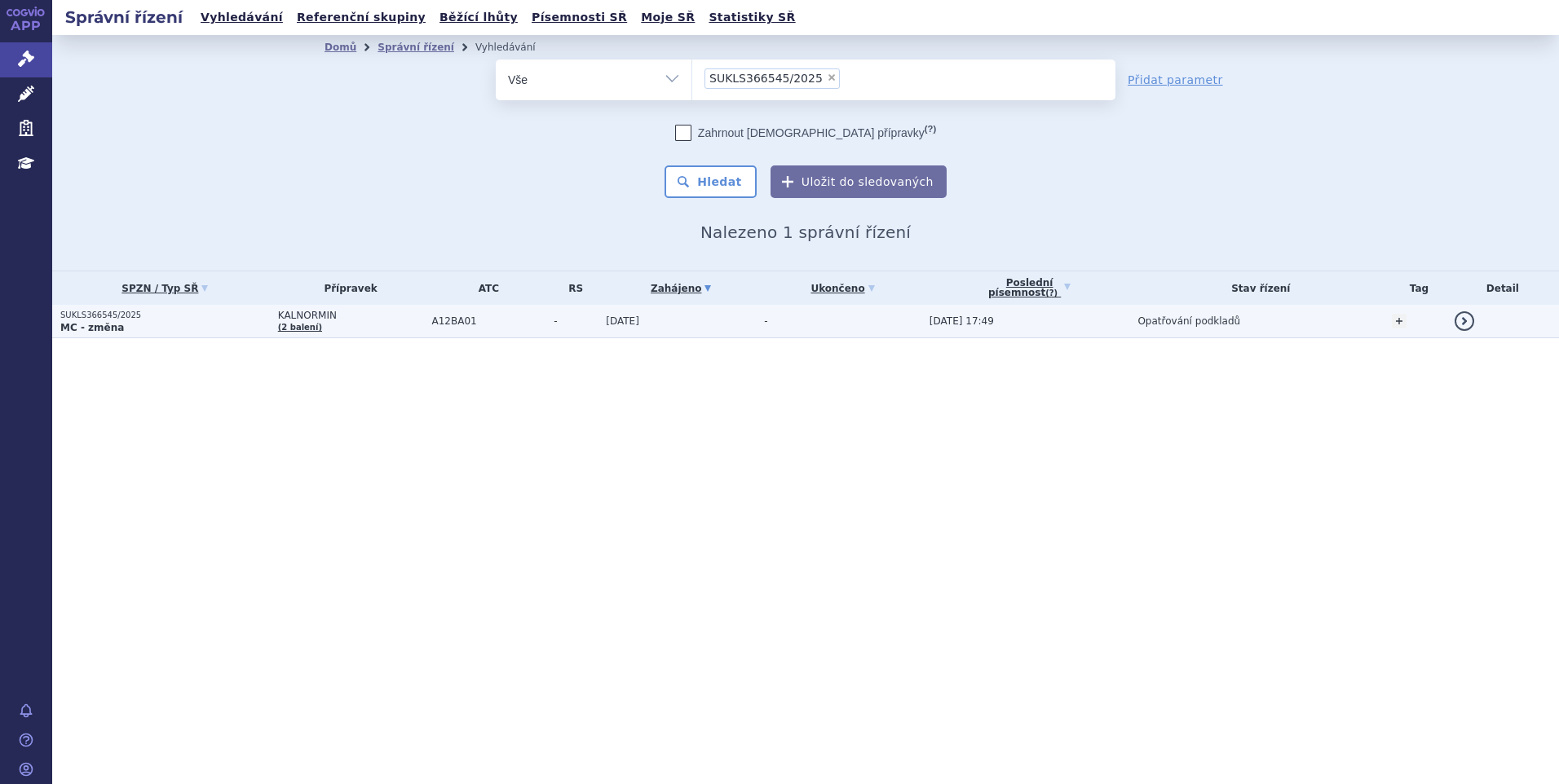
click at [341, 321] on span "KALNORMIN" at bounding box center [351, 315] width 146 height 12
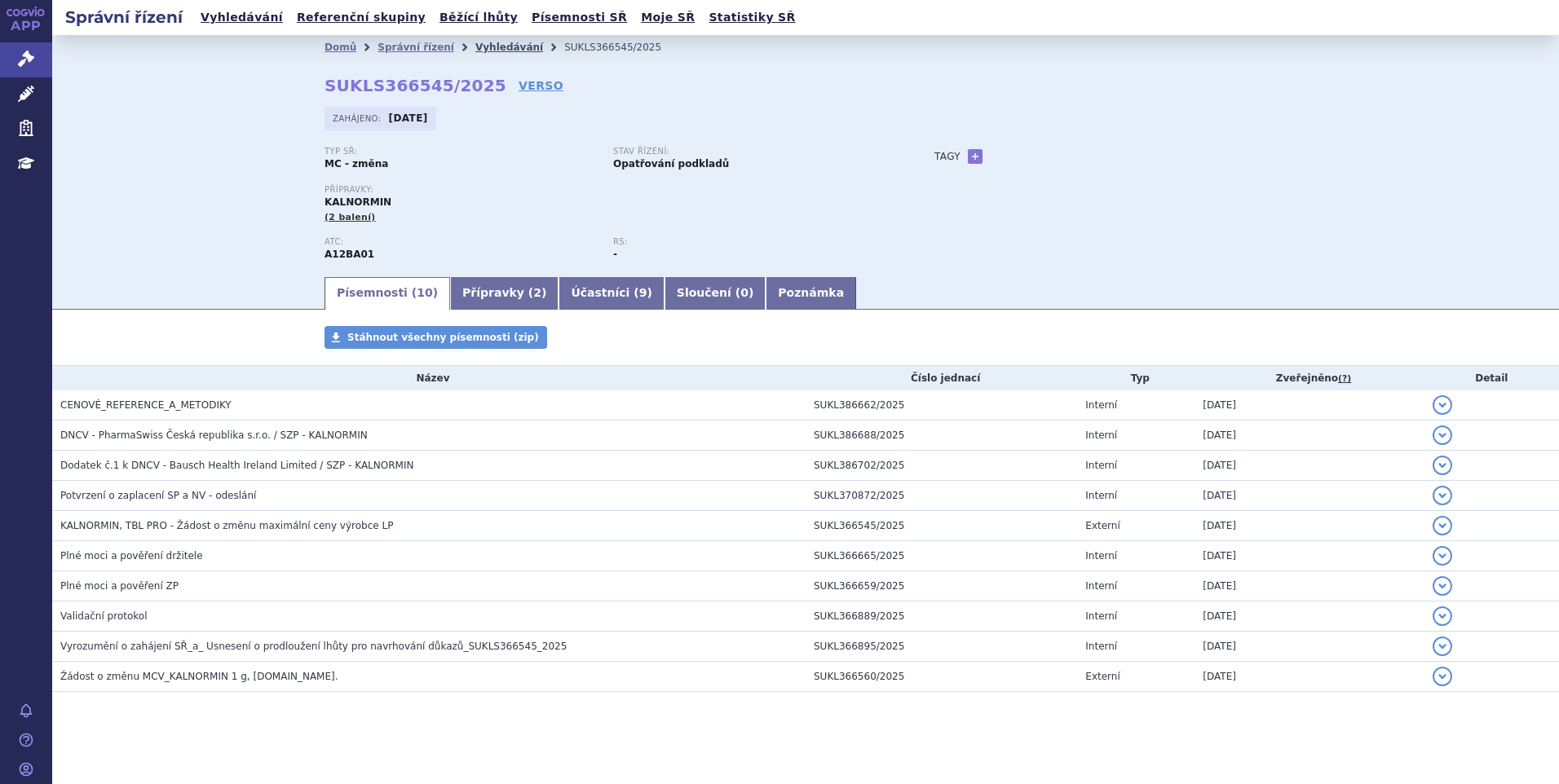
click at [475, 46] on link "Vyhledávání" at bounding box center [509, 47] width 68 height 12
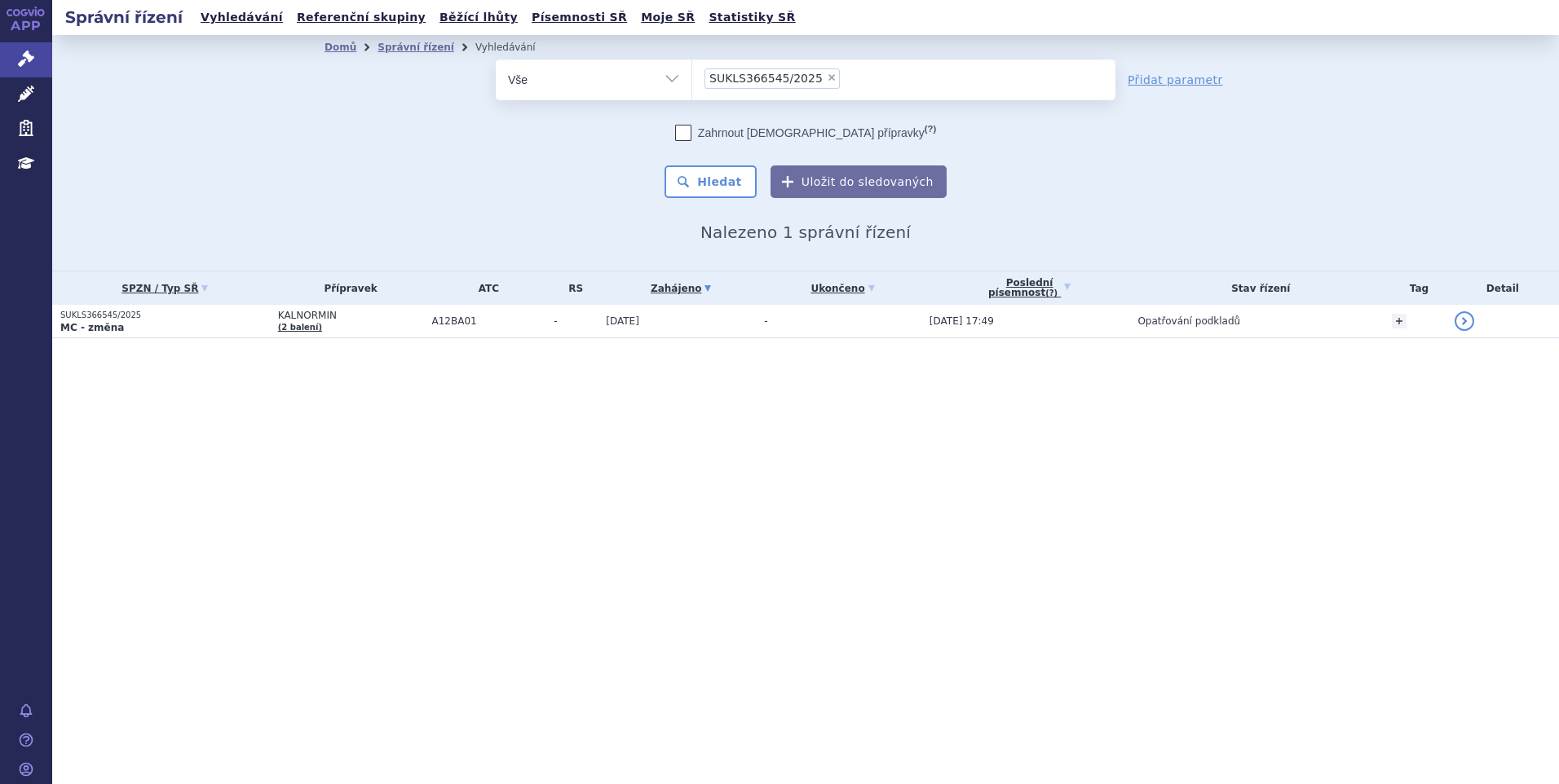
click at [827, 75] on span "×" at bounding box center [832, 78] width 10 height 10
click at [693, 75] on select "SUKLS366545/2025" at bounding box center [692, 79] width 1 height 41
select select
click at [1033, 137] on div "Zahrnout bratrské přípravky (?)" at bounding box center [806, 133] width 620 height 17
click at [772, 79] on ul at bounding box center [904, 76] width 423 height 34
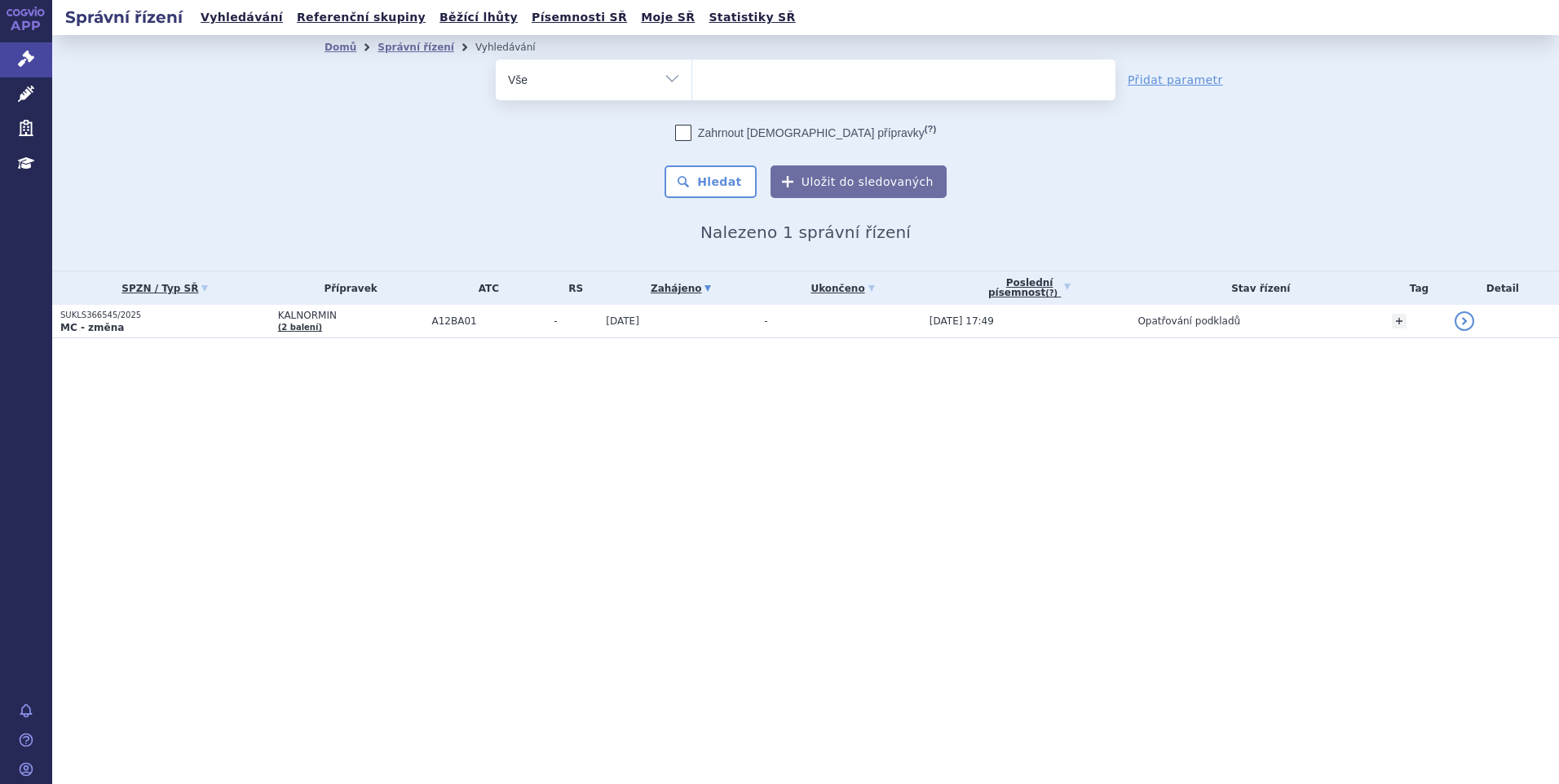
click at [693, 79] on select "SUKLS366545/2025" at bounding box center [692, 79] width 1 height 41
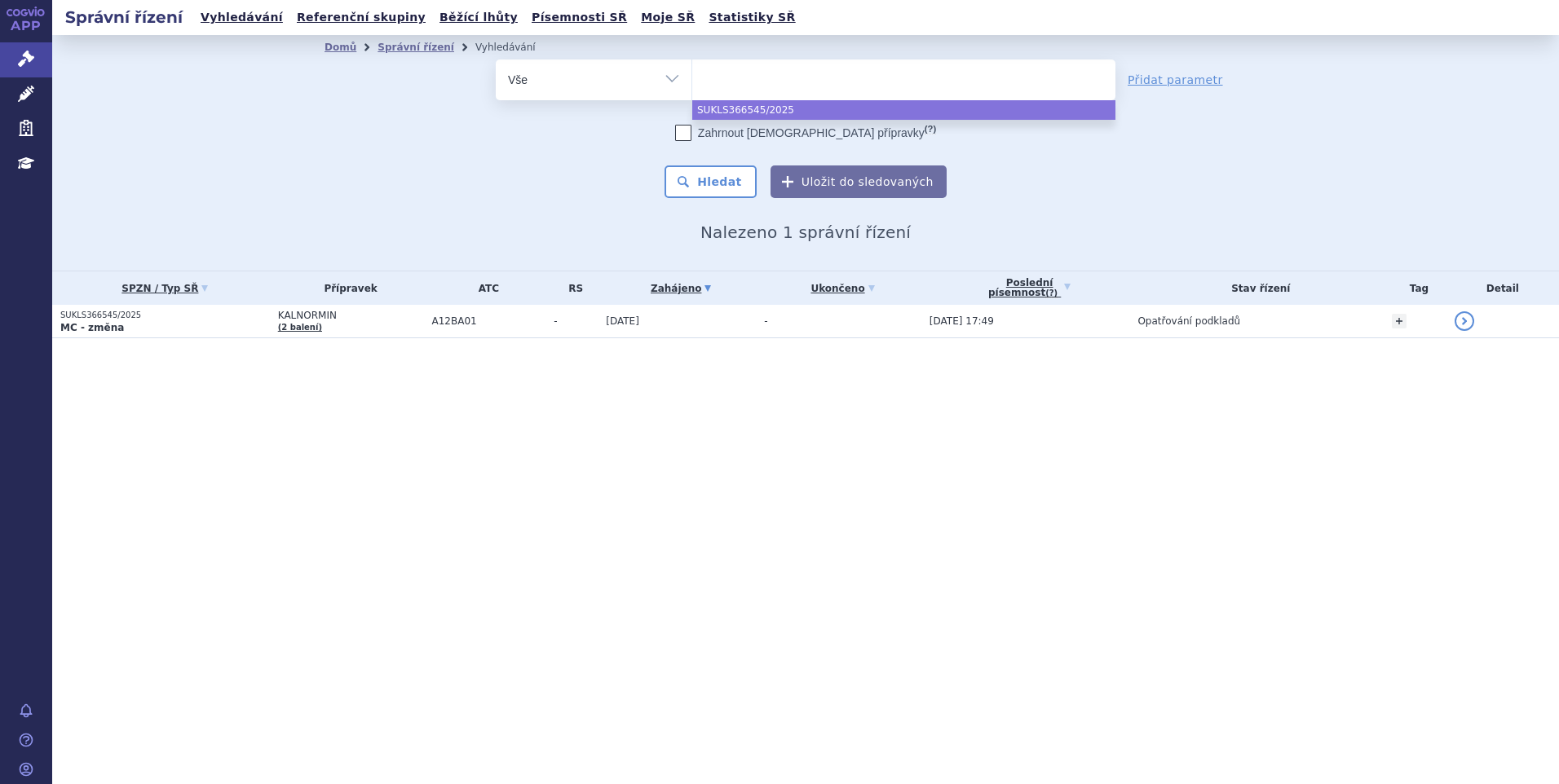
paste input "SUKLS127214/2025"
type input "SUKLS127214/2025"
select select "SUKLS127214/2025"
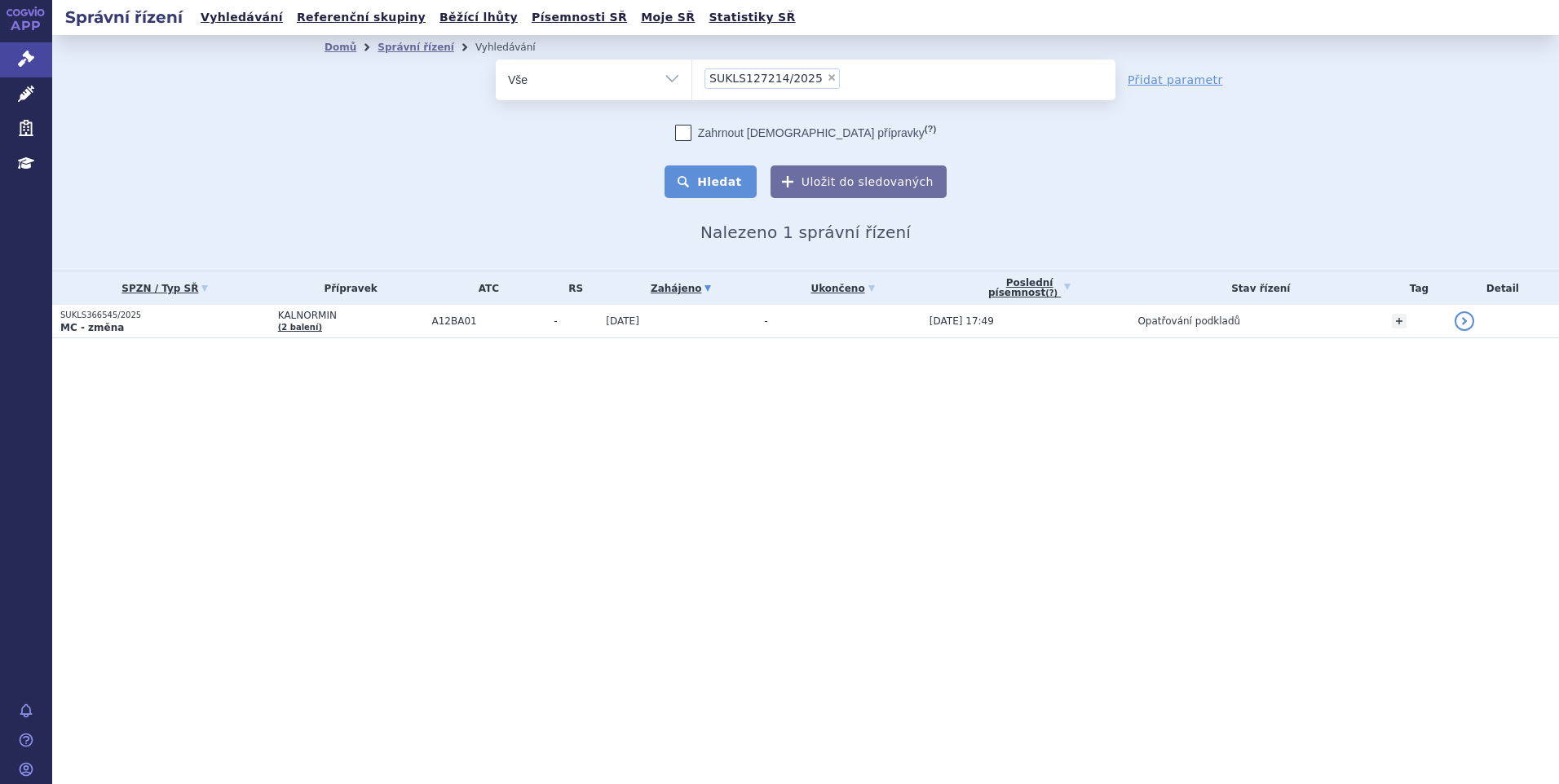
click at [708, 183] on button "Hledat" at bounding box center [710, 181] width 92 height 32
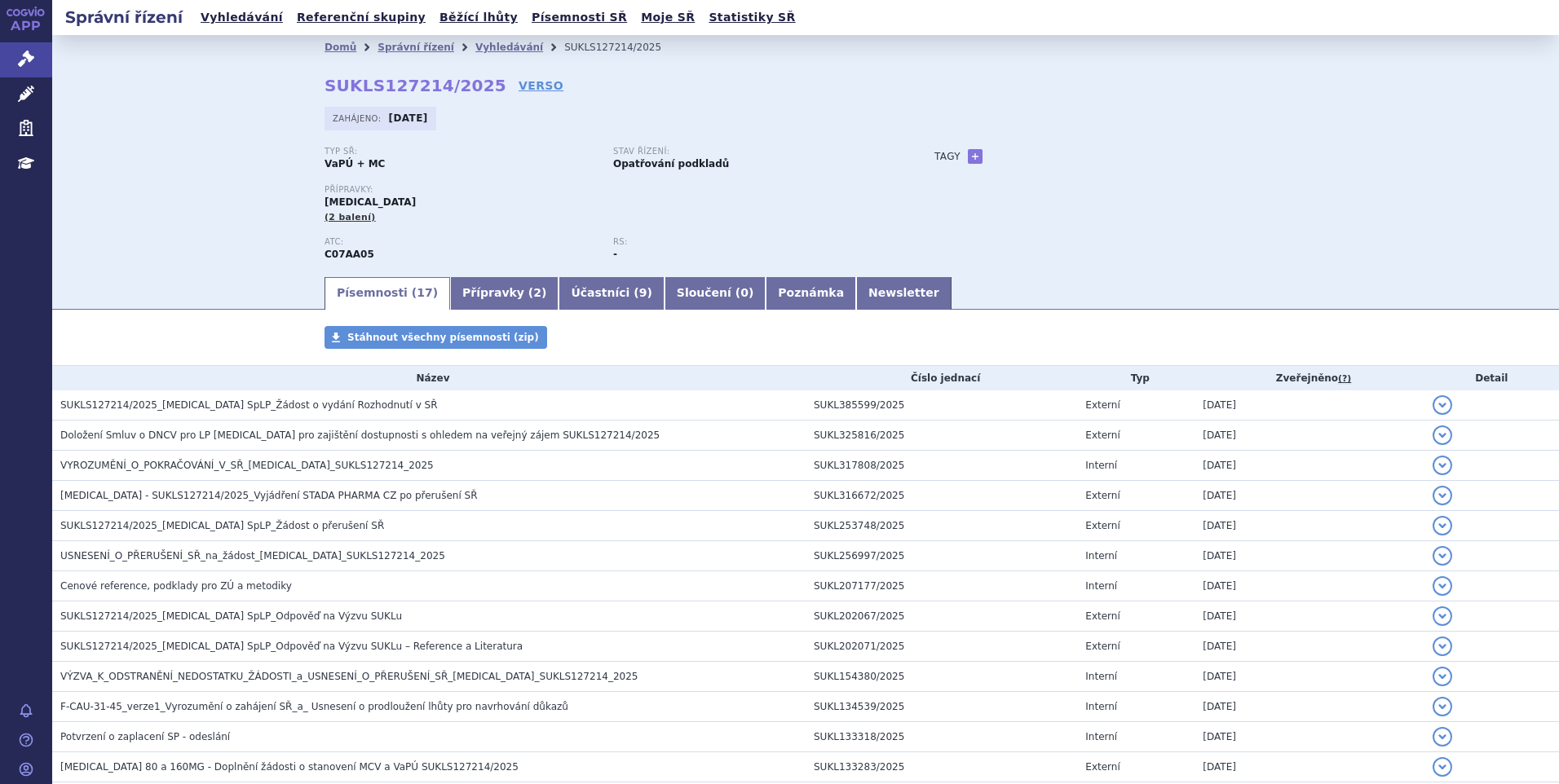
click at [670, 105] on div "Domů Správní řízení Vyhledávání SUKLS127214/2025 SUKLS127214/2025 VERSO [GEOGRA…" at bounding box center [805, 167] width 1027 height 215
